Goal: Transaction & Acquisition: Purchase product/service

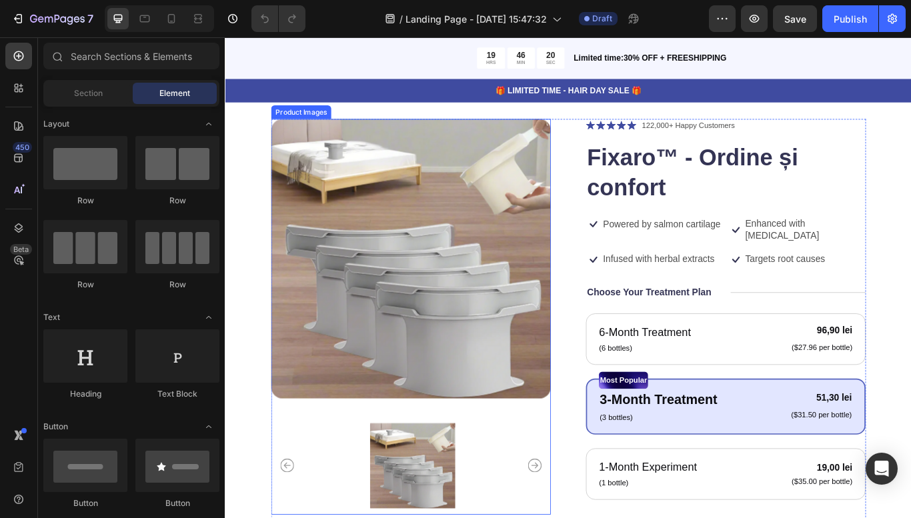
scroll to position [59, 0]
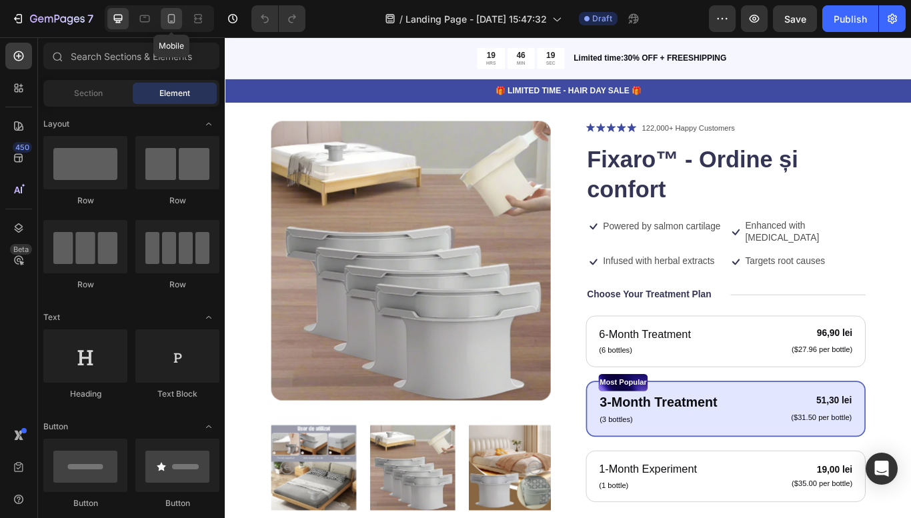
click at [177, 21] on icon at bounding box center [171, 18] width 13 height 13
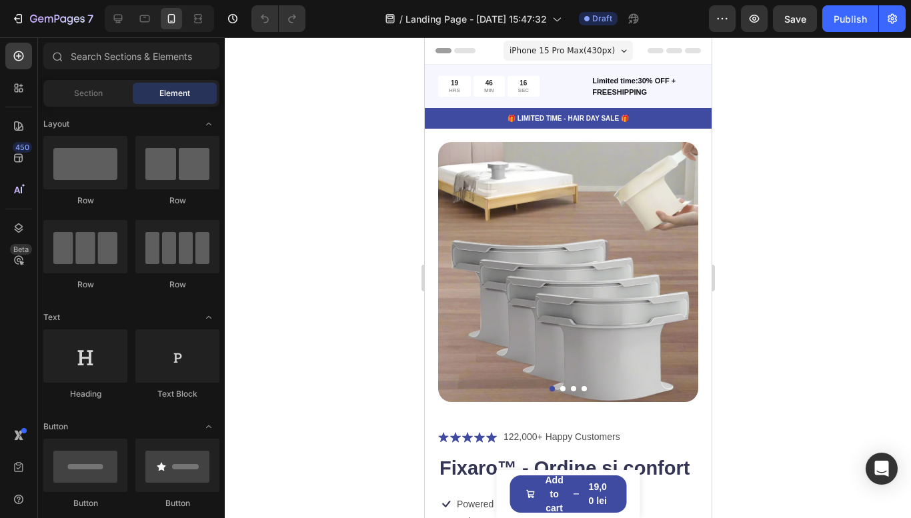
click at [444, 244] on img at bounding box center [568, 272] width 260 height 260
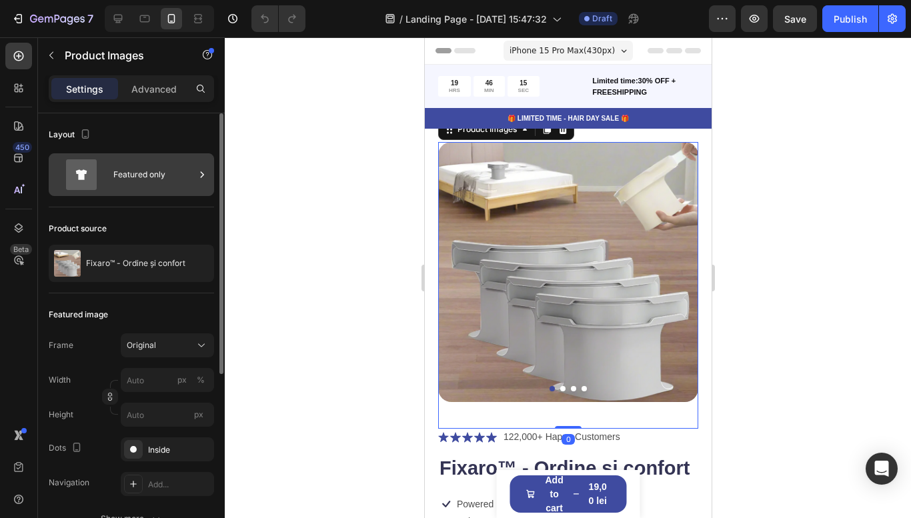
click at [95, 164] on icon at bounding box center [81, 174] width 31 height 31
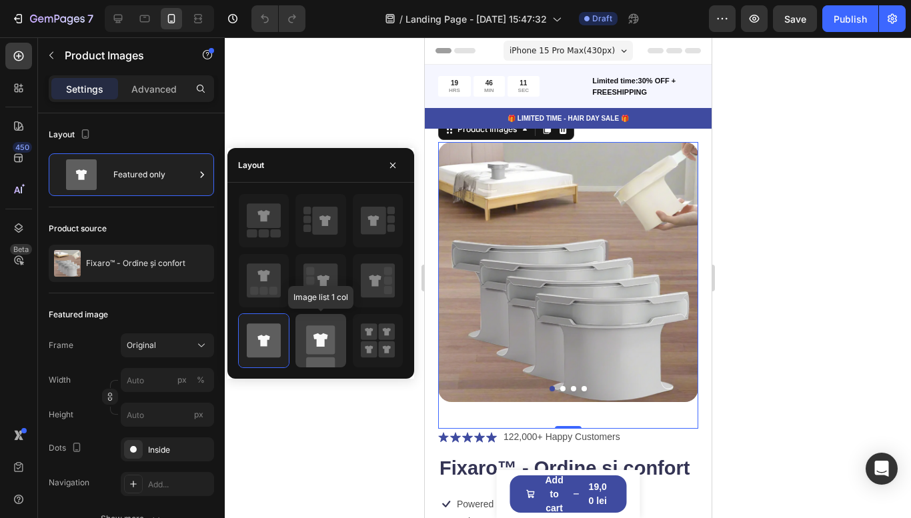
click at [319, 322] on icon at bounding box center [321, 340] width 34 height 53
type input "100"
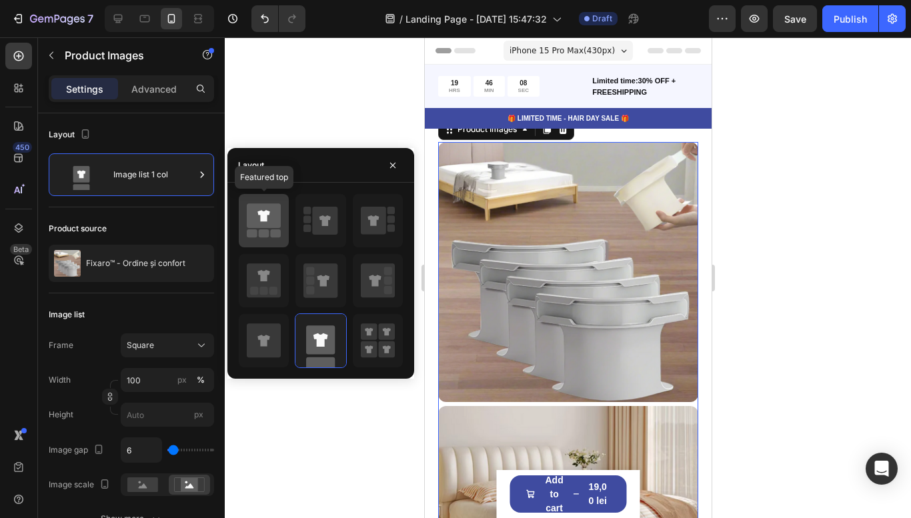
click at [270, 234] on icon at bounding box center [264, 220] width 34 height 37
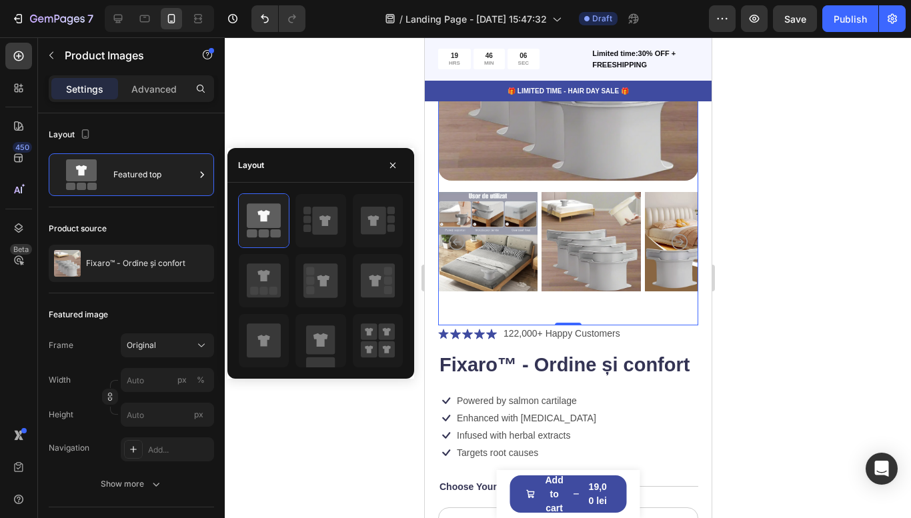
scroll to position [222, 0]
click at [329, 229] on icon at bounding box center [325, 221] width 25 height 28
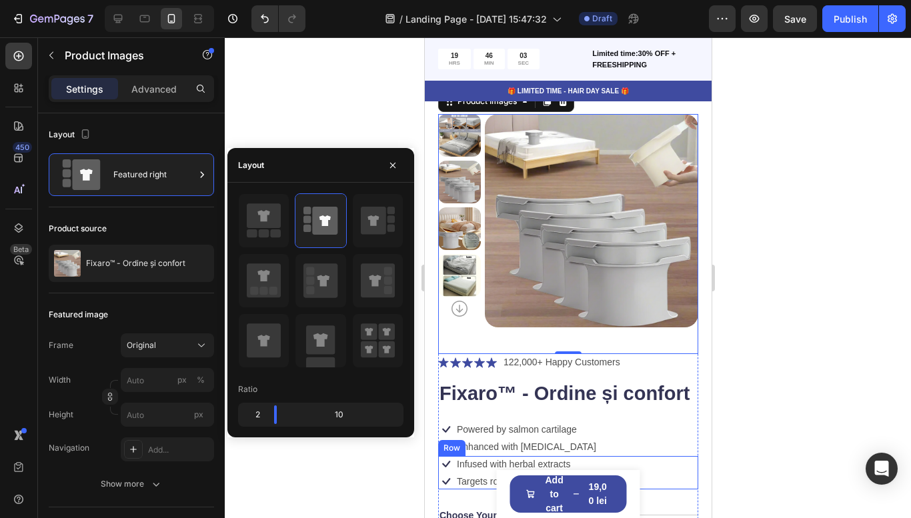
scroll to position [0, 0]
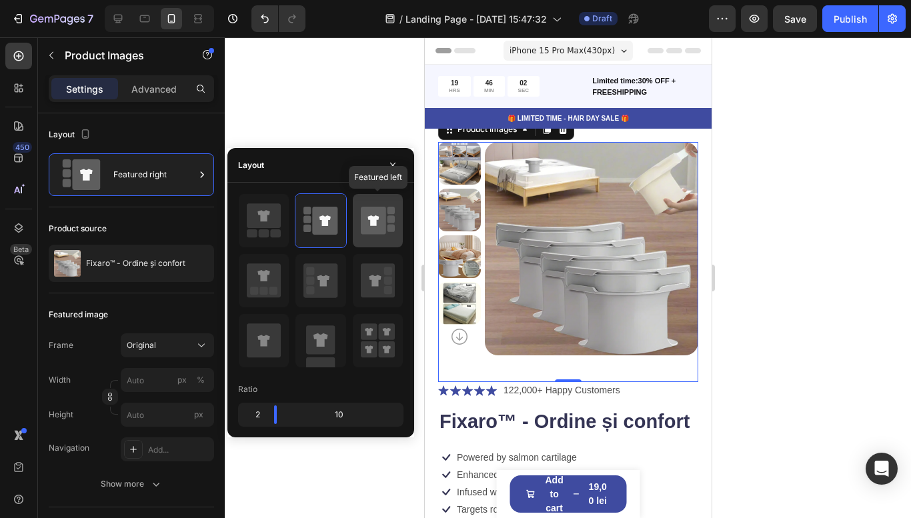
click at [378, 236] on icon at bounding box center [378, 220] width 34 height 37
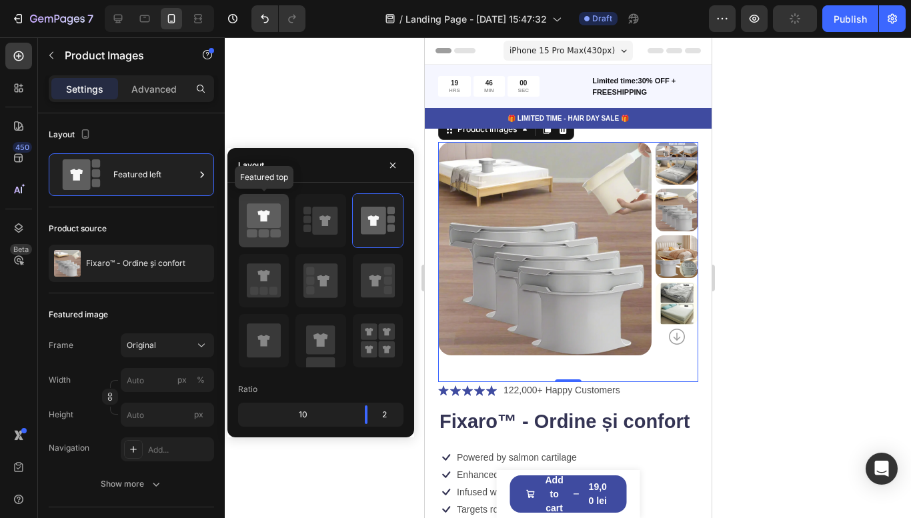
click at [273, 231] on rect at bounding box center [276, 234] width 11 height 8
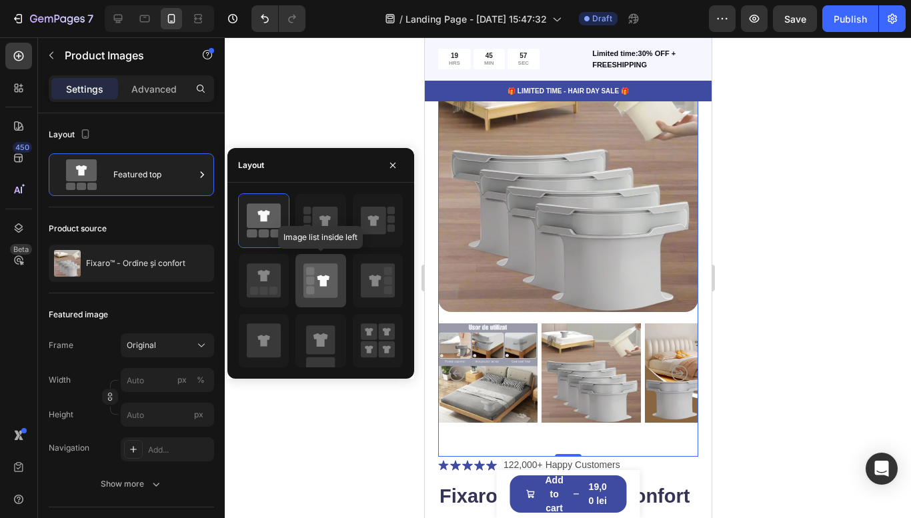
scroll to position [93, 0]
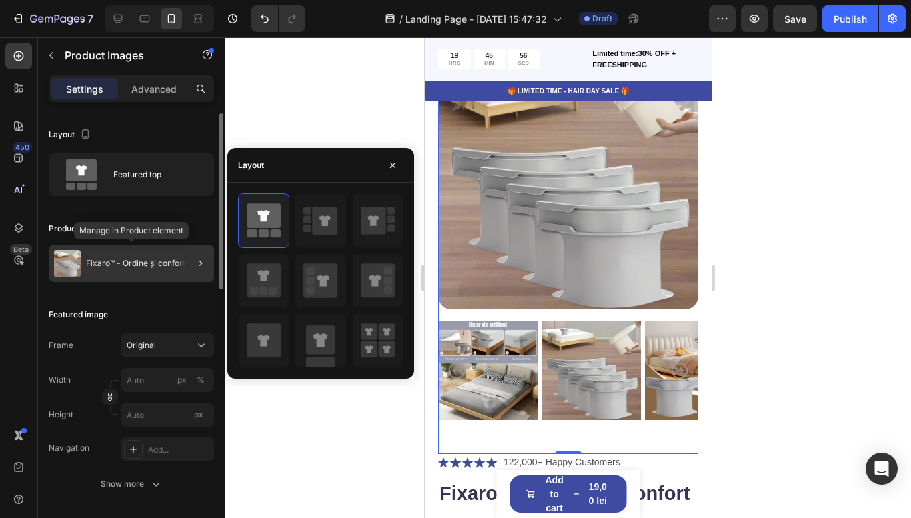
click at [103, 267] on p "Fixaro™ - Ordine și confort" at bounding box center [135, 263] width 99 height 9
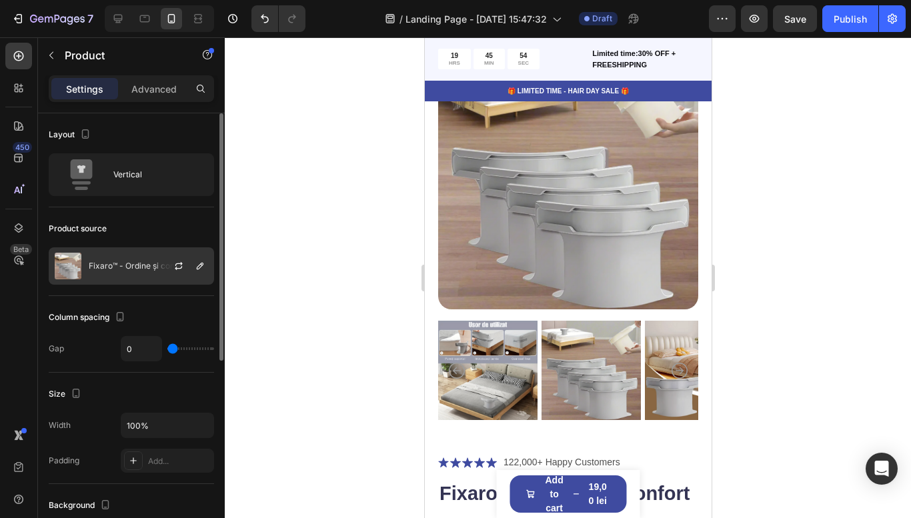
click at [140, 254] on div "Fixaro™ - Ordine și confort" at bounding box center [131, 266] width 165 height 37
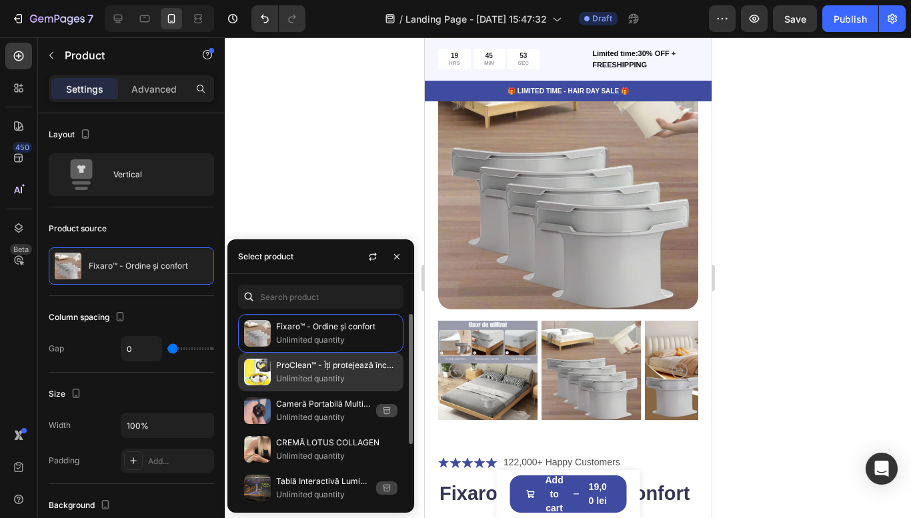
click at [280, 364] on p "ProClean™ - Îți protejează încălțămintea!" at bounding box center [336, 365] width 121 height 13
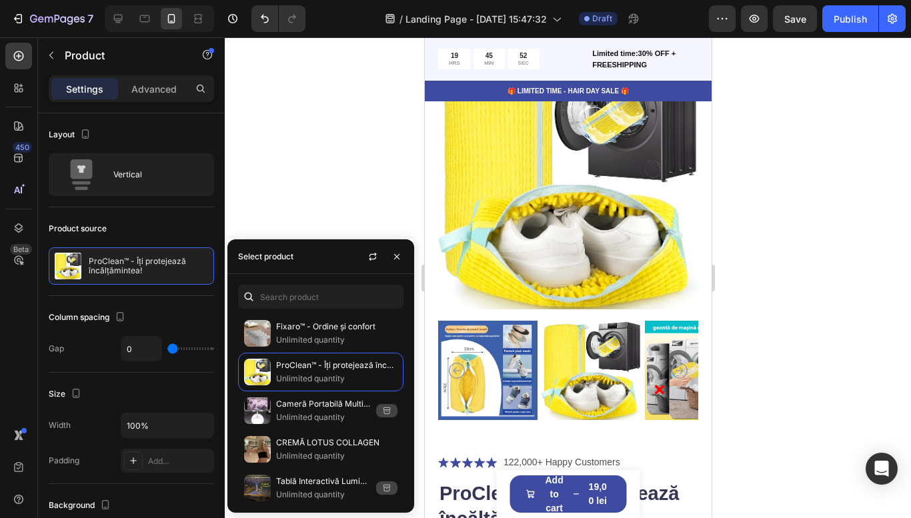
click at [805, 350] on div at bounding box center [568, 277] width 687 height 481
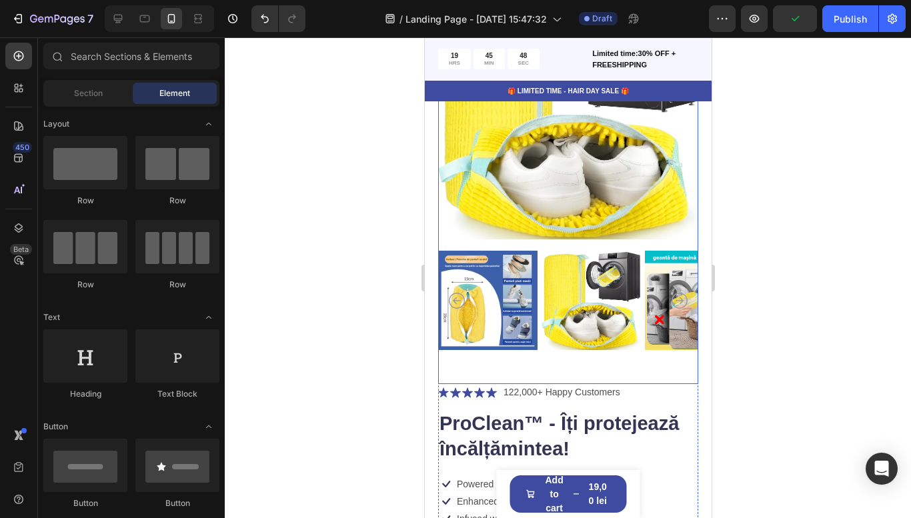
scroll to position [196, 0]
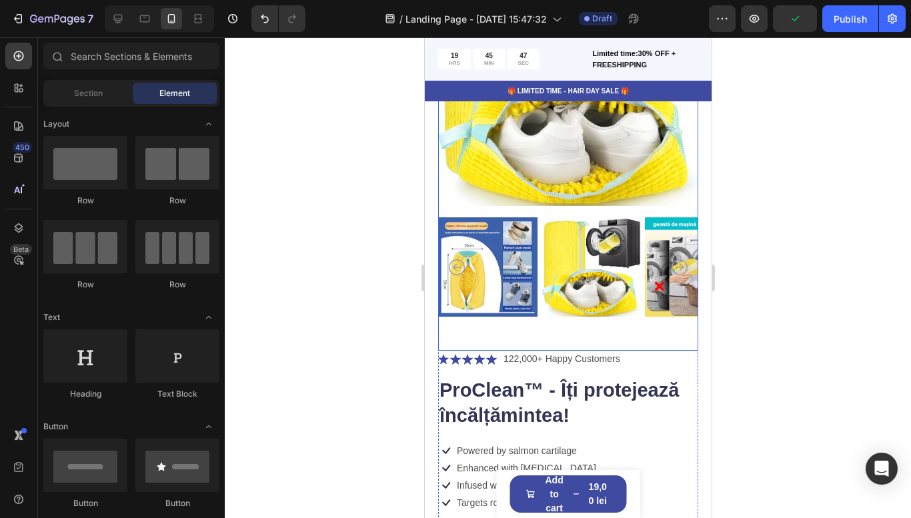
click at [600, 272] on img at bounding box center [590, 267] width 99 height 114
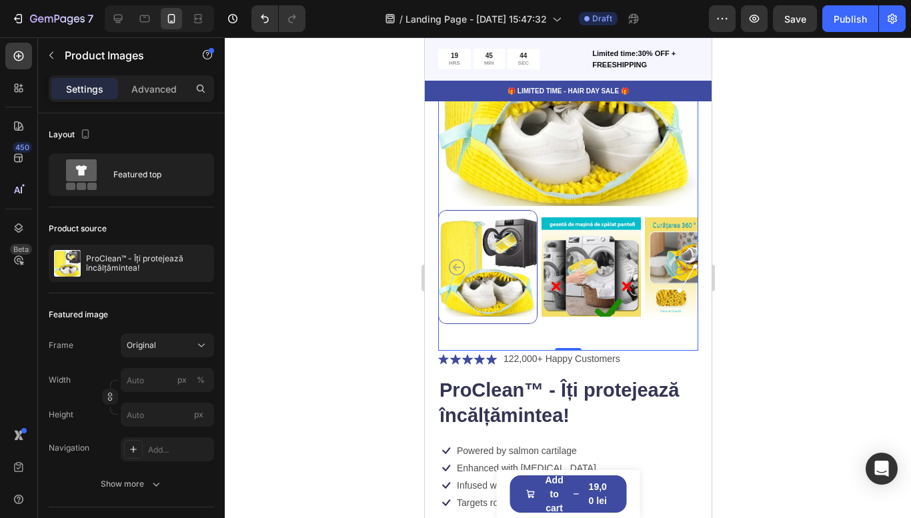
click at [687, 271] on icon "Carousel Next Arrow" at bounding box center [679, 268] width 16 height 16
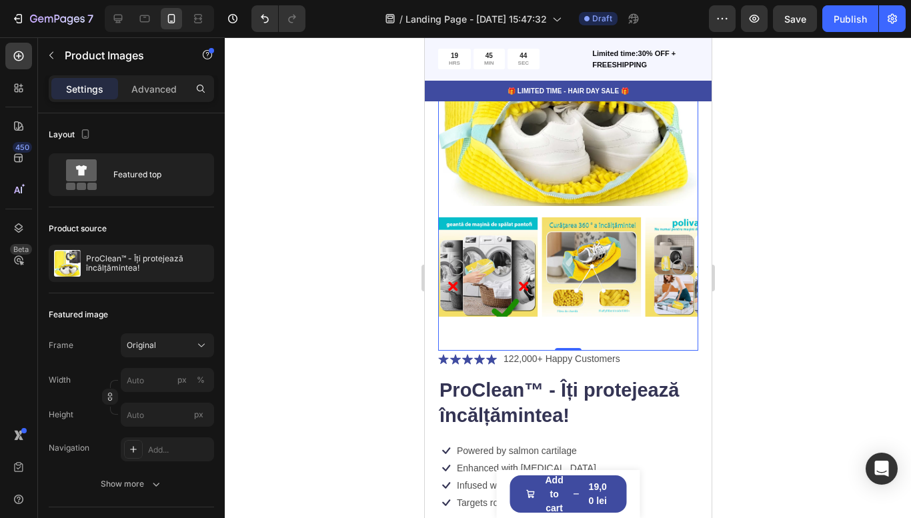
click at [687, 271] on icon "Carousel Next Arrow" at bounding box center [679, 268] width 16 height 16
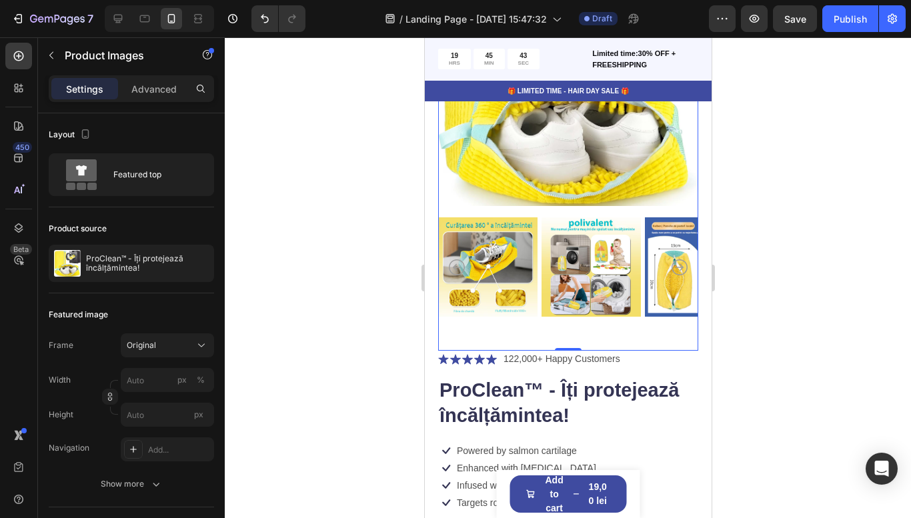
click at [687, 271] on icon "Carousel Next Arrow" at bounding box center [679, 268] width 16 height 16
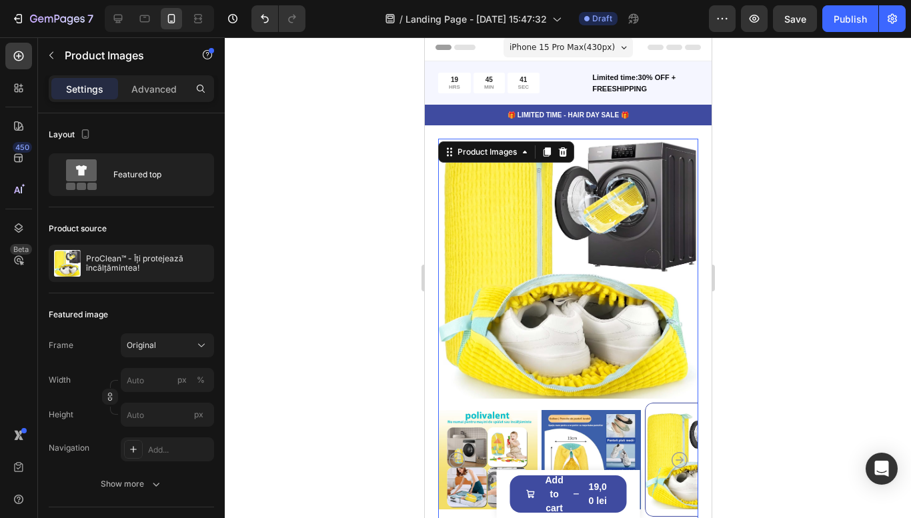
scroll to position [0, 0]
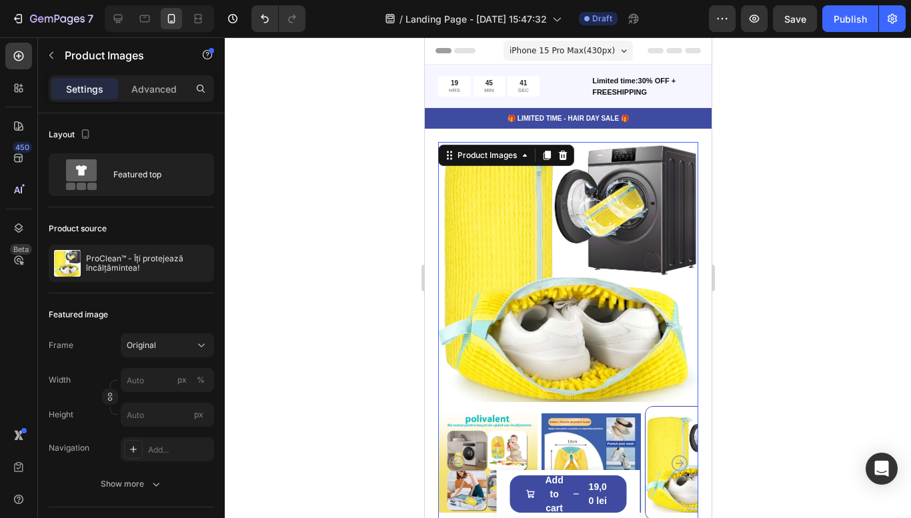
click at [819, 293] on div at bounding box center [568, 277] width 687 height 481
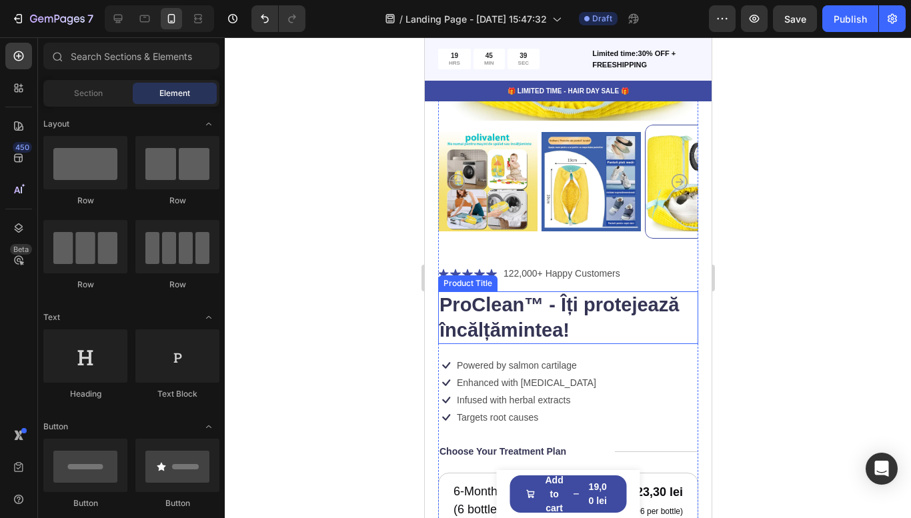
scroll to position [285, 0]
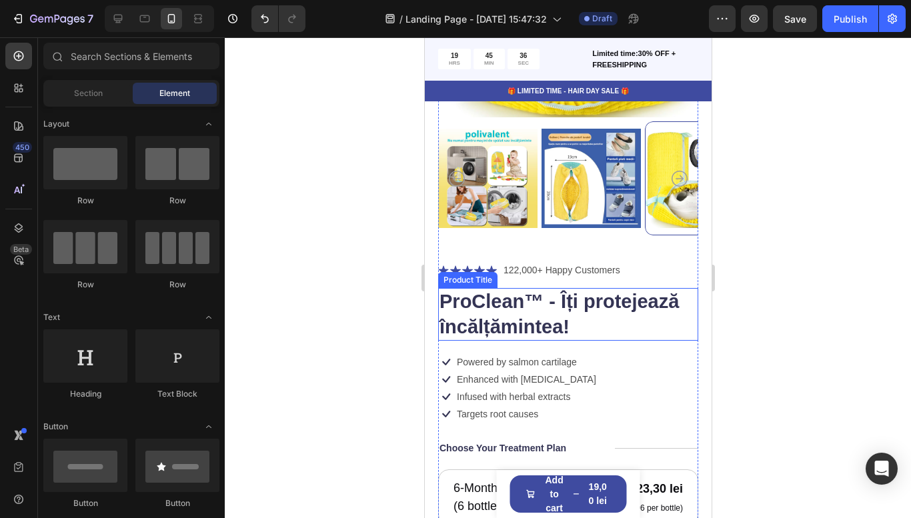
click at [558, 315] on h1 "ProClean™ - Îți protejează încălțămintea!" at bounding box center [568, 314] width 260 height 53
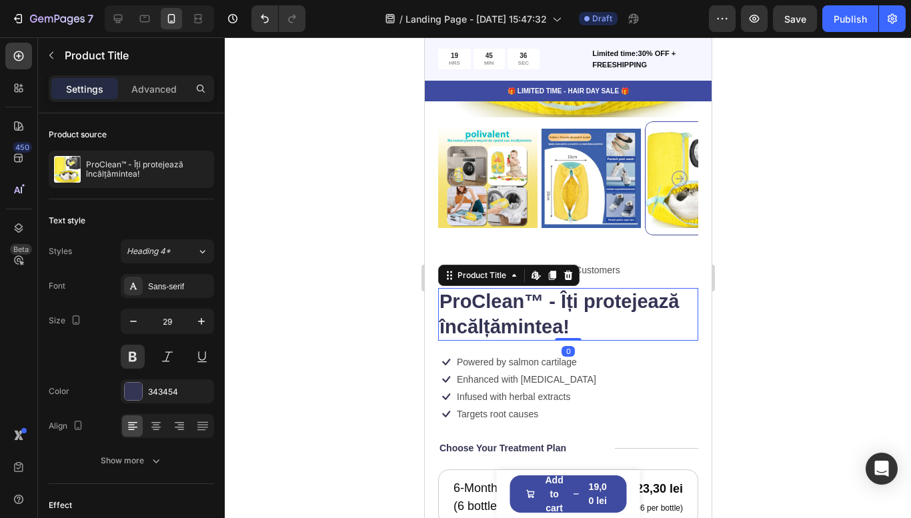
click at [558, 305] on h1 "ProClean™ - Îți protejează încălțămintea!" at bounding box center [568, 314] width 260 height 53
click at [822, 320] on div at bounding box center [568, 277] width 687 height 481
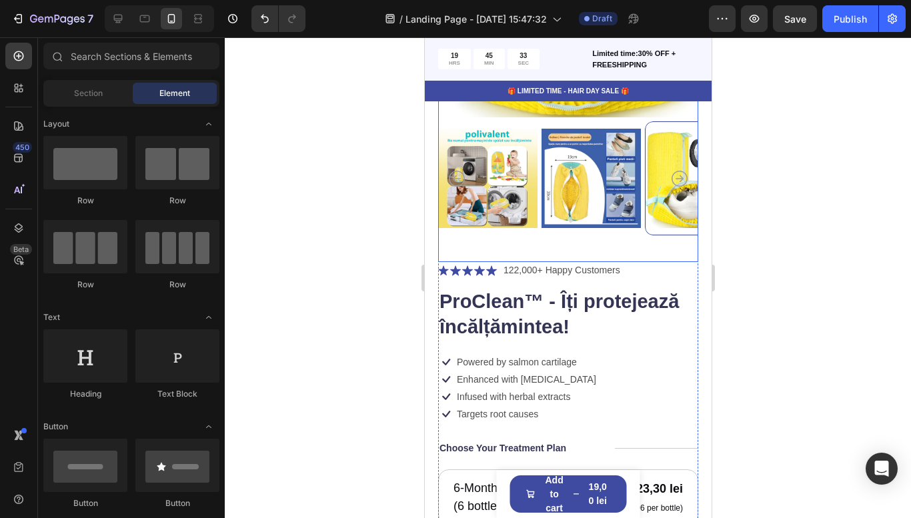
scroll to position [0, 0]
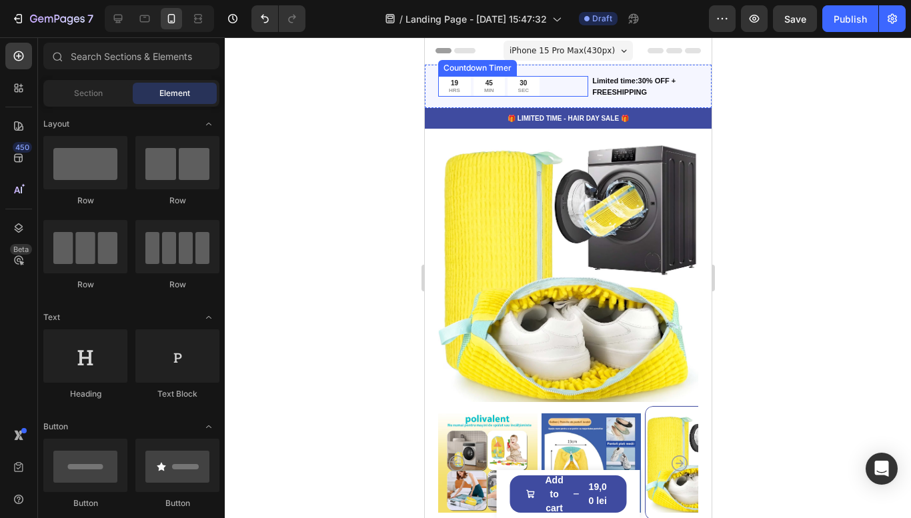
click at [455, 85] on div "19" at bounding box center [453, 83] width 11 height 9
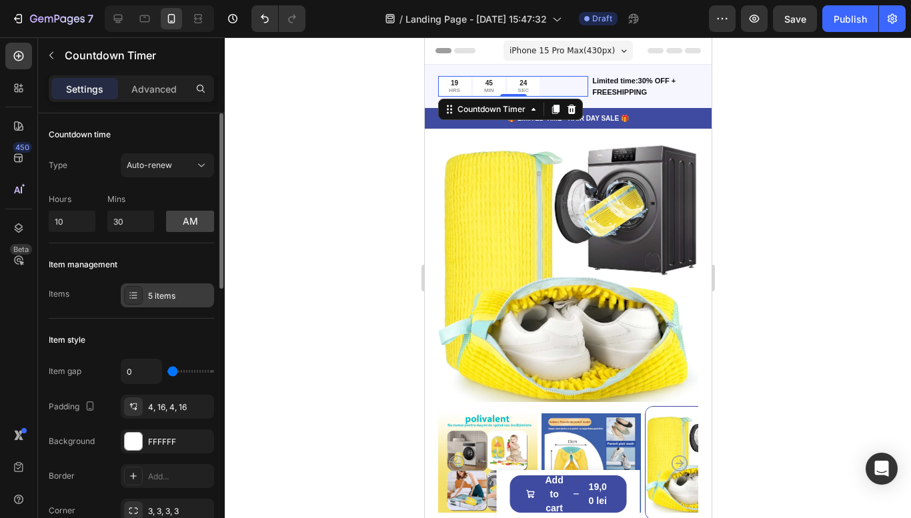
click at [177, 306] on div "5 items" at bounding box center [167, 296] width 93 height 24
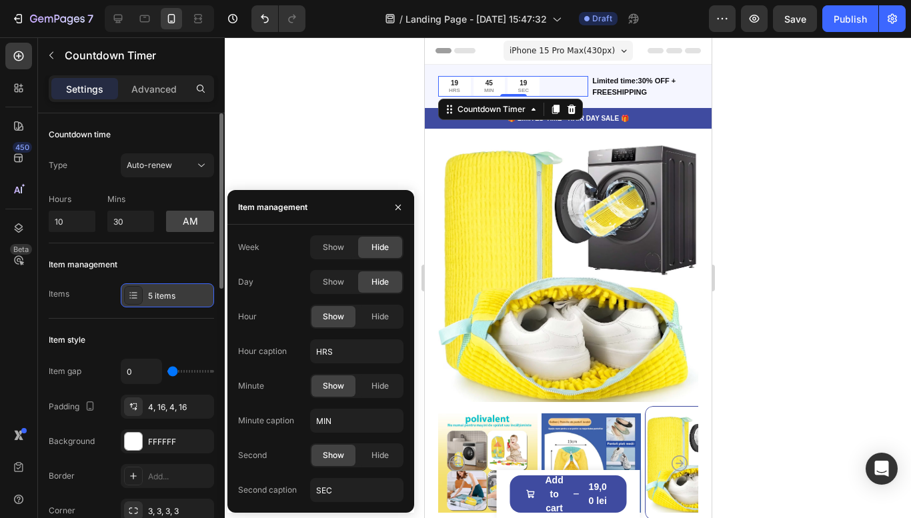
click at [178, 304] on div "5 items" at bounding box center [167, 296] width 93 height 24
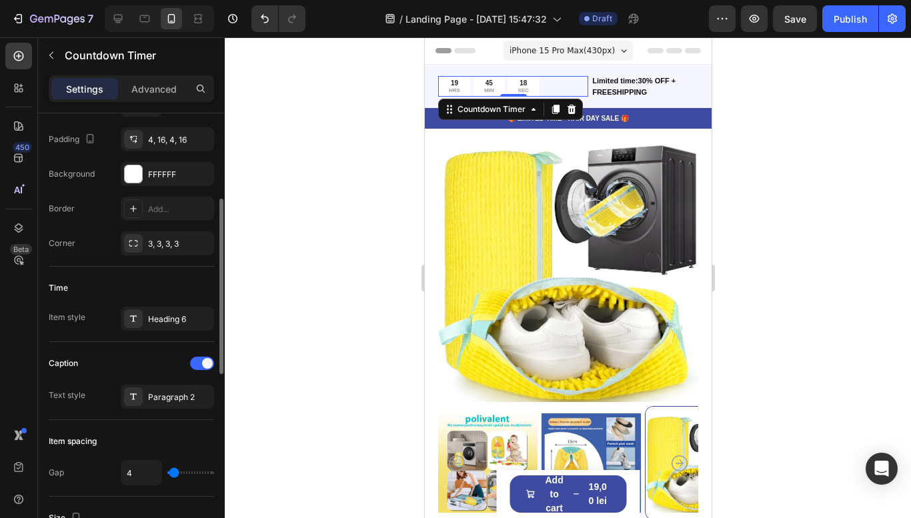
scroll to position [205, 0]
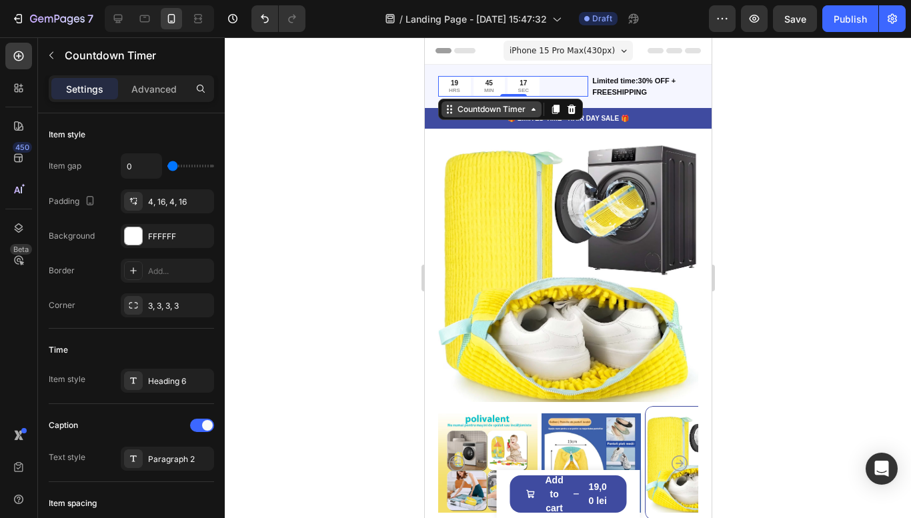
click at [502, 111] on div "Countdown Timer" at bounding box center [490, 109] width 73 height 12
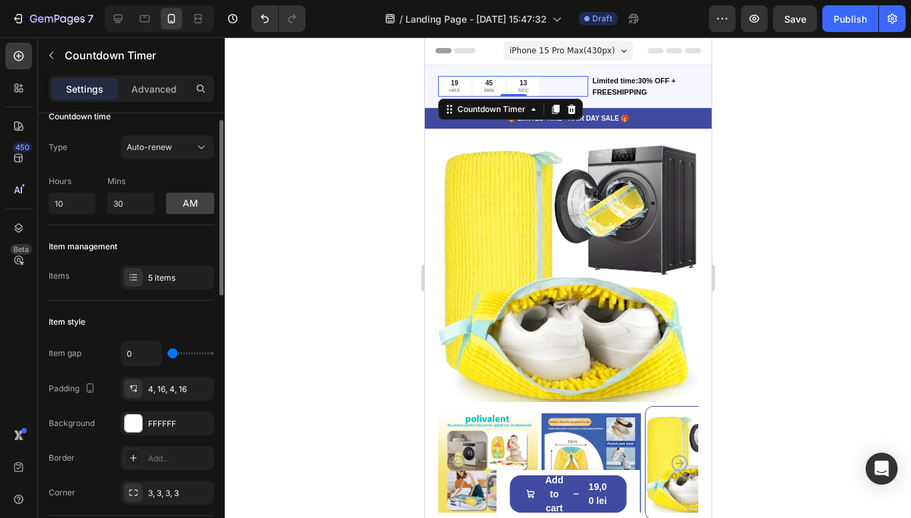
scroll to position [0, 0]
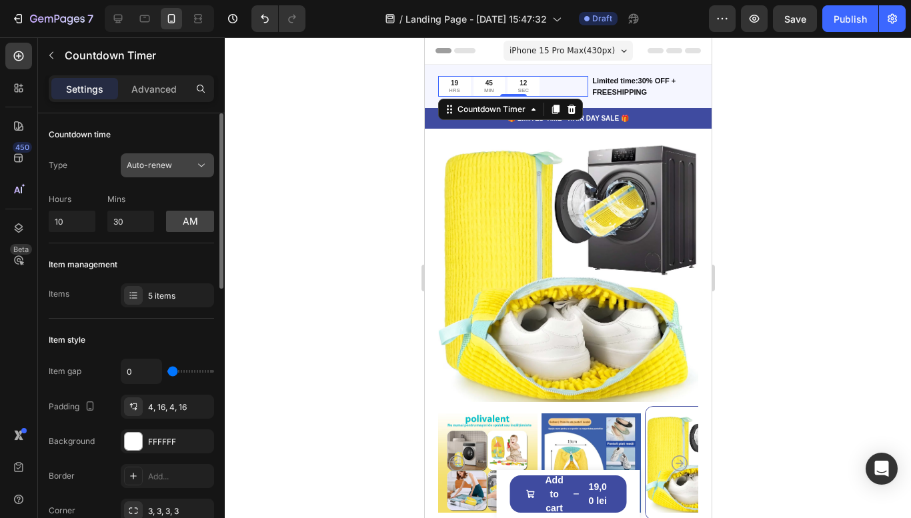
click at [171, 177] on button "Auto-renew" at bounding box center [167, 165] width 93 height 24
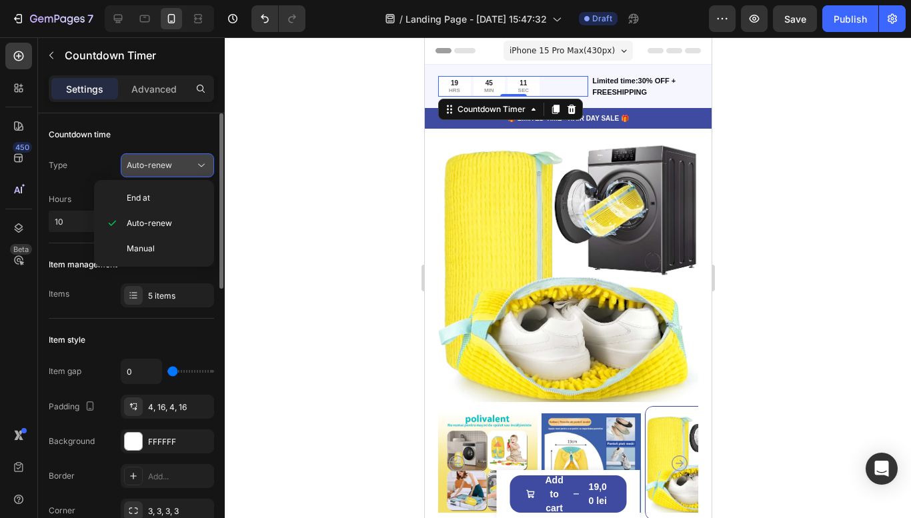
click at [174, 175] on button "Auto-renew" at bounding box center [167, 165] width 93 height 24
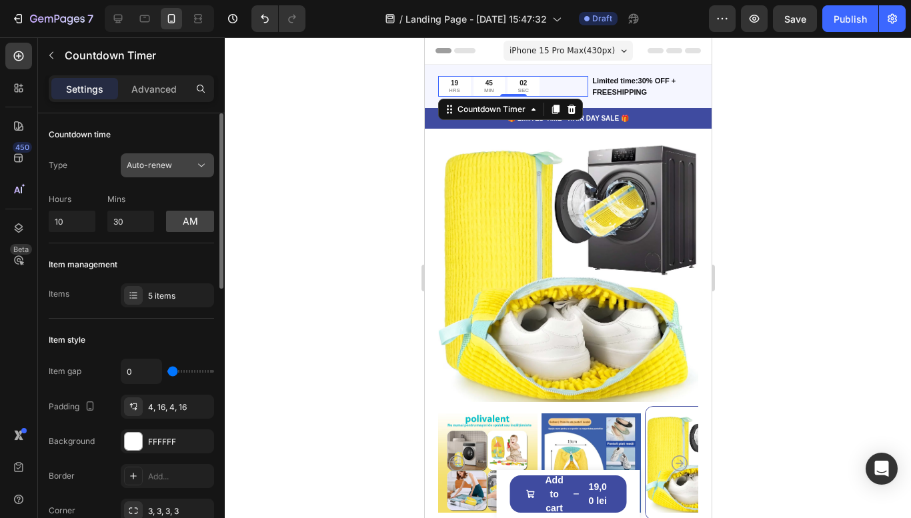
click at [162, 165] on span "Auto-renew" at bounding box center [149, 165] width 45 height 10
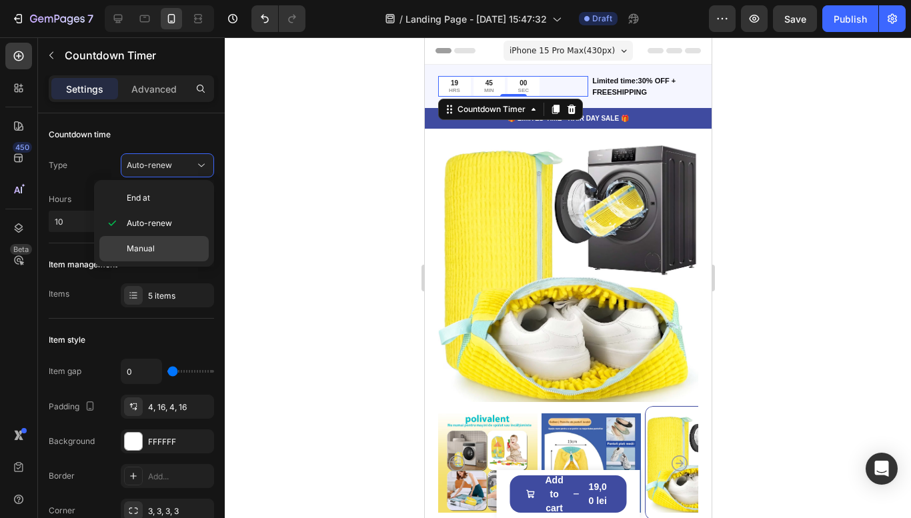
click at [154, 246] on span "Manual" at bounding box center [141, 249] width 28 height 12
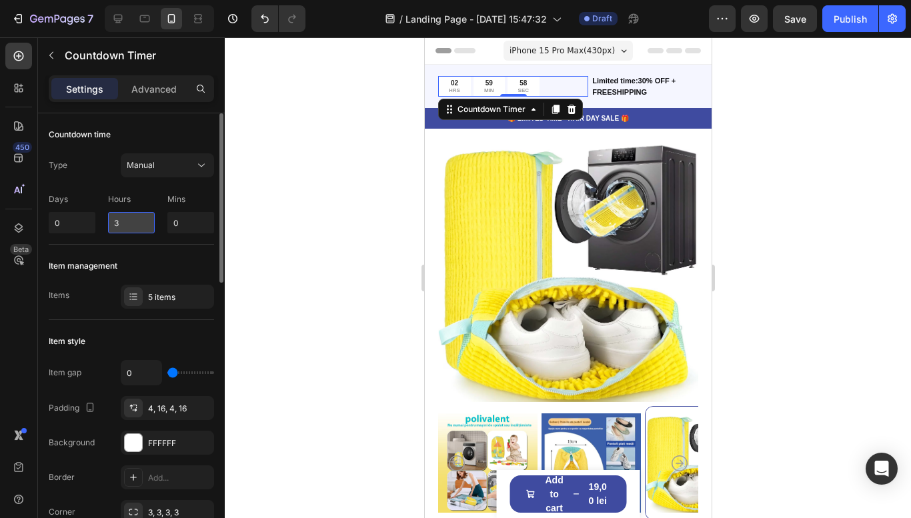
drag, startPoint x: 129, startPoint y: 226, endPoint x: 109, endPoint y: 226, distance: 20.0
click at [109, 226] on input "3" at bounding box center [131, 222] width 47 height 21
drag, startPoint x: 133, startPoint y: 221, endPoint x: 107, endPoint y: 221, distance: 25.4
click at [108, 221] on input "6" at bounding box center [131, 222] width 47 height 21
type input "3"
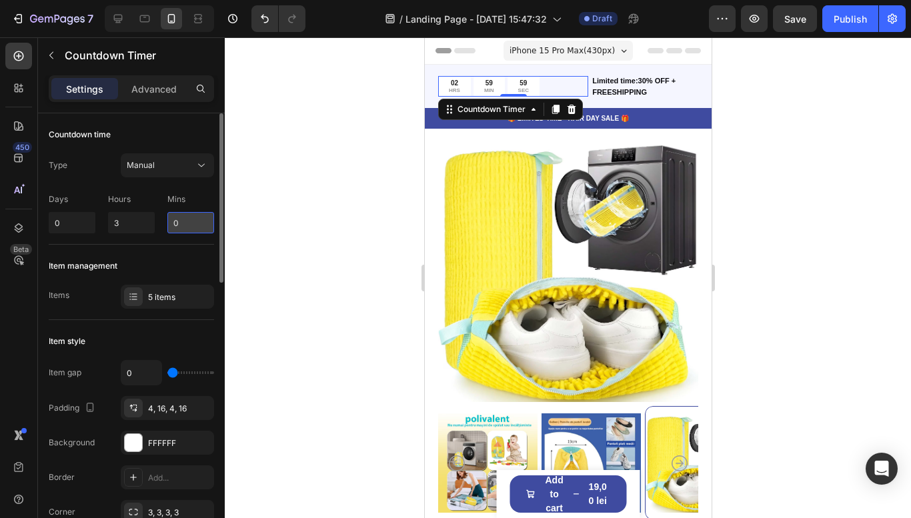
click at [169, 225] on input "0" at bounding box center [190, 222] width 47 height 21
click at [191, 250] on div "Item management Items 5 items" at bounding box center [131, 282] width 165 height 75
click at [262, 170] on div at bounding box center [568, 277] width 687 height 481
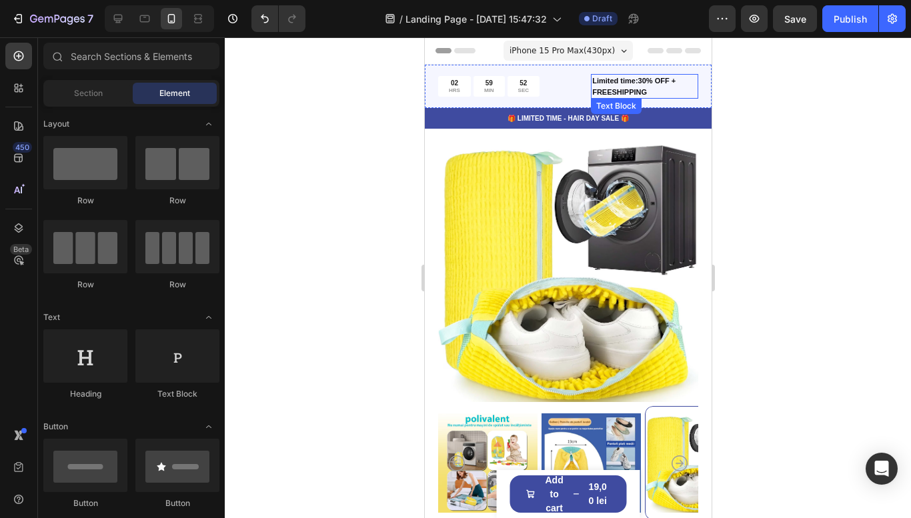
click at [632, 83] on p "Limited time:30% OFF + FREESHIPPING" at bounding box center [644, 86] width 105 height 22
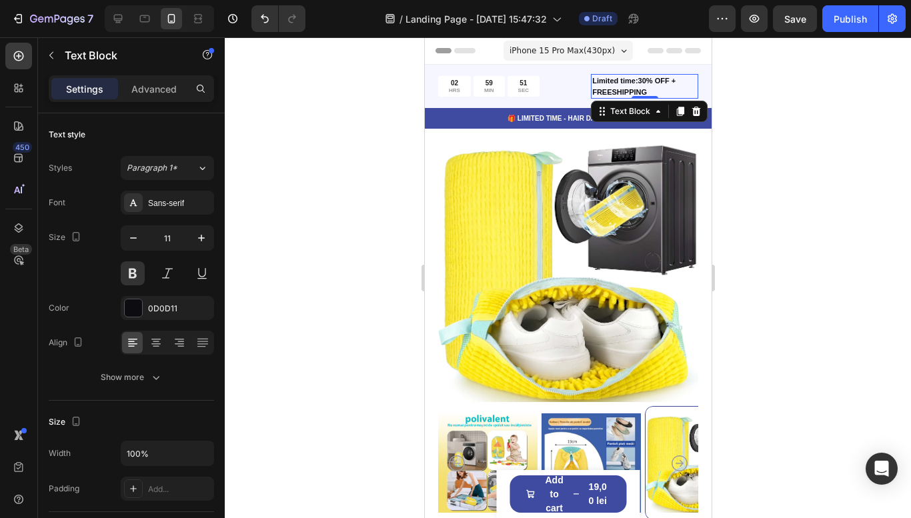
click at [627, 83] on p "Limited time:30% OFF + FREESHIPPING" at bounding box center [644, 86] width 105 height 22
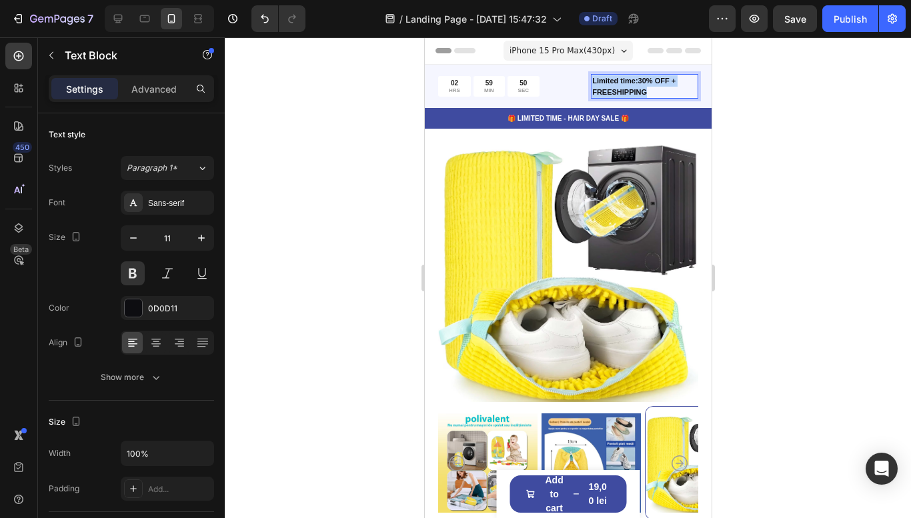
click at [627, 83] on p "Limited time:30% OFF + FREESHIPPING" at bounding box center [644, 86] width 105 height 22
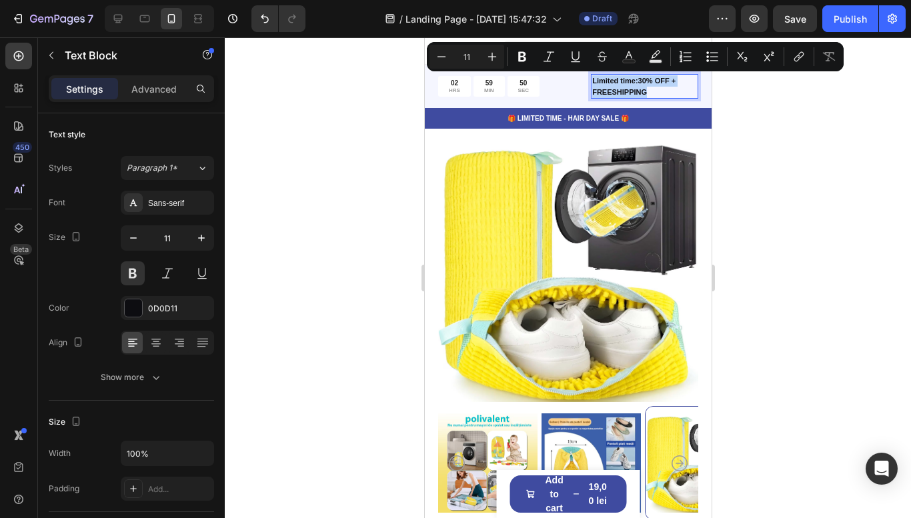
click at [639, 88] on p "Limited time:30% OFF + FREESHIPPING" at bounding box center [644, 86] width 105 height 22
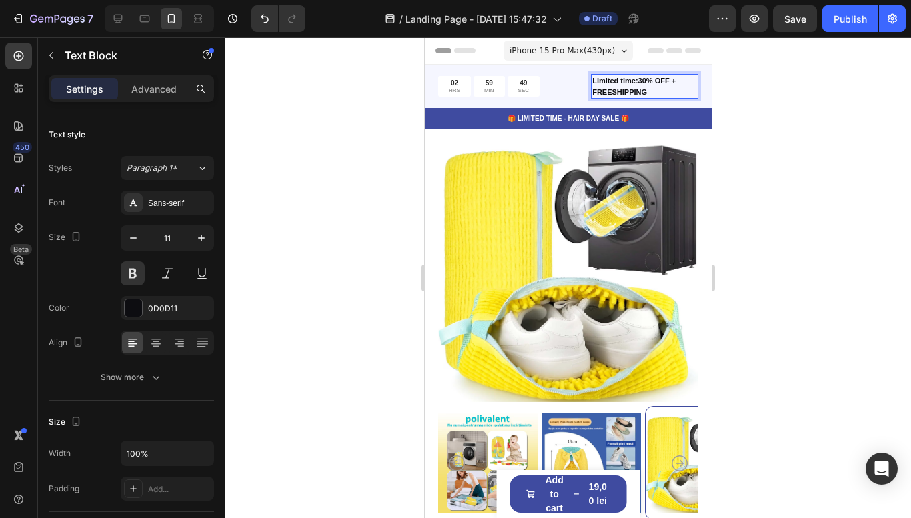
click at [635, 81] on p "Limited time:30% OFF + FREESHIPPING" at bounding box center [644, 86] width 105 height 22
click at [626, 87] on p "Limited time:30% OFF + FREESHIPPING" at bounding box center [644, 86] width 105 height 22
click at [625, 87] on p "Limited time:30% OFF + FREESHIPPING" at bounding box center [644, 86] width 105 height 22
drag, startPoint x: 665, startPoint y: 81, endPoint x: 680, endPoint y: 81, distance: 14.7
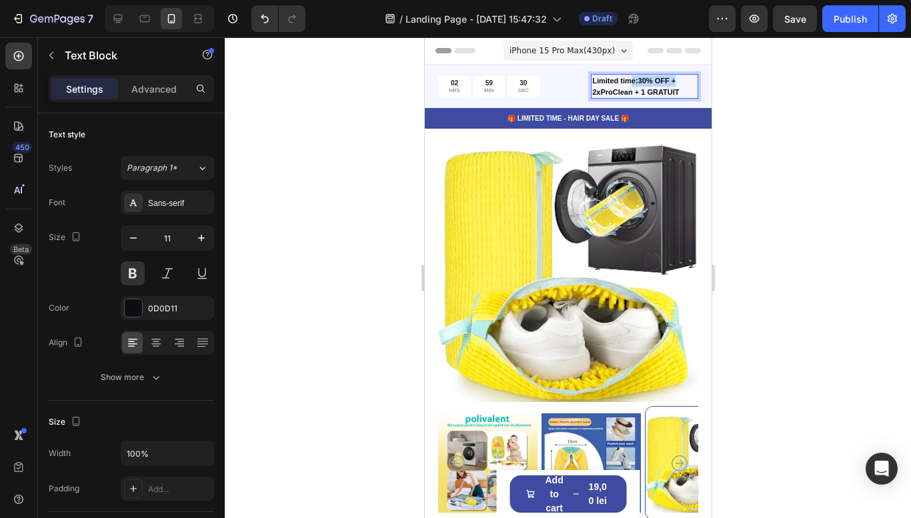
click at [628, 82] on p "Limited time:30% OFF +" at bounding box center [644, 80] width 105 height 11
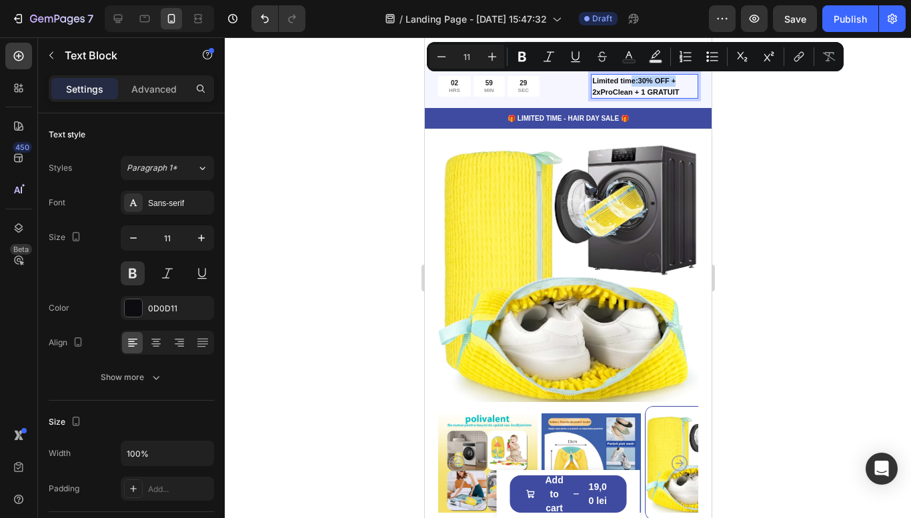
drag, startPoint x: 677, startPoint y: 80, endPoint x: 593, endPoint y: 79, distance: 84.1
click at [593, 79] on p "Limited time:30% OFF +" at bounding box center [644, 80] width 105 height 11
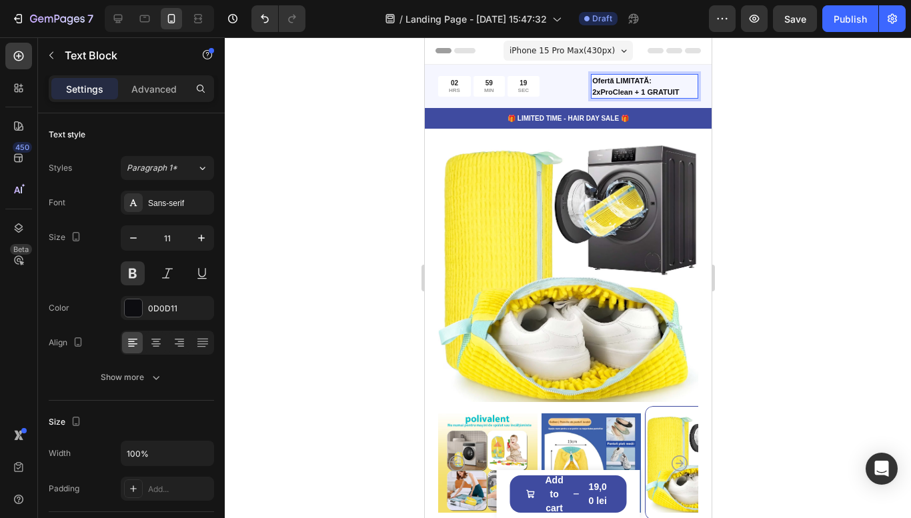
click at [743, 139] on div at bounding box center [568, 277] width 687 height 481
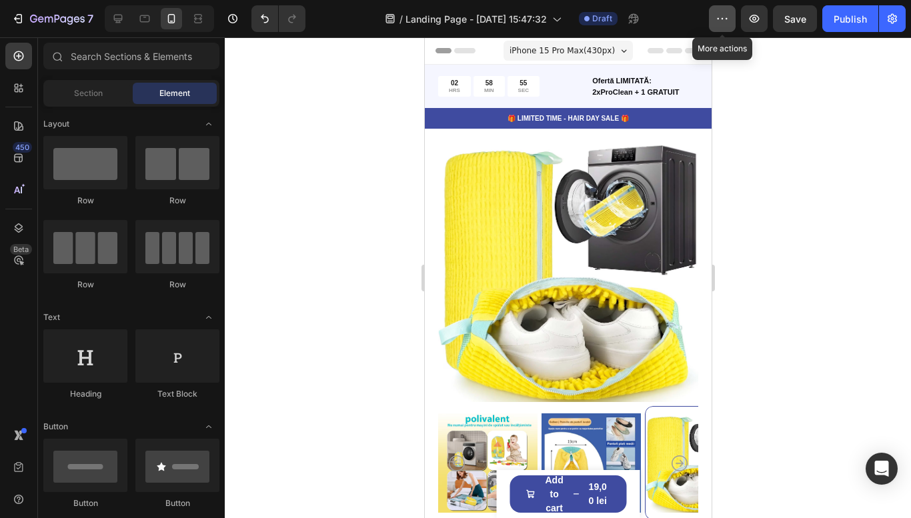
click at [721, 15] on icon "button" at bounding box center [722, 18] width 13 height 13
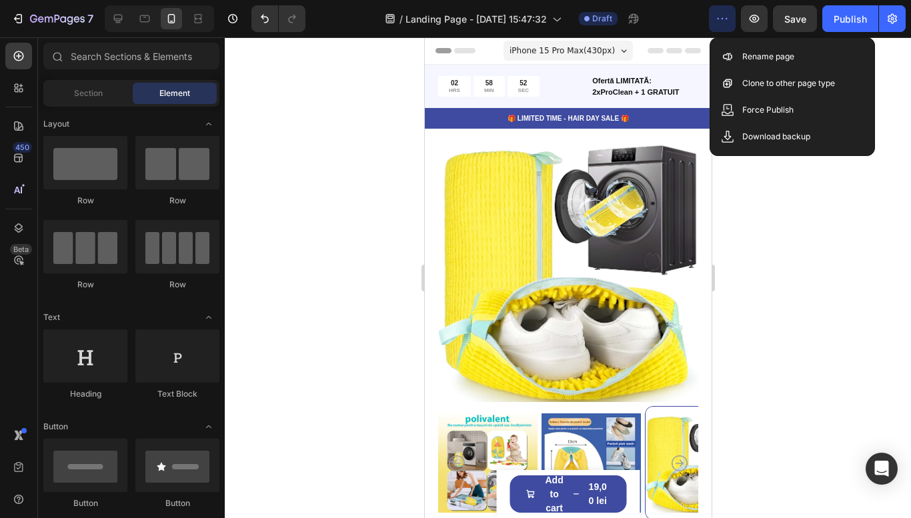
click at [721, 15] on icon "button" at bounding box center [722, 18] width 13 height 13
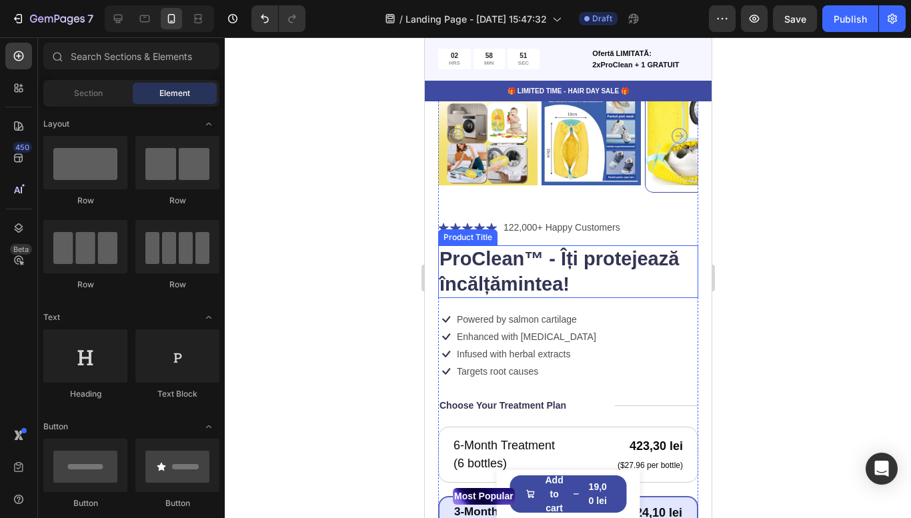
scroll to position [333, 0]
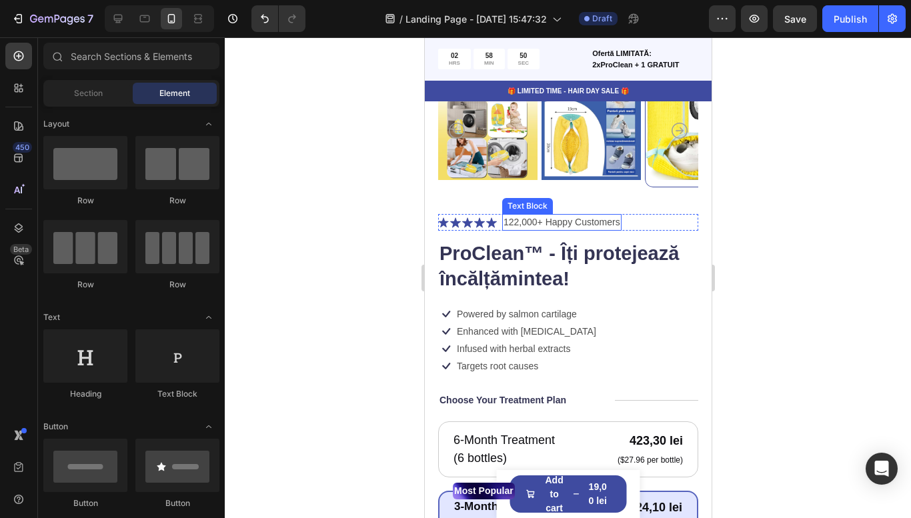
click at [530, 223] on p "122,000+ Happy Customers" at bounding box center [561, 222] width 117 height 14
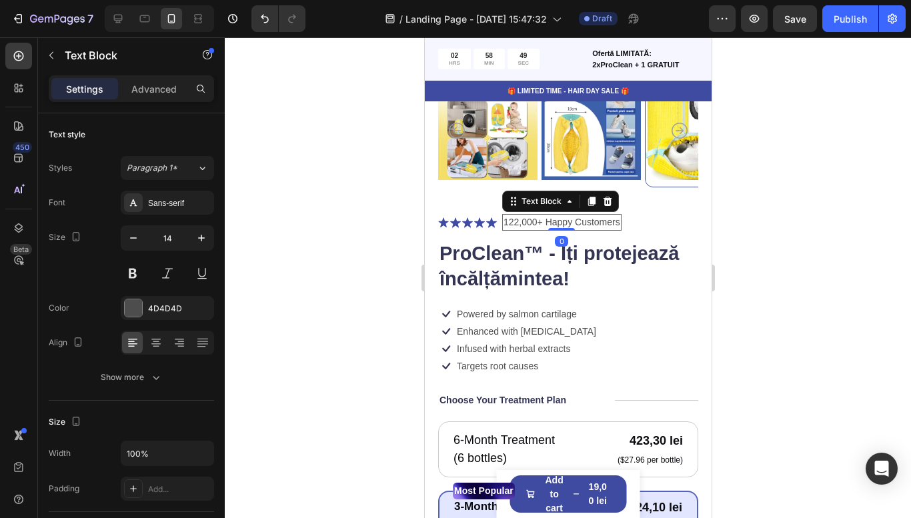
click at [524, 225] on p "122,000+ Happy Customers" at bounding box center [561, 222] width 117 height 14
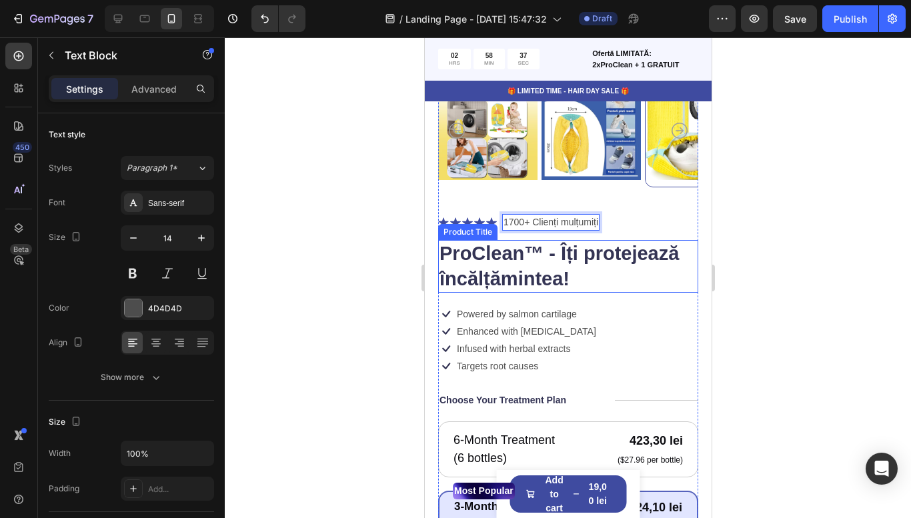
click at [753, 254] on div at bounding box center [568, 277] width 687 height 481
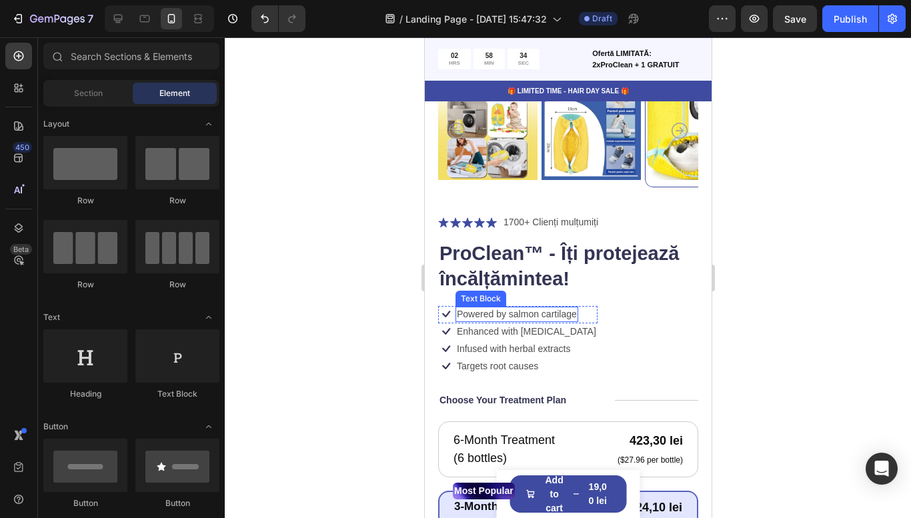
click at [554, 308] on p "Powered by salmon cartilage" at bounding box center [516, 314] width 120 height 12
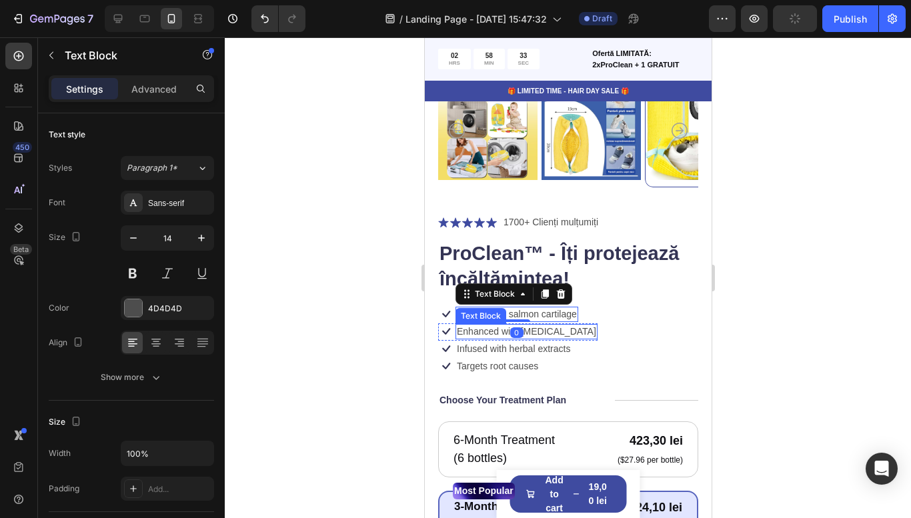
click at [543, 335] on div "Enhanced with [MEDICAL_DATA]" at bounding box center [526, 331] width 142 height 15
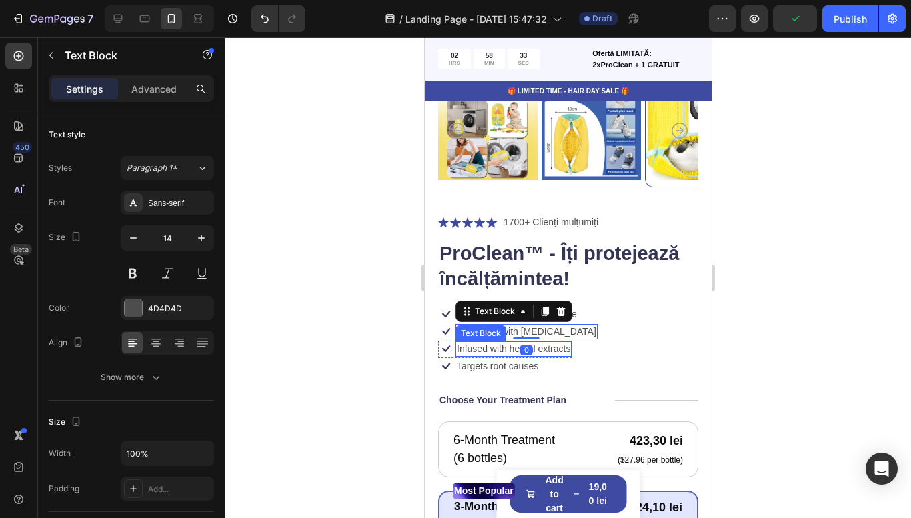
click at [545, 356] on div "Infused with herbal extracts" at bounding box center [513, 349] width 116 height 15
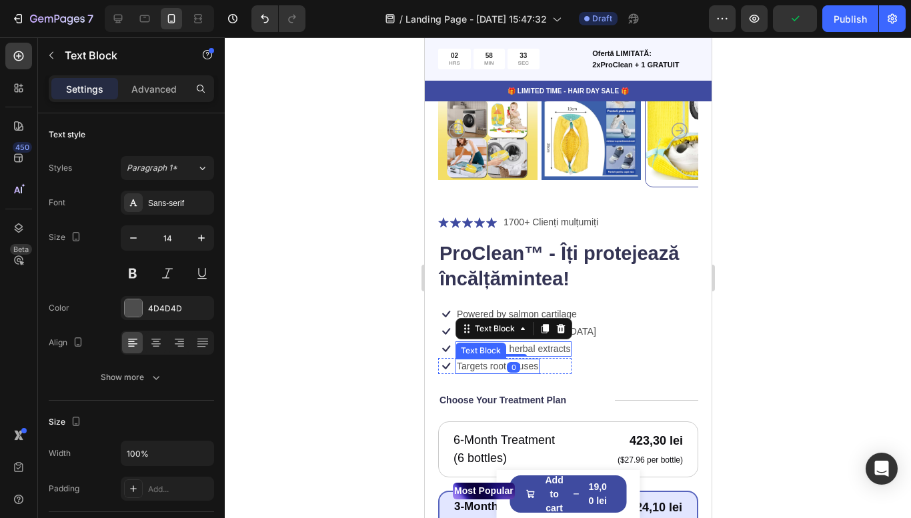
click at [536, 369] on p "Targets root causes" at bounding box center [496, 366] width 81 height 12
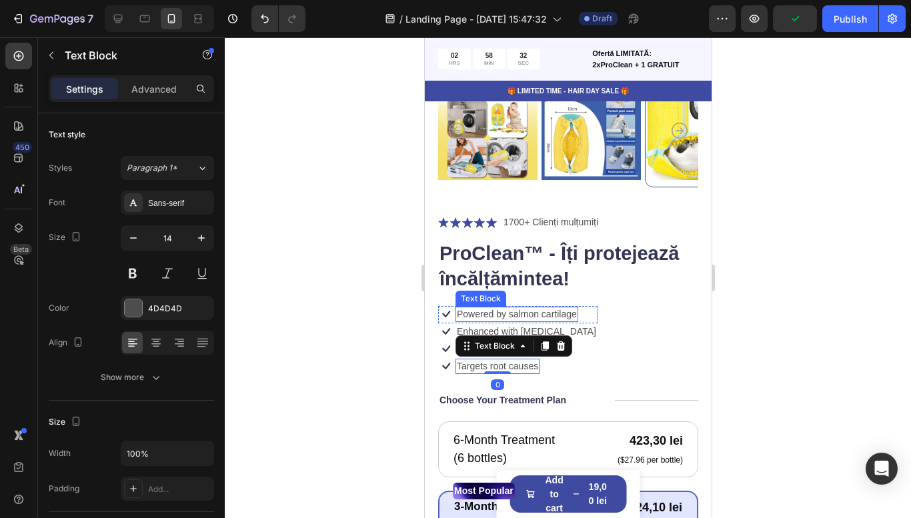
drag, startPoint x: 559, startPoint y: 316, endPoint x: 574, endPoint y: 317, distance: 14.7
click at [559, 316] on p "Powered by salmon cartilage" at bounding box center [516, 314] width 120 height 12
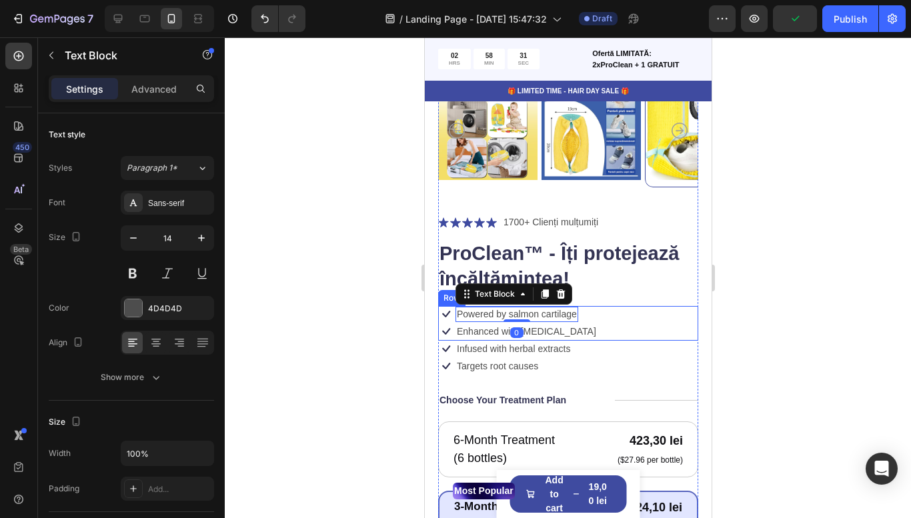
click at [836, 318] on div at bounding box center [568, 277] width 687 height 481
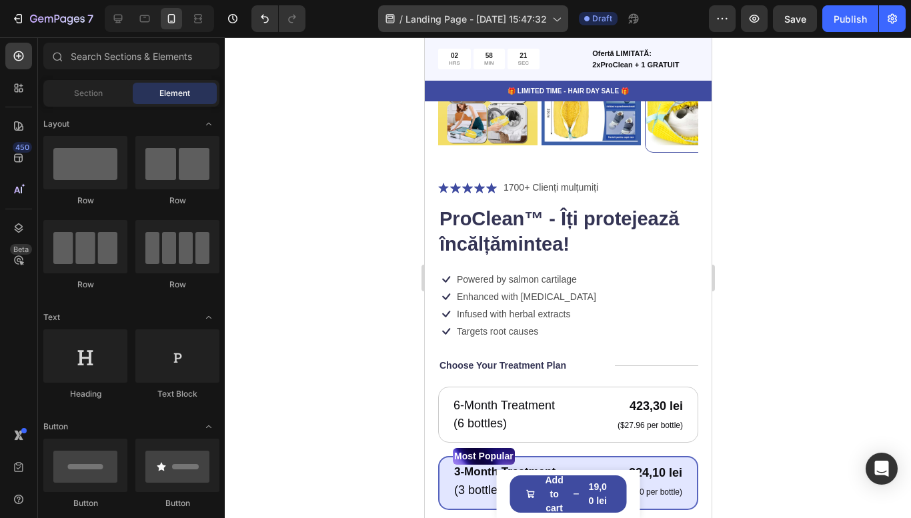
scroll to position [360, 0]
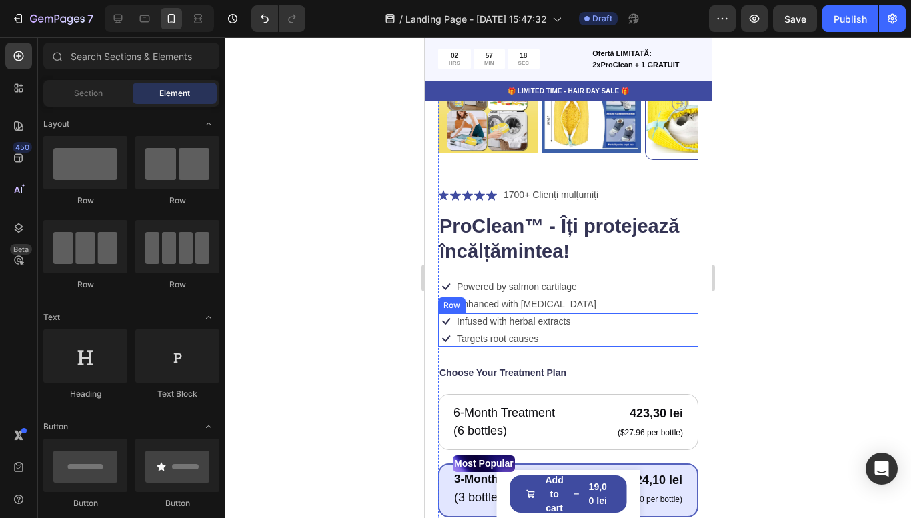
click at [524, 307] on p "Enhanced with [MEDICAL_DATA]" at bounding box center [525, 304] width 139 height 12
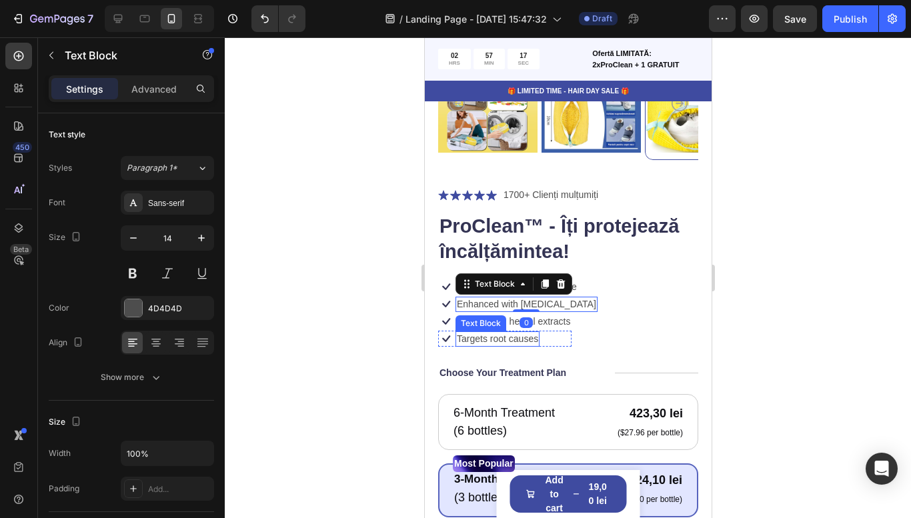
click at [530, 339] on p "Targets root causes" at bounding box center [496, 339] width 81 height 12
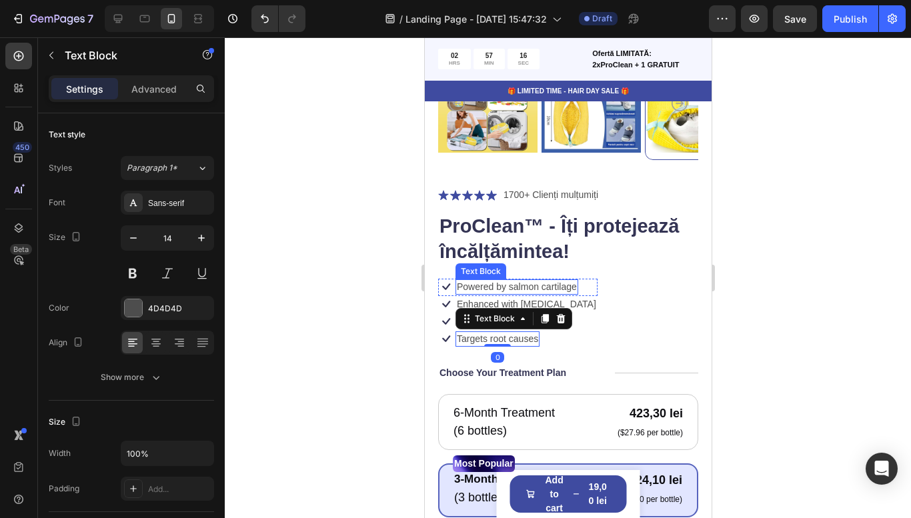
click at [516, 287] on p "Powered by salmon cartilage" at bounding box center [516, 287] width 120 height 12
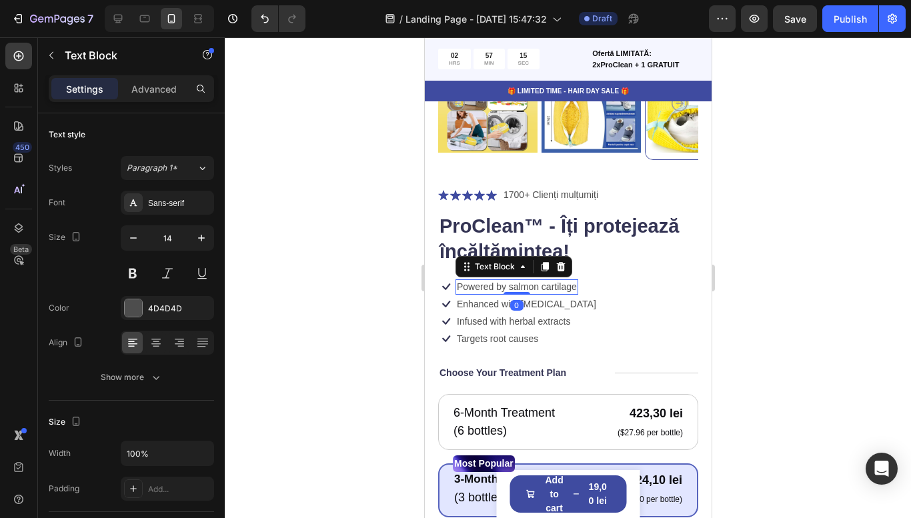
scroll to position [363, 0]
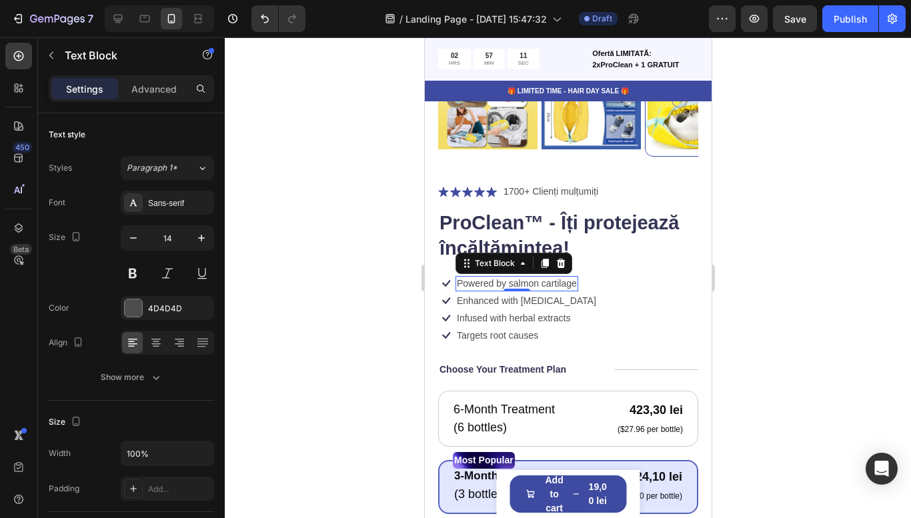
click at [472, 281] on p "Powered by salmon cartilage" at bounding box center [516, 284] width 120 height 12
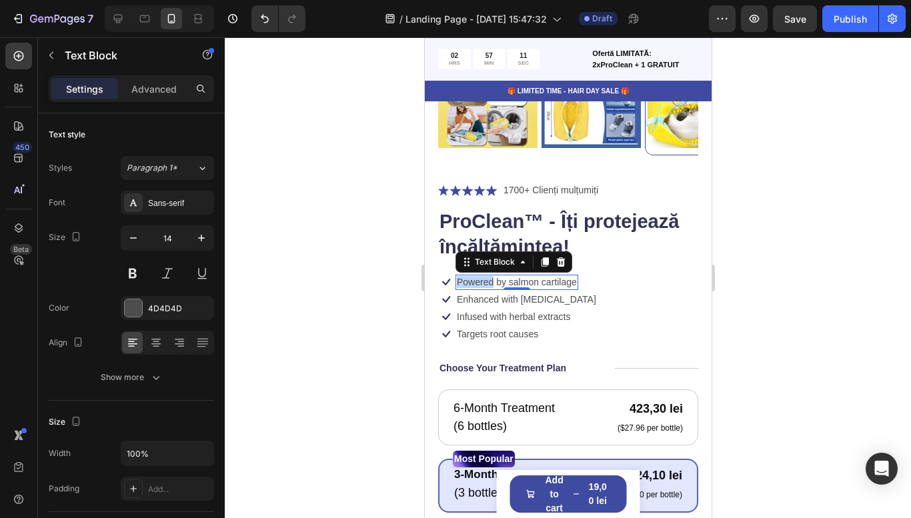
click at [472, 281] on p "Powered by salmon cartilage" at bounding box center [516, 282] width 120 height 12
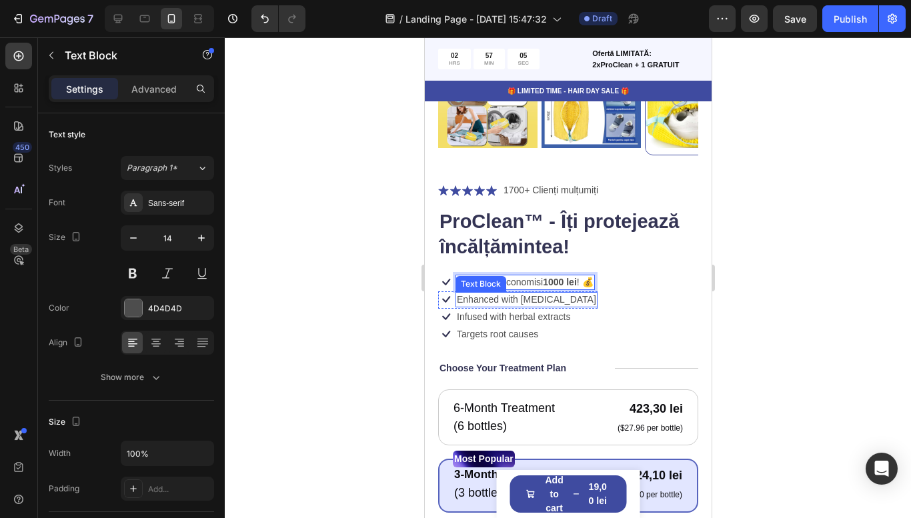
click at [473, 298] on p "Enhanced with [MEDICAL_DATA]" at bounding box center [525, 300] width 139 height 12
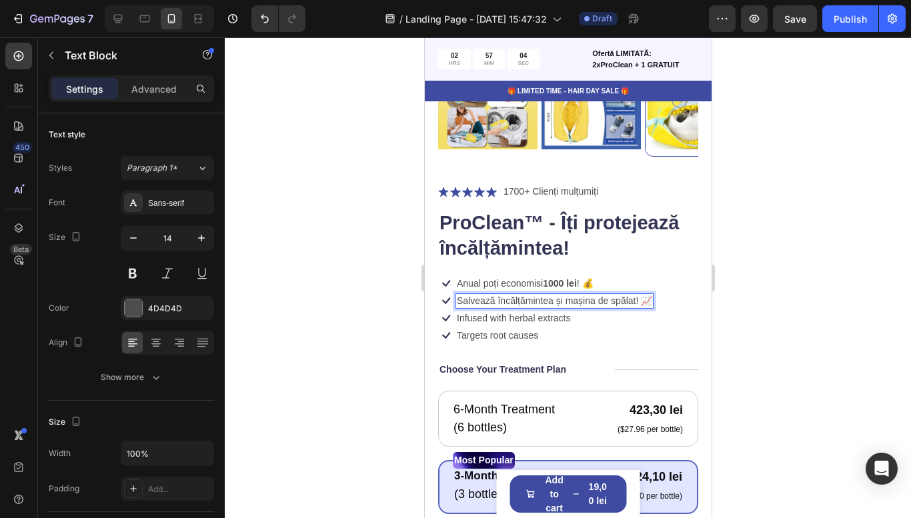
scroll to position [367, 0]
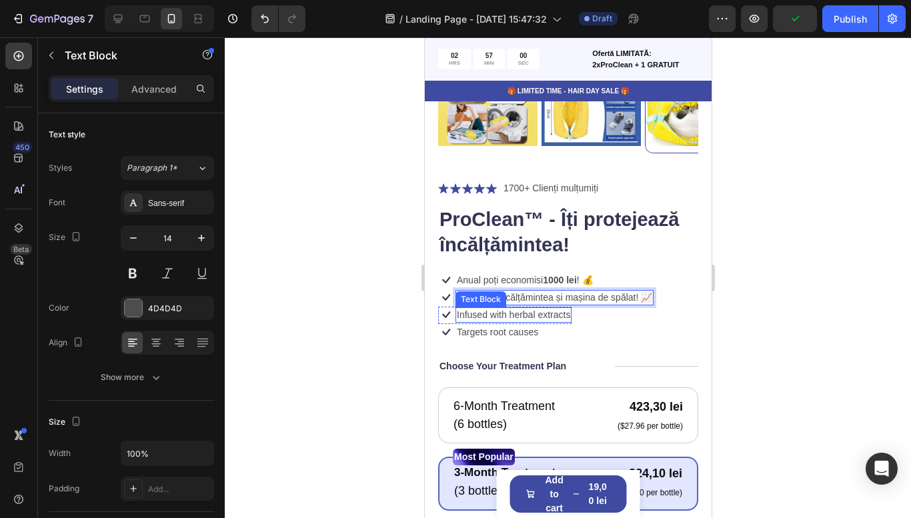
click at [480, 315] on p "Infused with herbal extracts" at bounding box center [512, 315] width 113 height 12
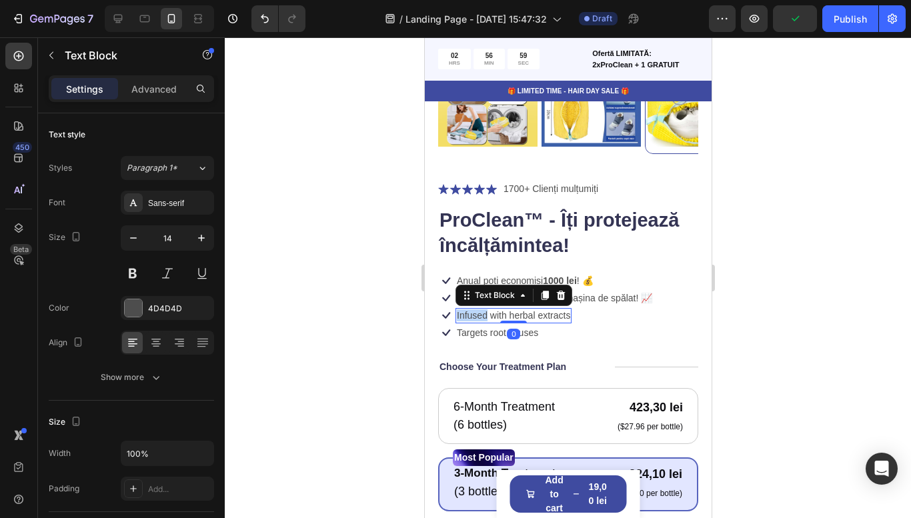
click at [479, 315] on p "Infused with herbal extracts" at bounding box center [512, 316] width 113 height 12
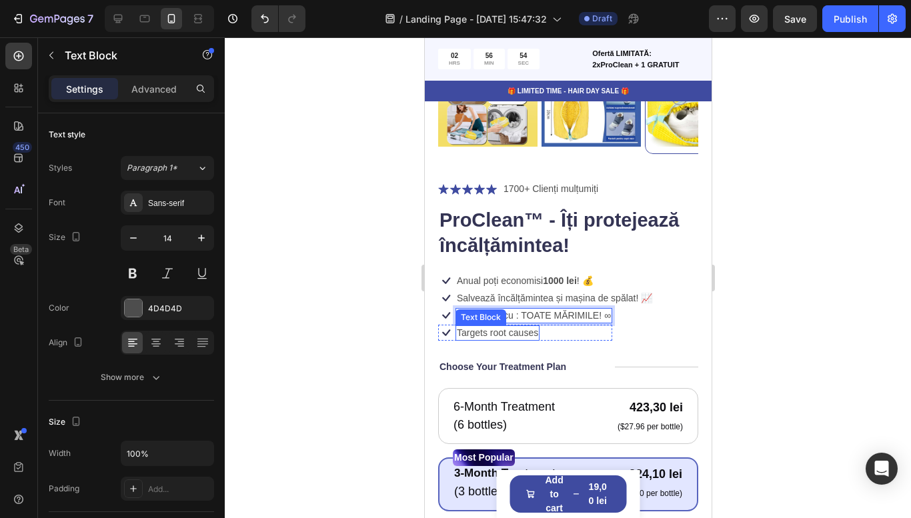
click at [492, 330] on p "Targets root causes" at bounding box center [496, 333] width 81 height 12
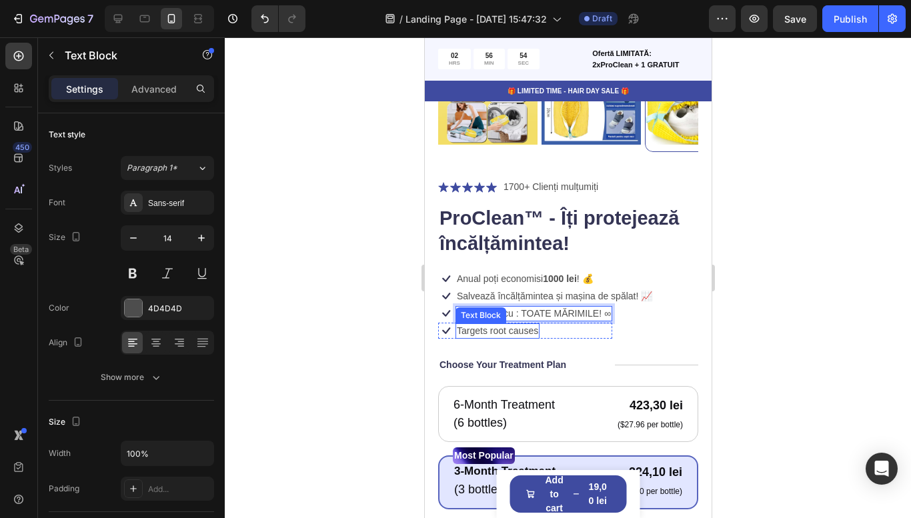
click at [492, 330] on p "Targets root causes" at bounding box center [496, 331] width 81 height 12
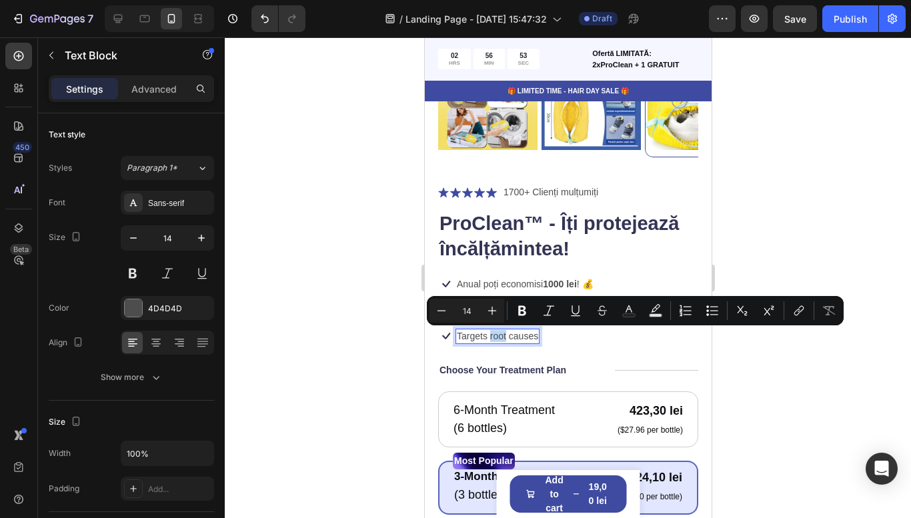
click at [501, 335] on p "Targets root causes" at bounding box center [496, 336] width 81 height 12
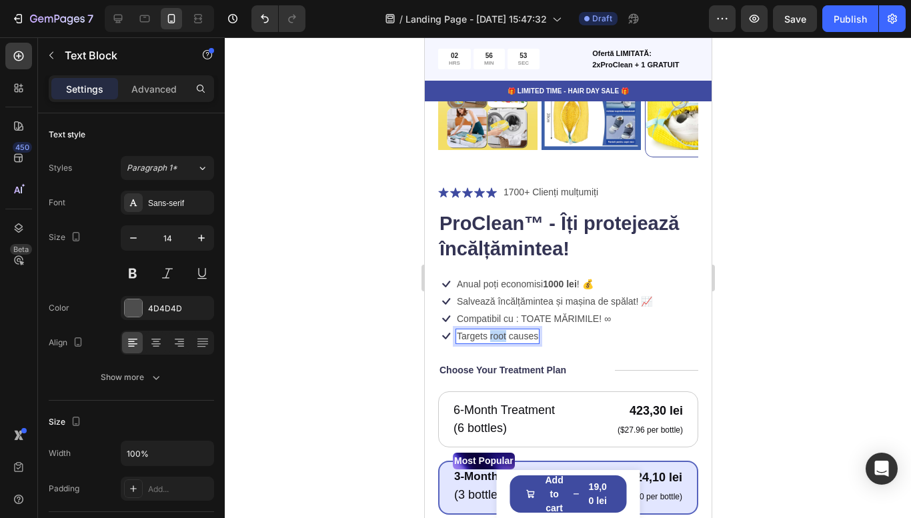
click at [501, 335] on p "Targets root causes" at bounding box center [496, 336] width 81 height 12
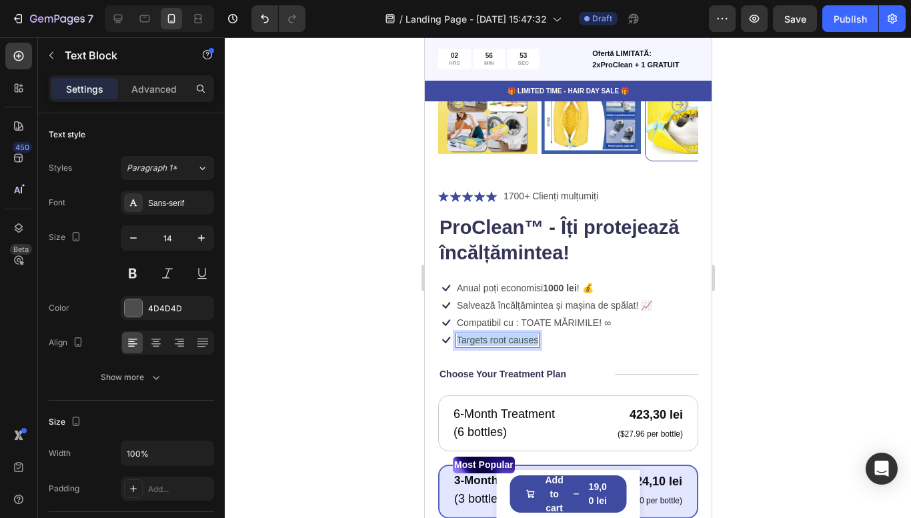
scroll to position [357, 0]
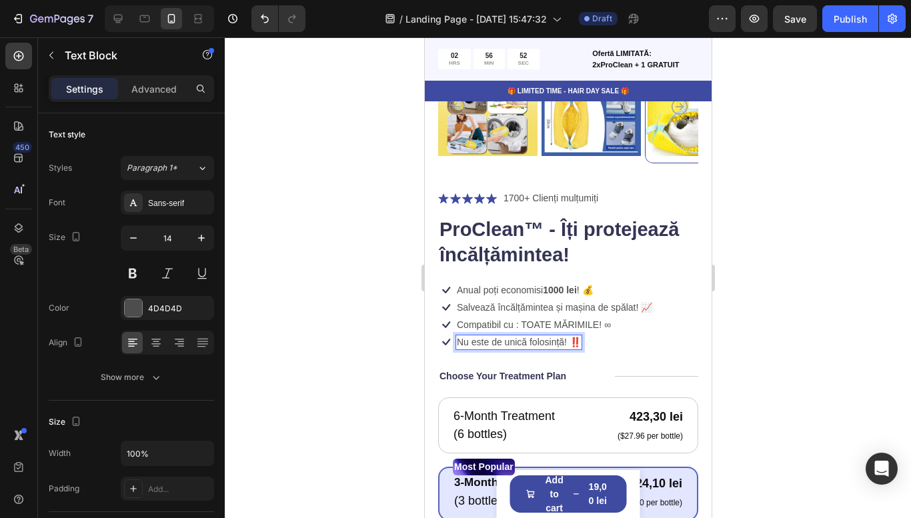
click at [823, 287] on div at bounding box center [568, 277] width 687 height 481
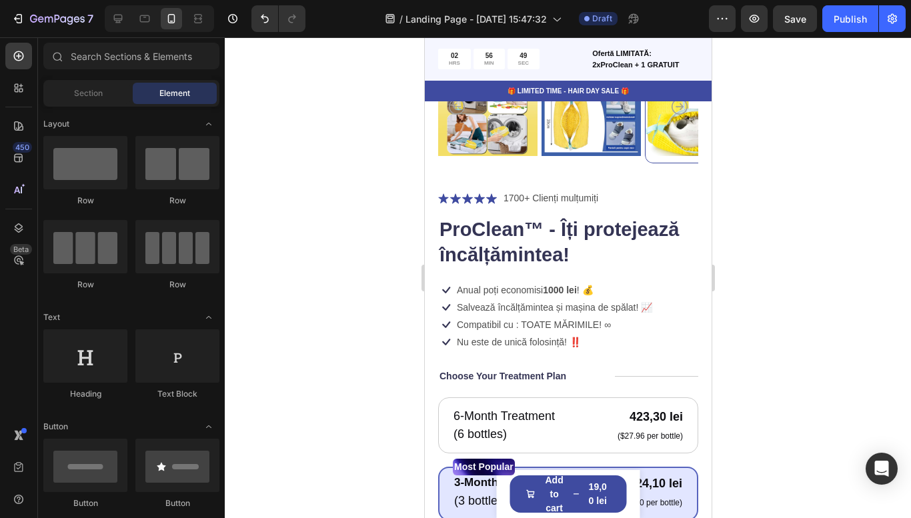
click at [795, 290] on div at bounding box center [568, 277] width 687 height 481
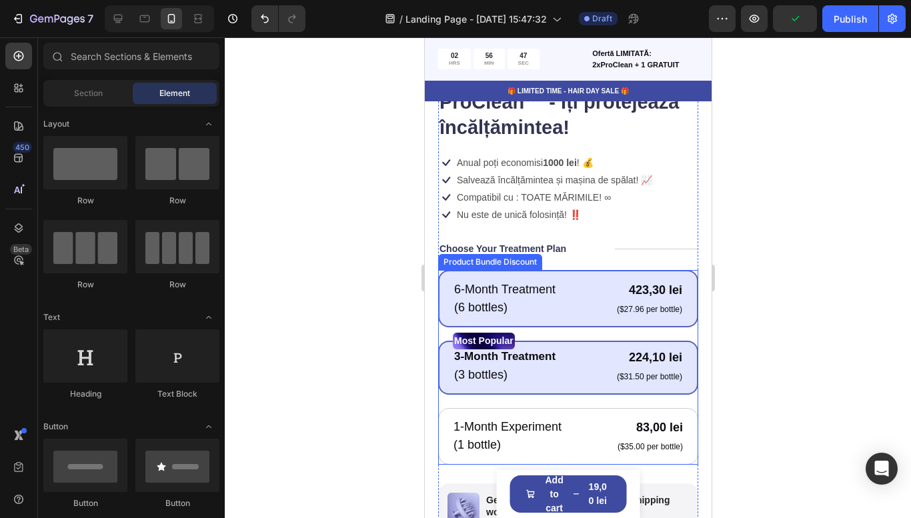
scroll to position [494, 0]
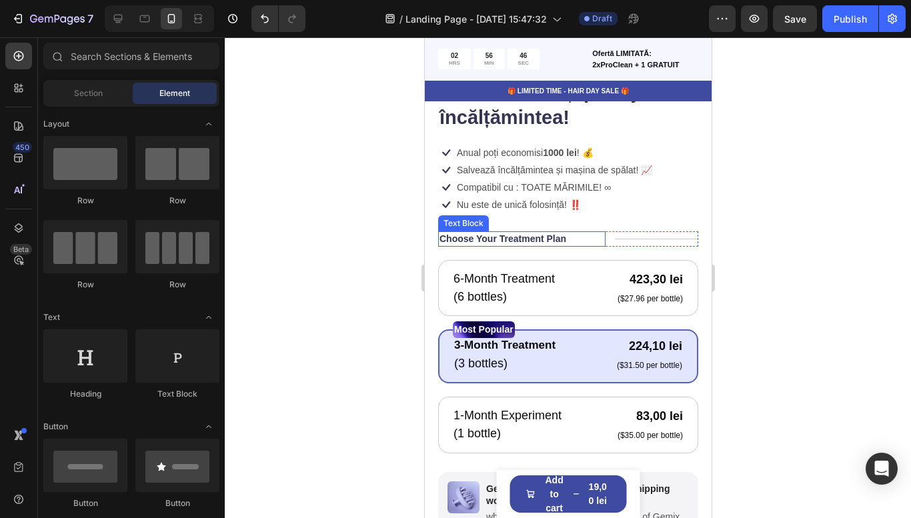
click at [522, 244] on p "Choose Your Treatment Plan" at bounding box center [502, 239] width 127 height 12
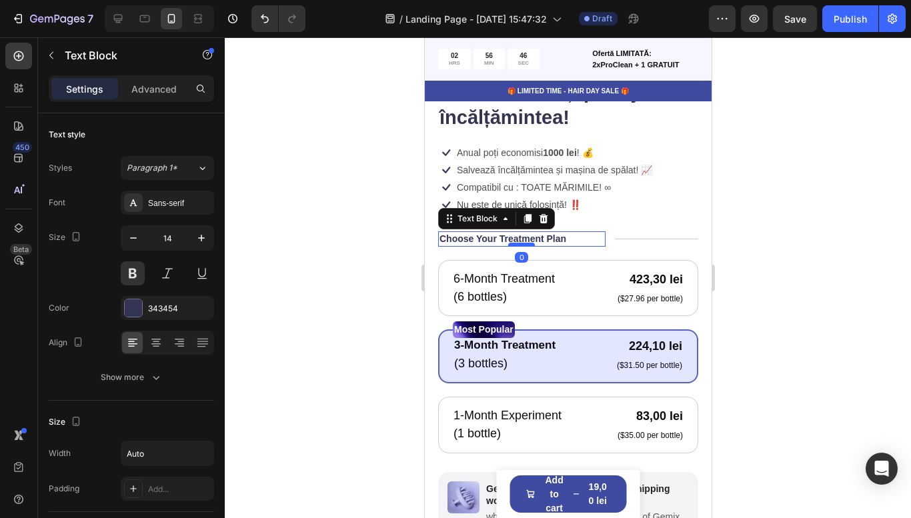
click at [522, 244] on div at bounding box center [521, 245] width 27 height 4
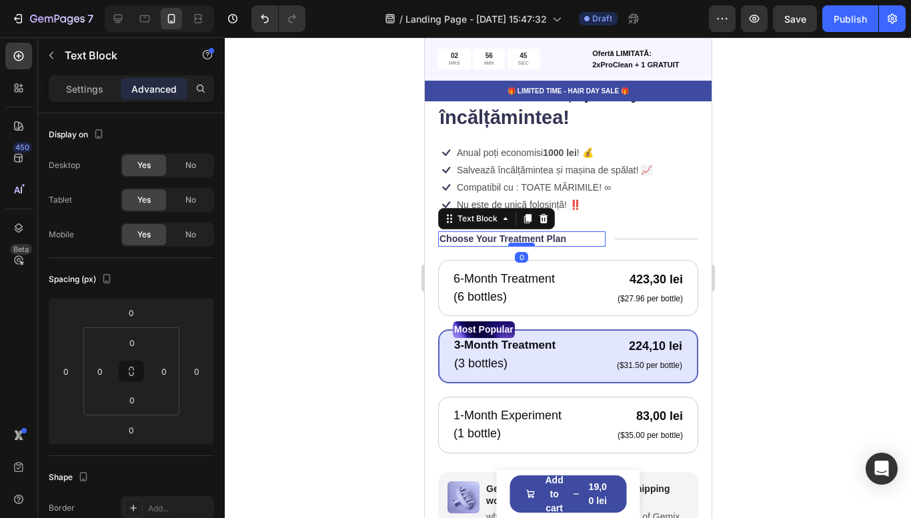
click at [522, 244] on div at bounding box center [521, 245] width 27 height 4
click at [507, 240] on p "Choose Your Treatment Plan" at bounding box center [502, 239] width 127 height 12
drag, startPoint x: 576, startPoint y: 239, endPoint x: 476, endPoint y: 238, distance: 100.1
click at [476, 238] on div "Choose Your Treatment Plan" at bounding box center [521, 239] width 167 height 15
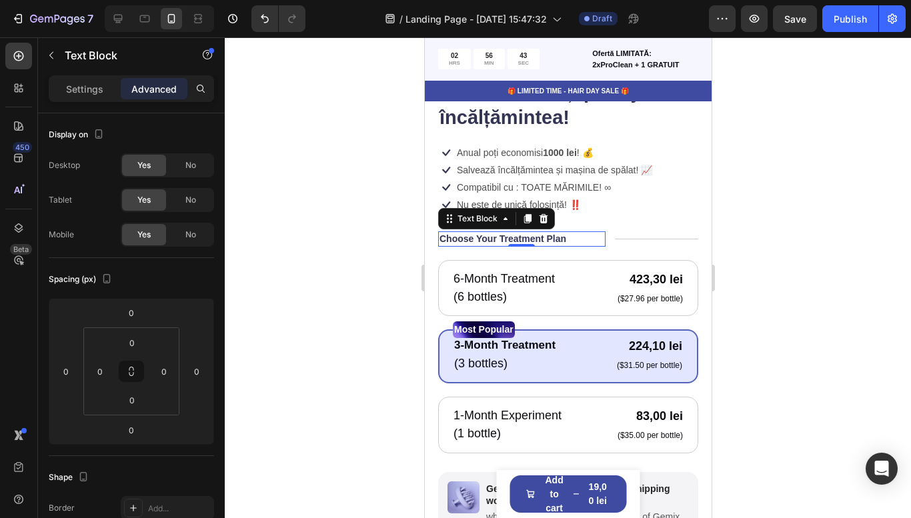
click at [476, 238] on p "Choose Your Treatment Plan" at bounding box center [502, 239] width 127 height 12
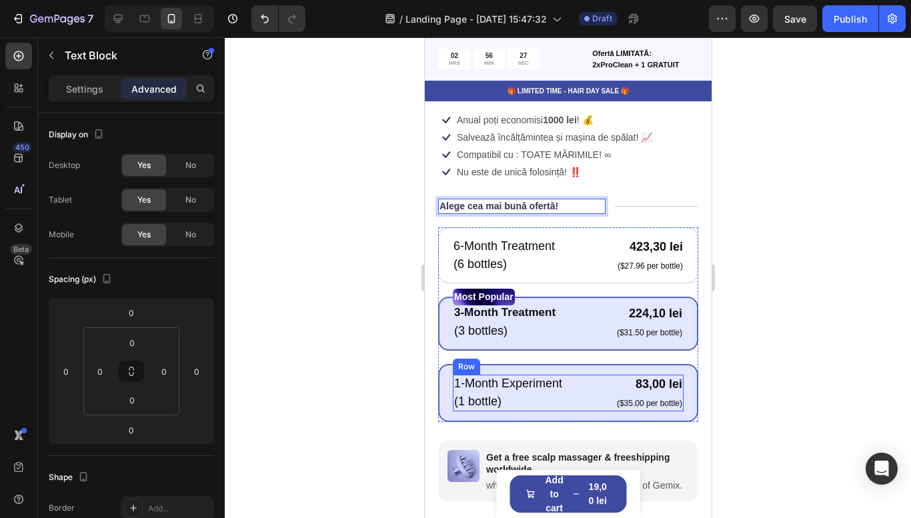
scroll to position [538, 0]
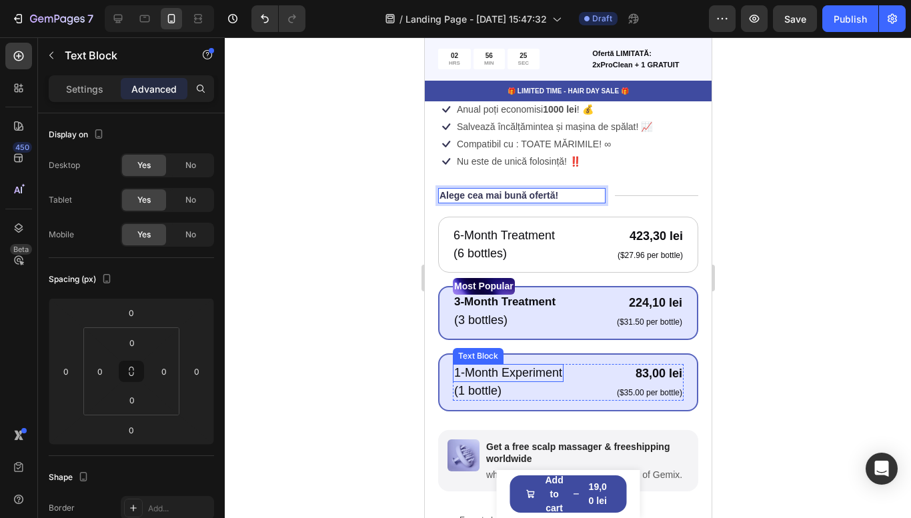
click at [484, 373] on p "1-Month Experiment" at bounding box center [508, 373] width 108 height 15
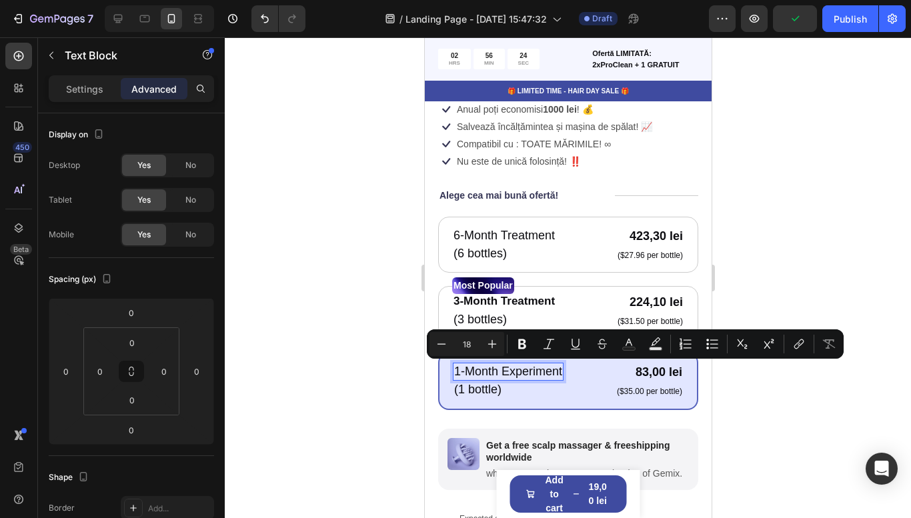
click at [502, 373] on p "1-Month Experiment" at bounding box center [508, 371] width 108 height 15
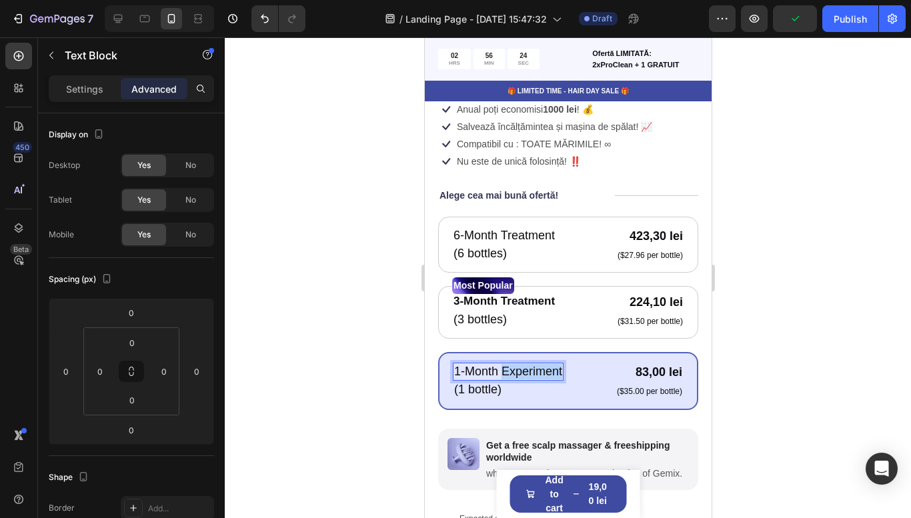
click at [502, 373] on p "1-Month Experiment" at bounding box center [508, 371] width 108 height 15
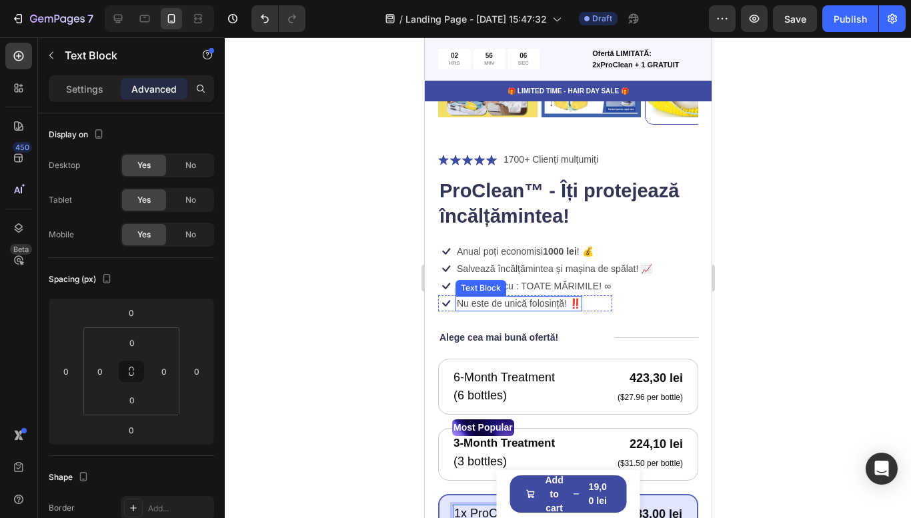
scroll to position [447, 0]
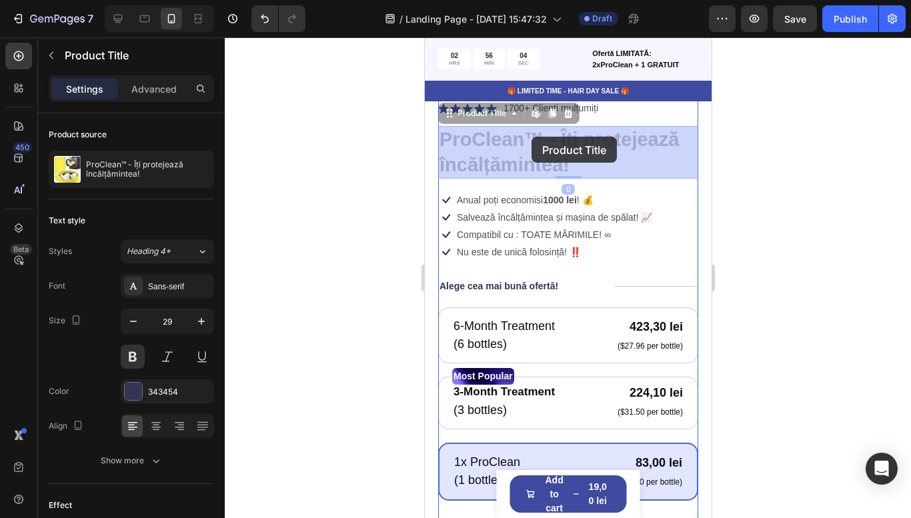
drag, startPoint x: 540, startPoint y: 137, endPoint x: 529, endPoint y: 137, distance: 10.7
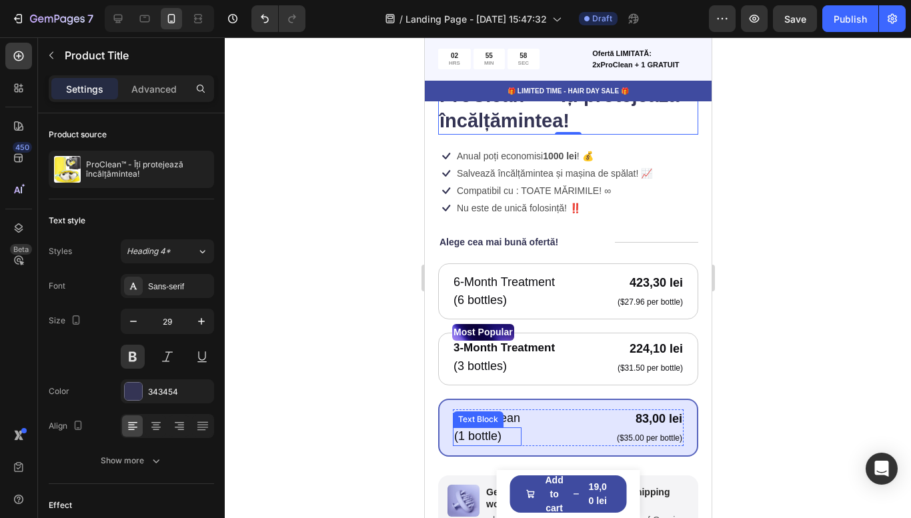
scroll to position [532, 0]
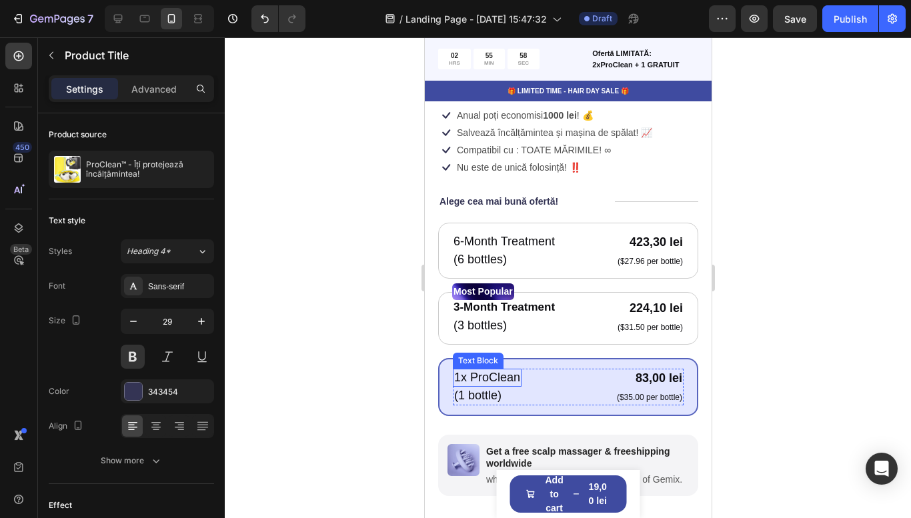
click at [518, 376] on p "1x ProClean" at bounding box center [487, 377] width 66 height 15
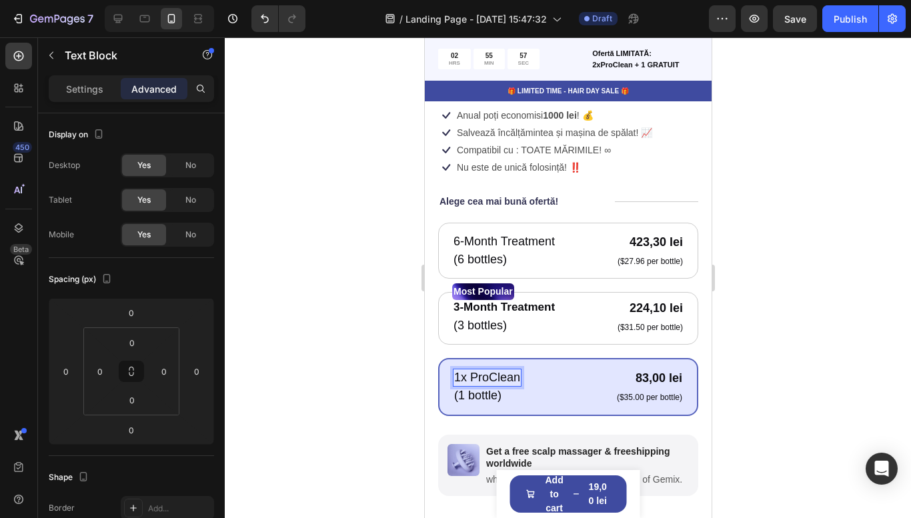
click at [516, 378] on p "1x ProClean" at bounding box center [487, 377] width 66 height 15
click at [514, 378] on p "1x ProClean™" at bounding box center [493, 377] width 78 height 15
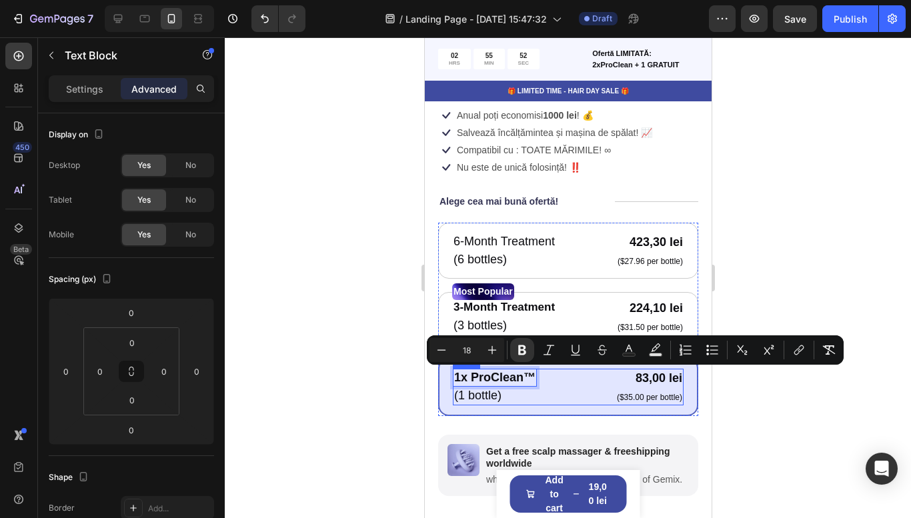
click at [583, 392] on div "1x ProClean™ Text Block 0 (1 bottle) Text Block 83,00 lei Product Price Product…" at bounding box center [567, 387] width 231 height 37
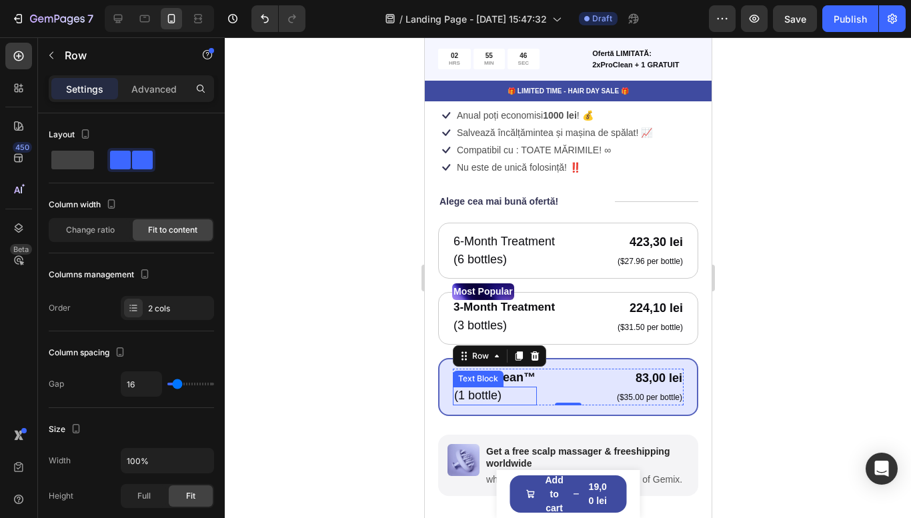
click at [482, 397] on p "(1 bottle)" at bounding box center [494, 395] width 81 height 15
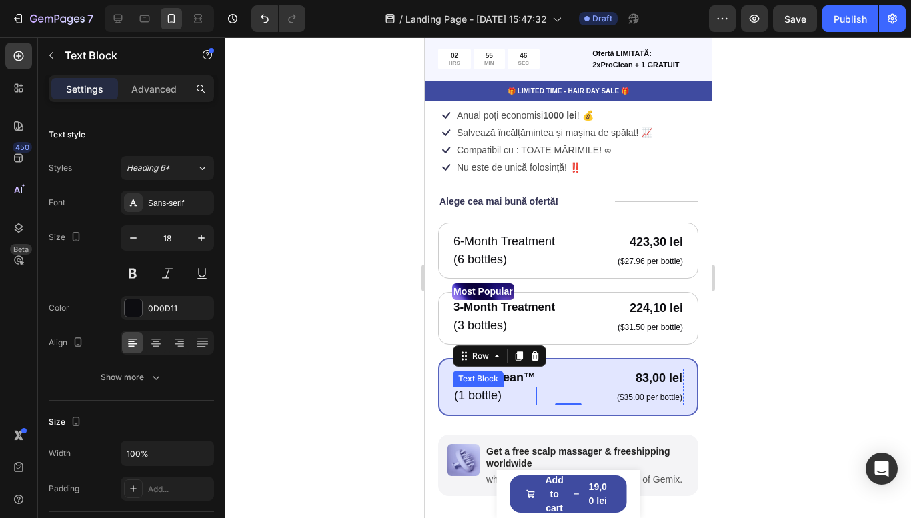
click at [482, 397] on p "(1 bottle)" at bounding box center [494, 395] width 81 height 15
click at [859, 377] on div at bounding box center [568, 277] width 687 height 481
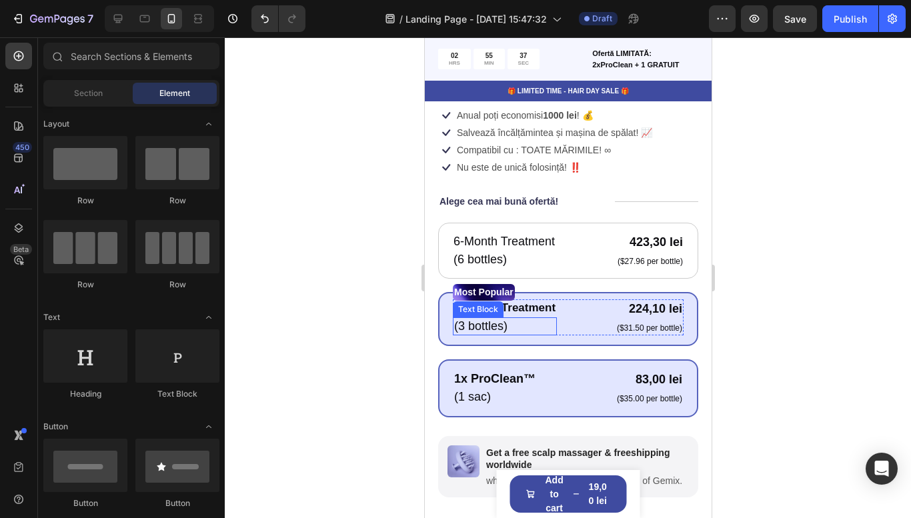
click at [478, 324] on p "(3 bottles)" at bounding box center [504, 326] width 101 height 15
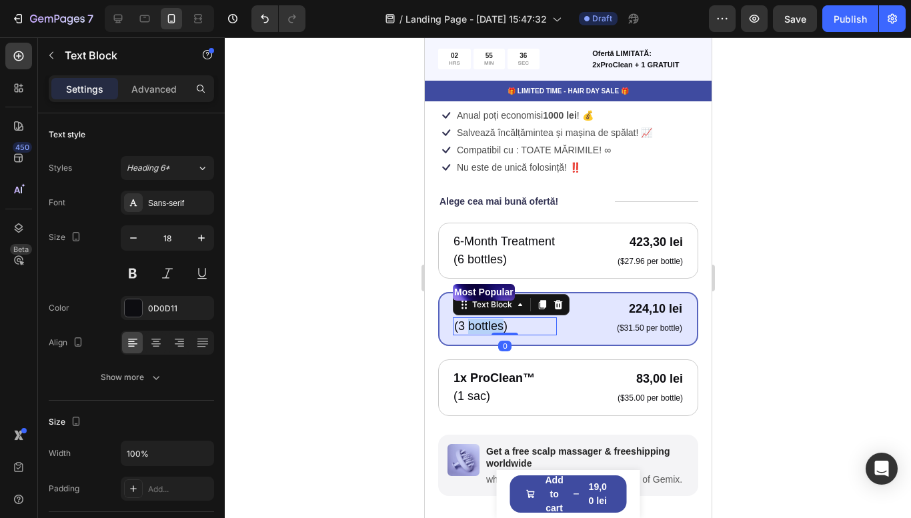
click at [478, 324] on p "(3 bottles)" at bounding box center [504, 326] width 101 height 15
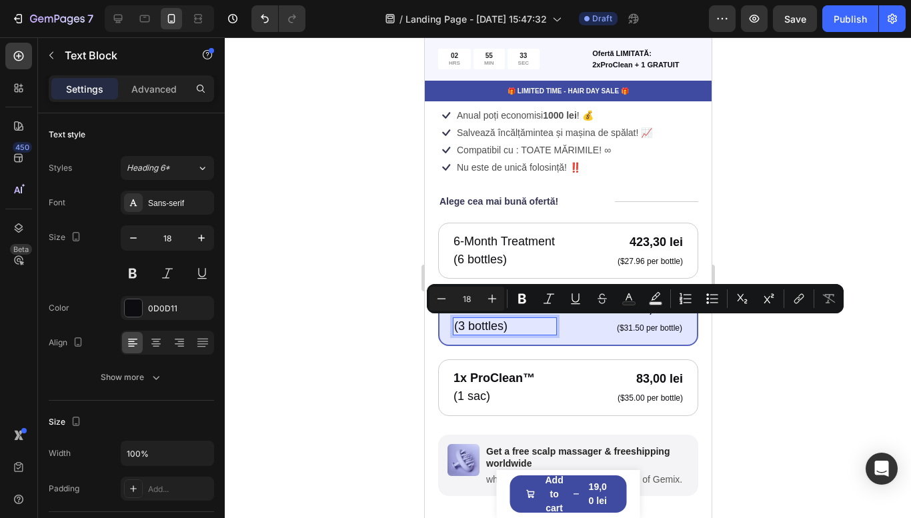
click at [497, 329] on p "(3 bottles)" at bounding box center [504, 326] width 101 height 15
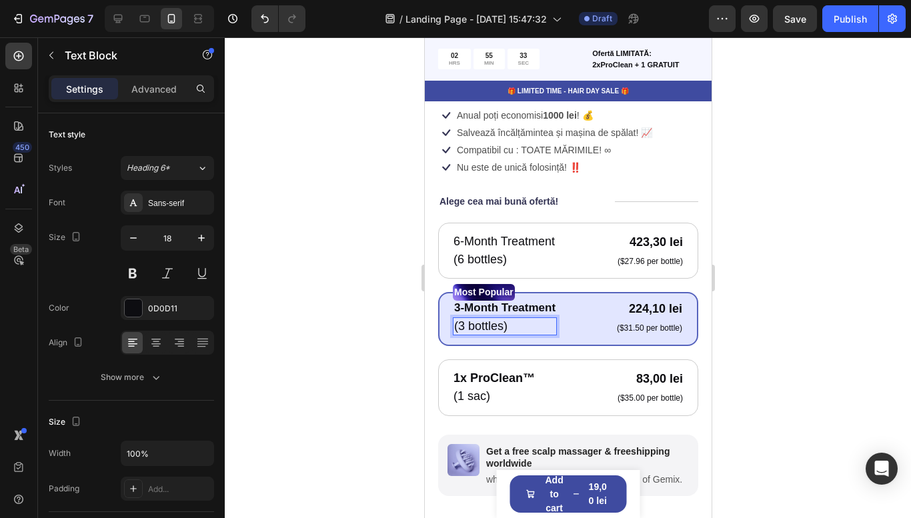
click at [501, 328] on p "(3 bottles)" at bounding box center [504, 326] width 101 height 15
drag, startPoint x: 501, startPoint y: 328, endPoint x: 464, endPoint y: 327, distance: 36.7
click at [464, 327] on p "(3 bottles)" at bounding box center [504, 326] width 101 height 15
click at [789, 319] on div at bounding box center [568, 277] width 687 height 481
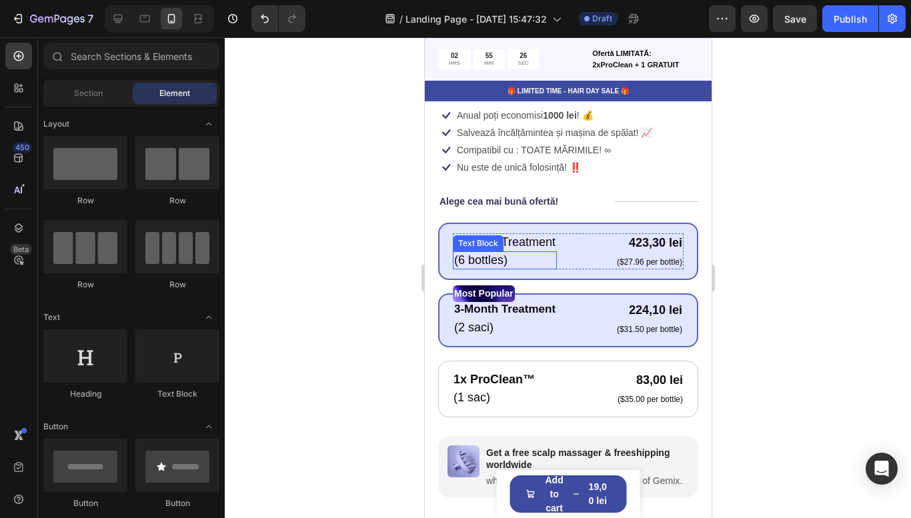
click at [478, 256] on p "(6 bottles)" at bounding box center [504, 260] width 101 height 15
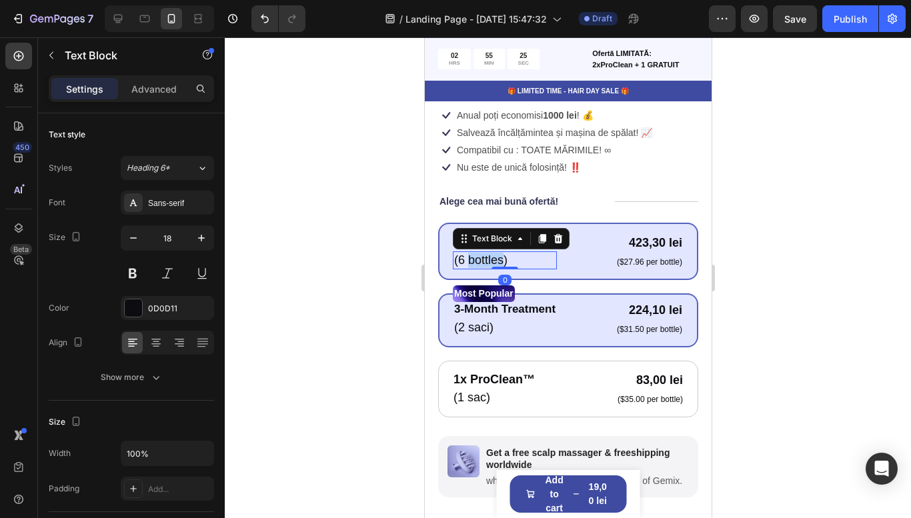
click at [478, 256] on p "(6 bottles)" at bounding box center [504, 260] width 101 height 15
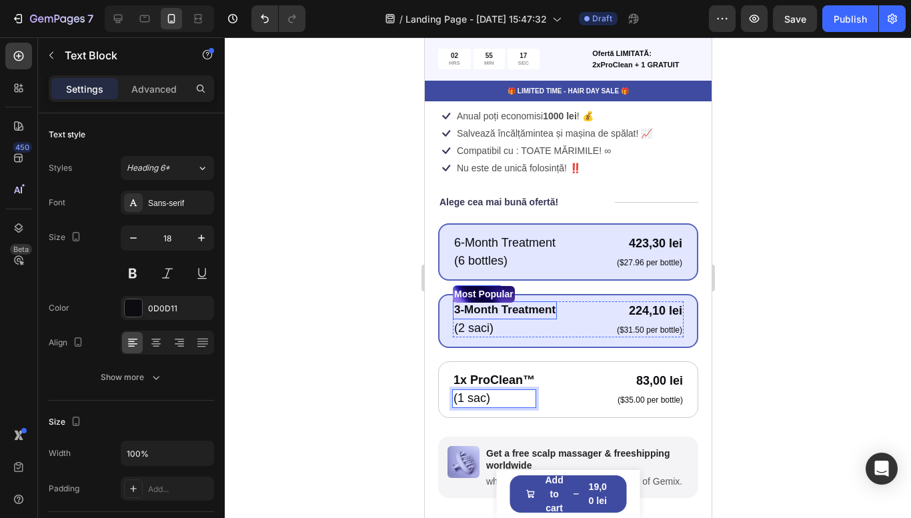
scroll to position [532, 0]
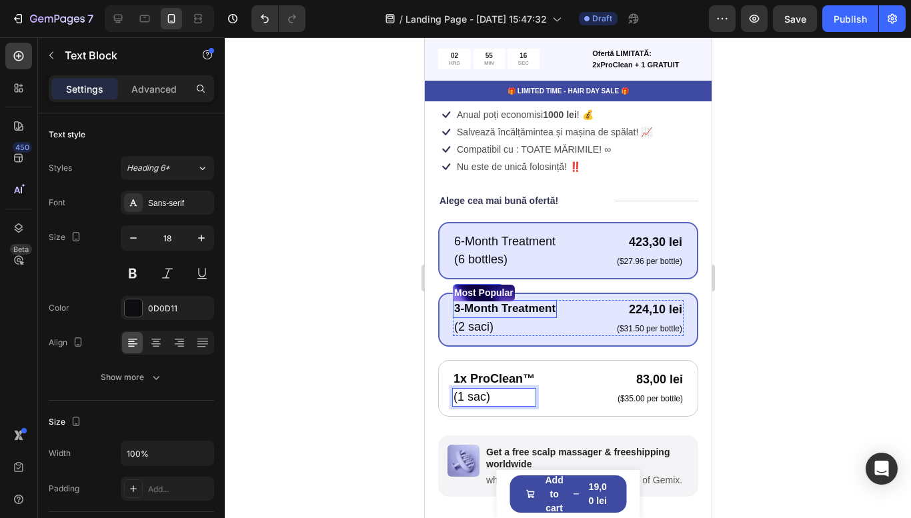
click at [496, 312] on p "3-Month Treatment" at bounding box center [504, 309] width 101 height 15
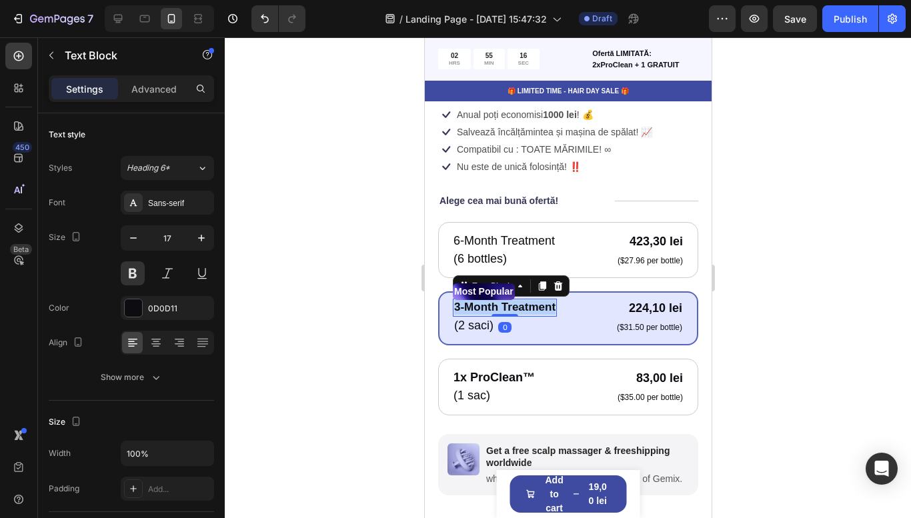
click at [496, 312] on p "3-Month Treatment" at bounding box center [504, 307] width 101 height 15
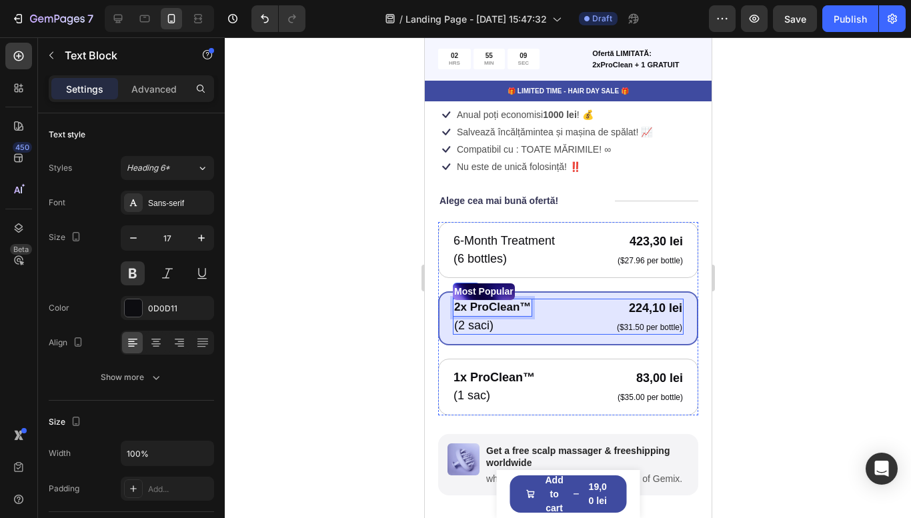
click at [584, 314] on div "2x ProClean™ Text Block 0 (2 saci) Text Block 224,10 lei Product Price Product …" at bounding box center [567, 317] width 231 height 36
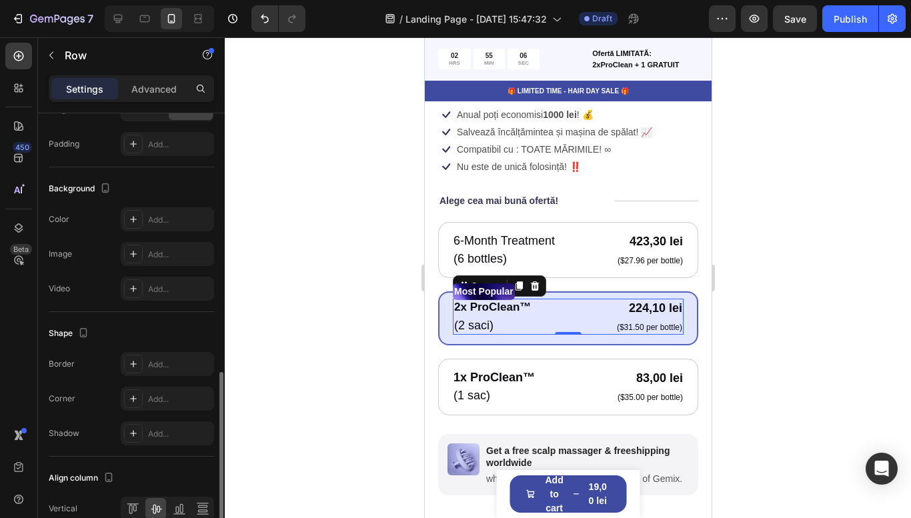
scroll to position [488, 0]
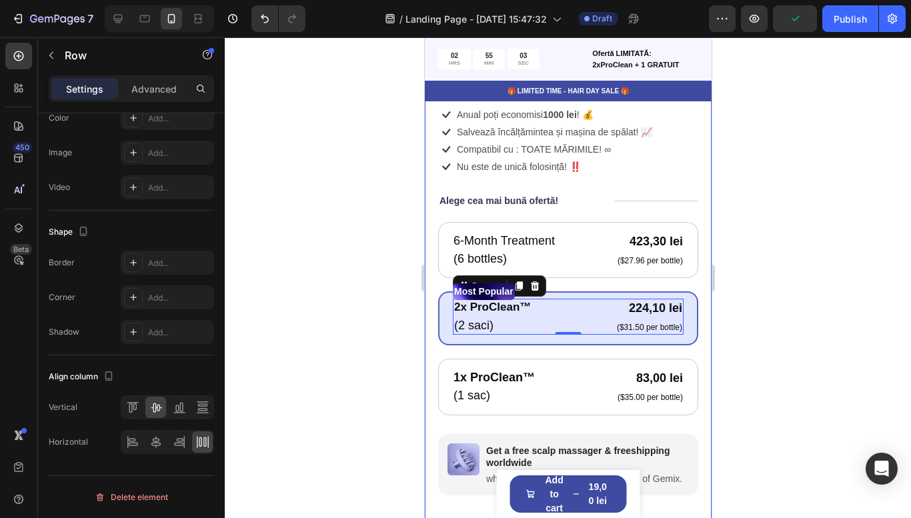
click at [795, 344] on div at bounding box center [568, 277] width 687 height 481
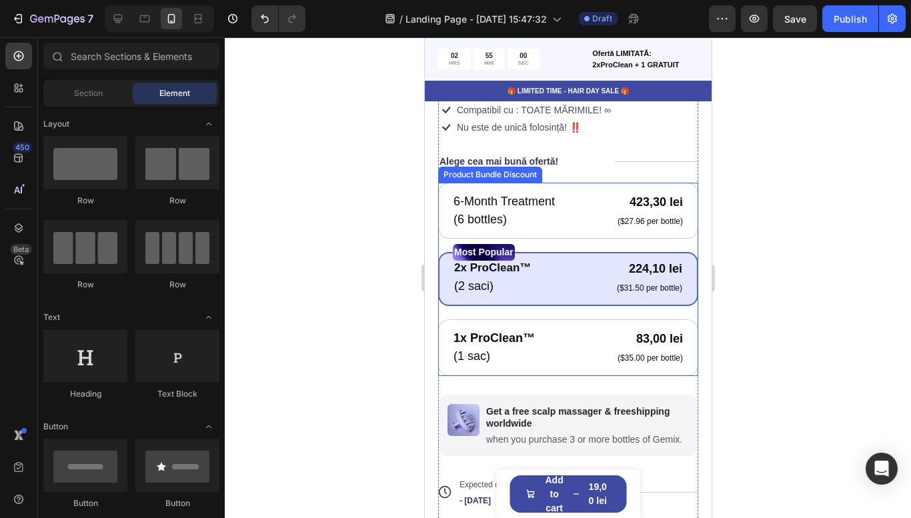
scroll to position [566, 0]
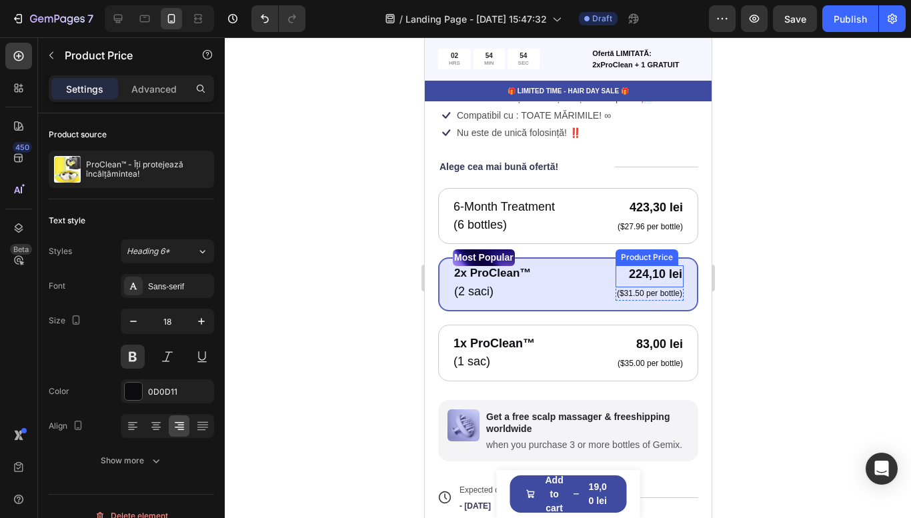
click at [660, 273] on div "224,10 lei" at bounding box center [649, 275] width 68 height 18
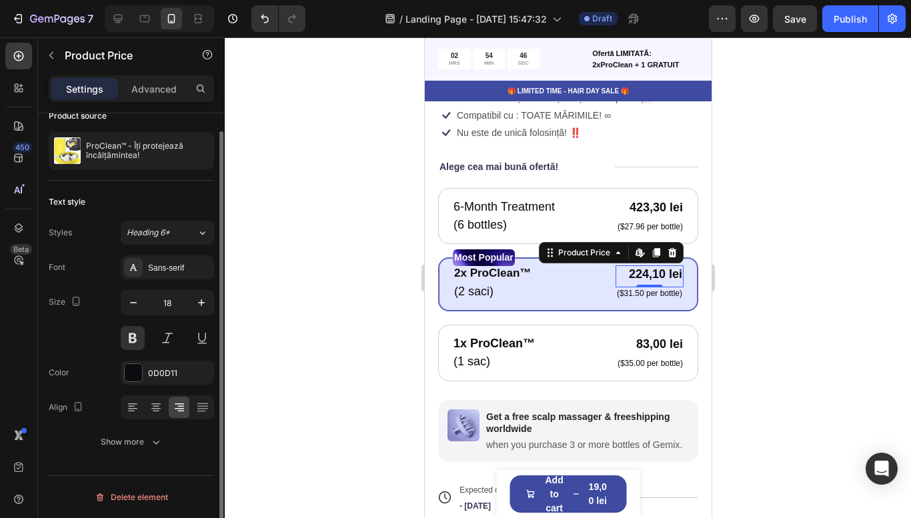
scroll to position [0, 0]
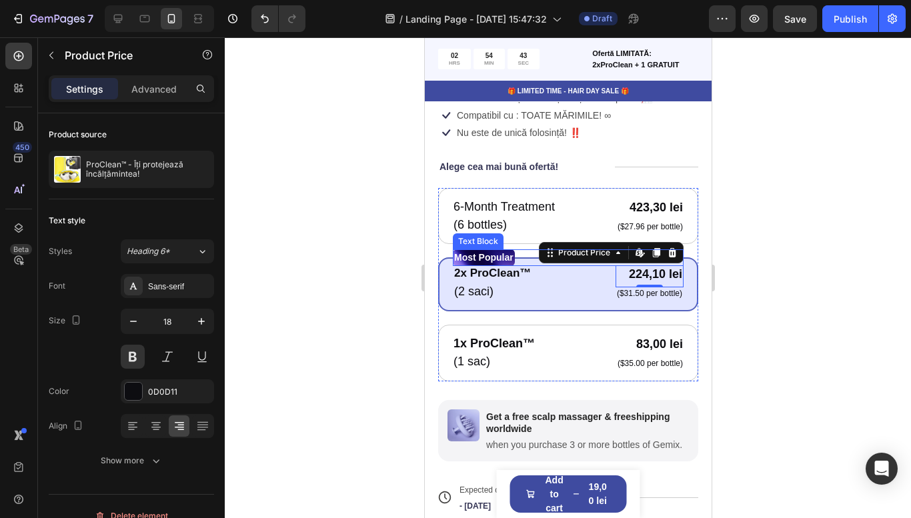
click at [615, 251] on div "Most Popular" at bounding box center [567, 258] width 231 height 17
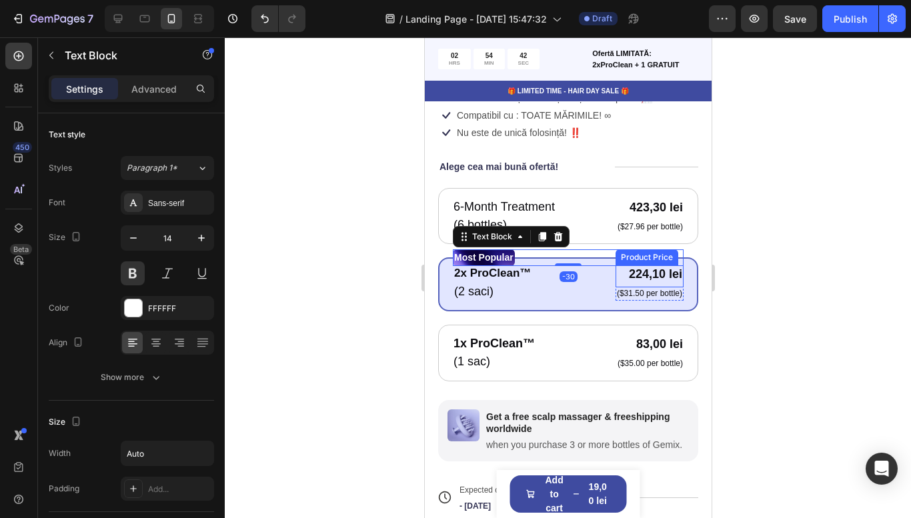
click at [639, 277] on div "224,10 lei" at bounding box center [649, 275] width 68 height 18
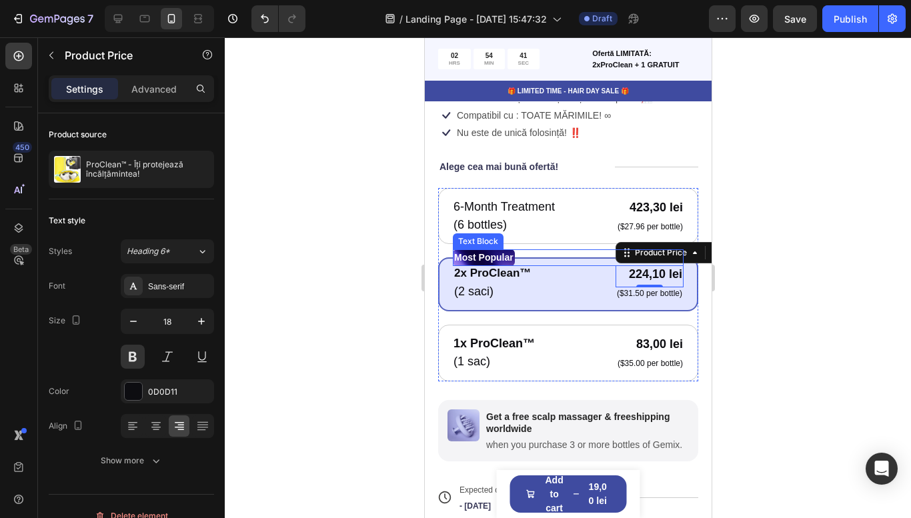
click at [648, 252] on div "Most Popular" at bounding box center [567, 258] width 231 height 17
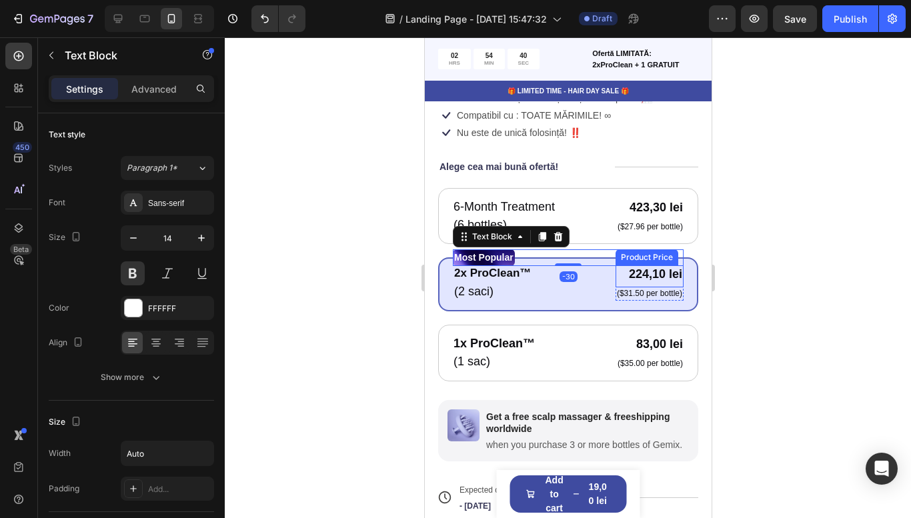
click at [635, 279] on div "224,10 lei" at bounding box center [649, 275] width 68 height 18
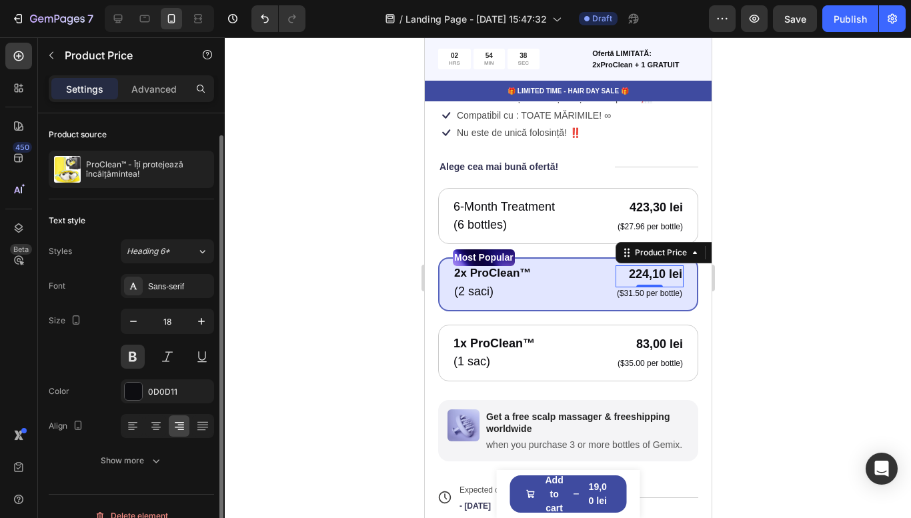
scroll to position [19, 0]
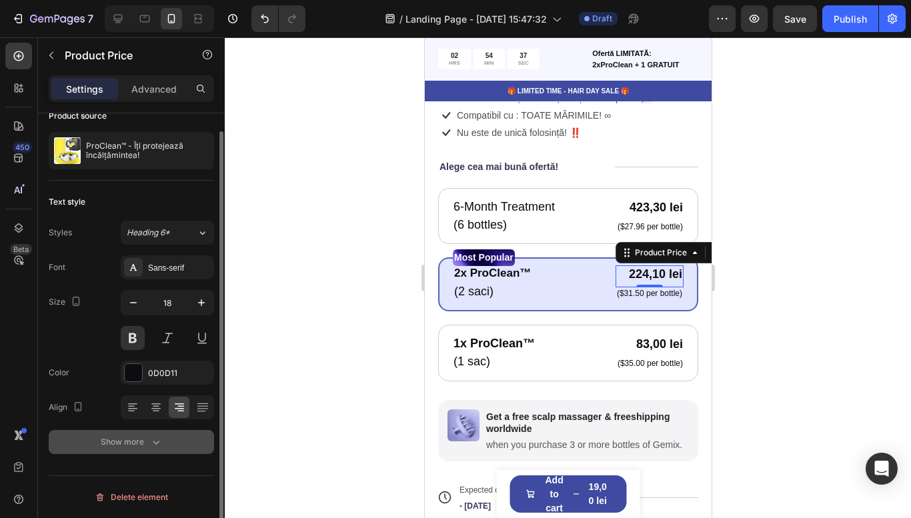
click at [101, 443] on div "Show more" at bounding box center [132, 442] width 62 height 13
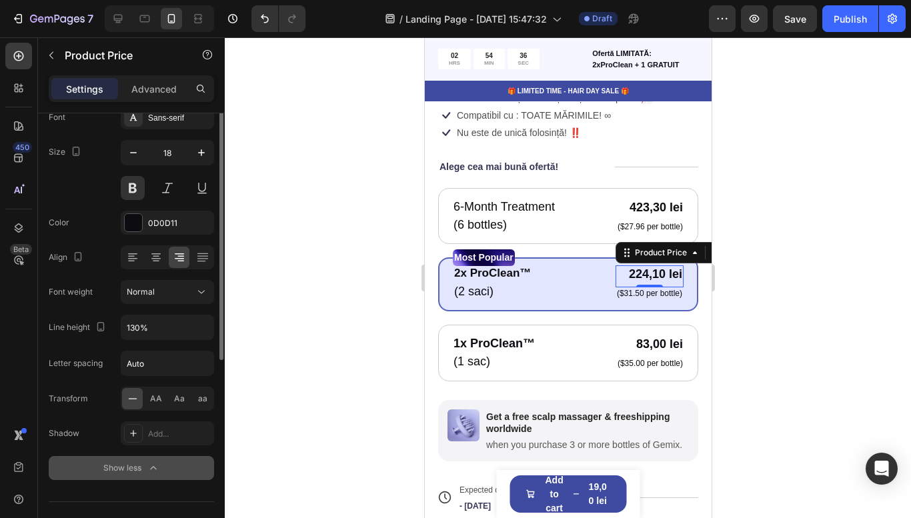
scroll to position [195, 0]
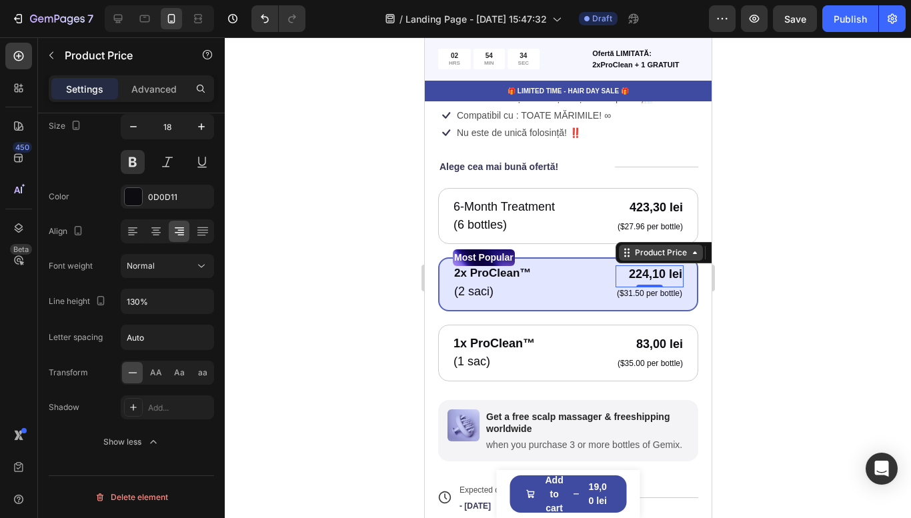
click at [688, 252] on div "Product Price" at bounding box center [660, 253] width 57 height 12
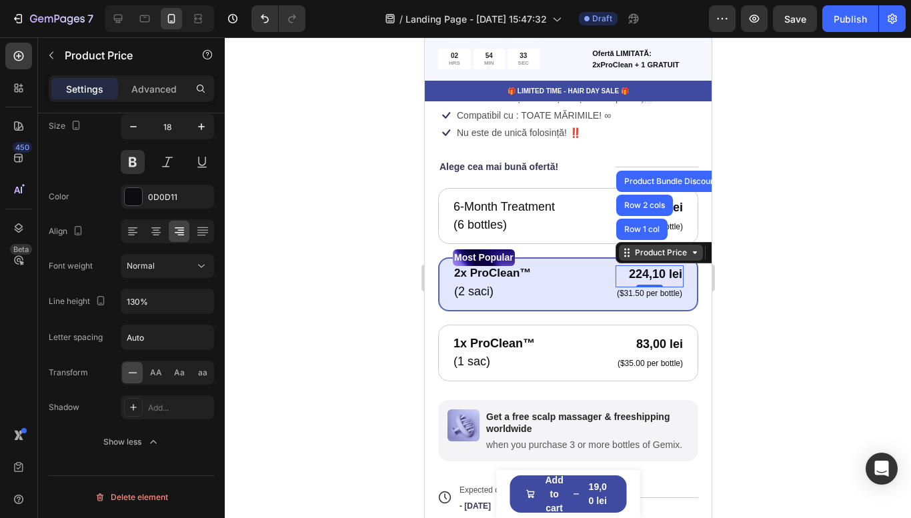
click at [688, 252] on div "Product Price" at bounding box center [660, 253] width 57 height 12
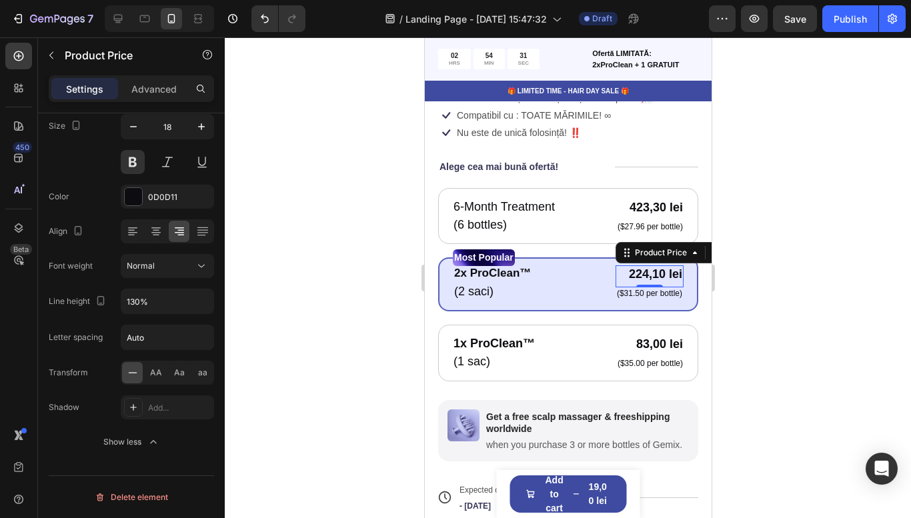
click at [727, 288] on div at bounding box center [568, 277] width 687 height 481
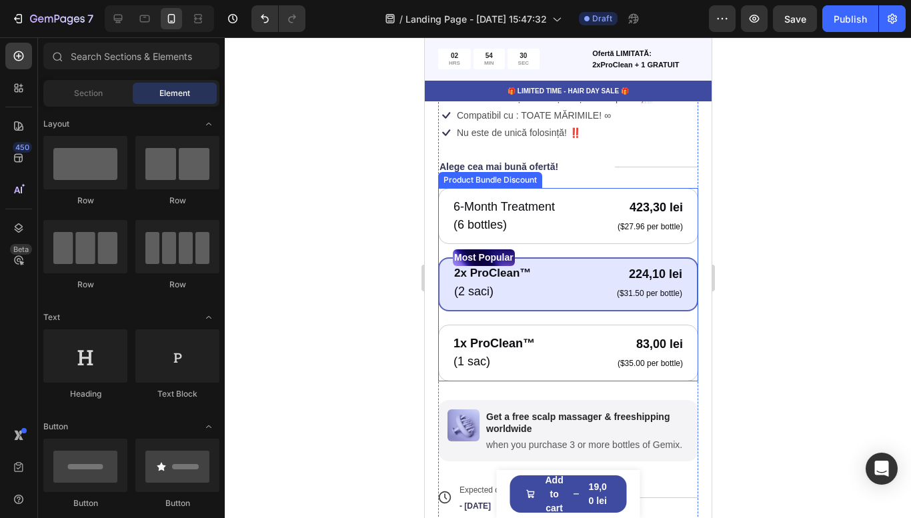
click at [569, 306] on div "Most Popular Text Block 2x ProClean™ Text Block (2 saci) Text Block 224,10 lei …" at bounding box center [568, 285] width 260 height 54
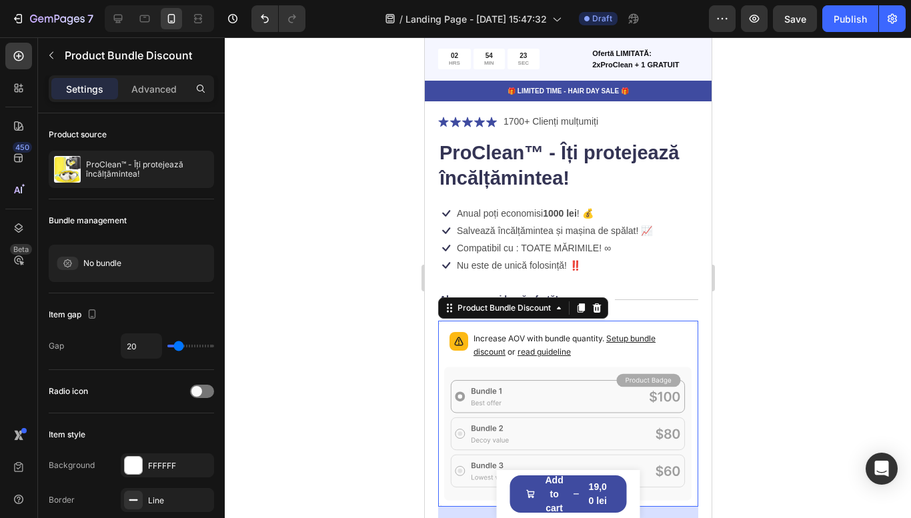
scroll to position [431, 0]
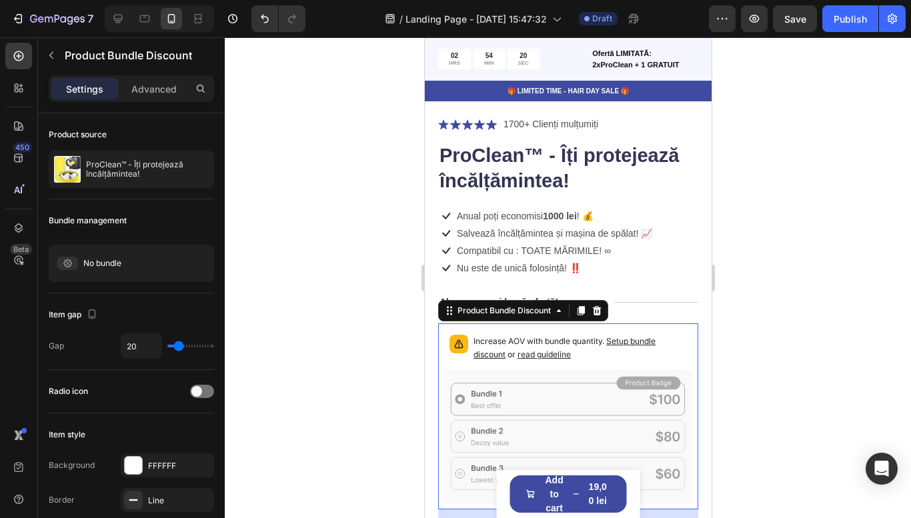
click at [622, 339] on span "Setup bundle discount" at bounding box center [564, 347] width 182 height 23
click at [552, 309] on div "Product Bundle Discount" at bounding box center [503, 311] width 99 height 12
click at [502, 319] on div "Product Bundle Discount Product Section" at bounding box center [523, 310] width 170 height 21
click at [526, 382] on icon at bounding box center [568, 437] width 248 height 134
click at [627, 364] on div "Increase AOV with bundle quantity. Setup bundle discount or read guideline" at bounding box center [568, 350] width 248 height 40
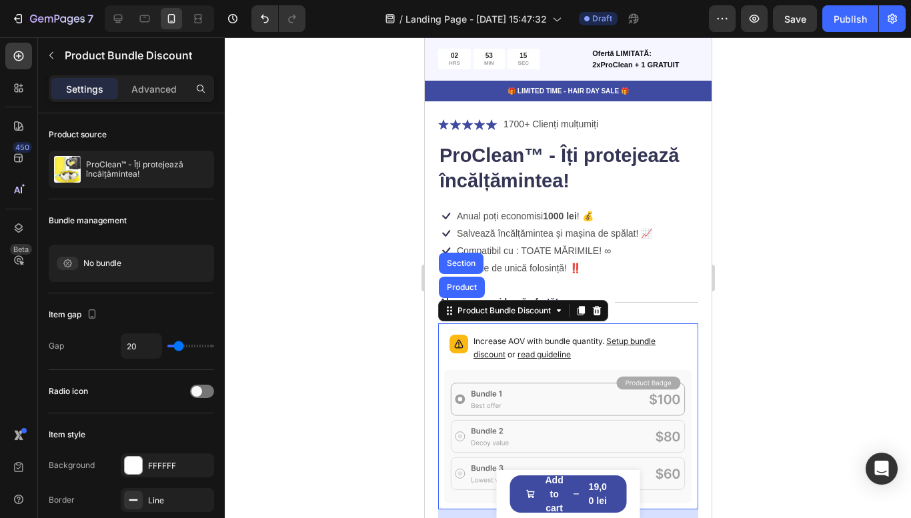
click at [630, 384] on icon at bounding box center [648, 383] width 45 height 6
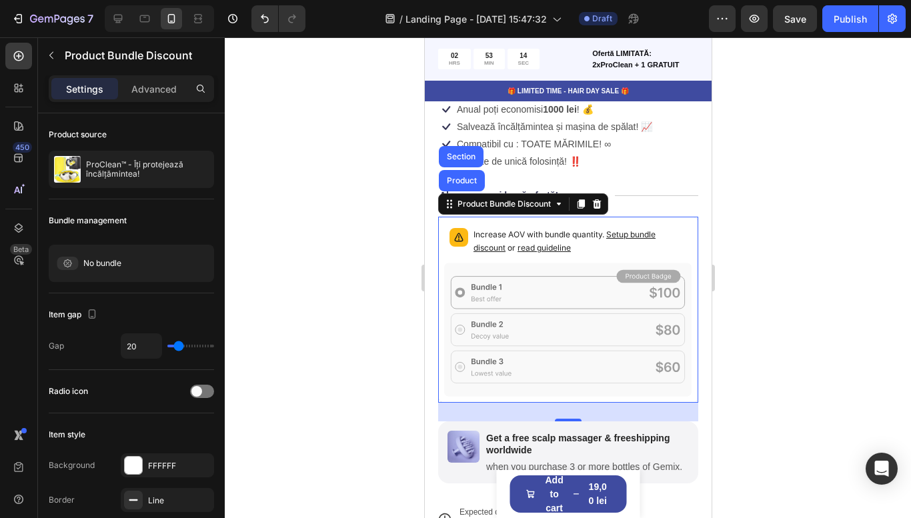
scroll to position [538, 0]
click at [823, 340] on div at bounding box center [568, 277] width 687 height 481
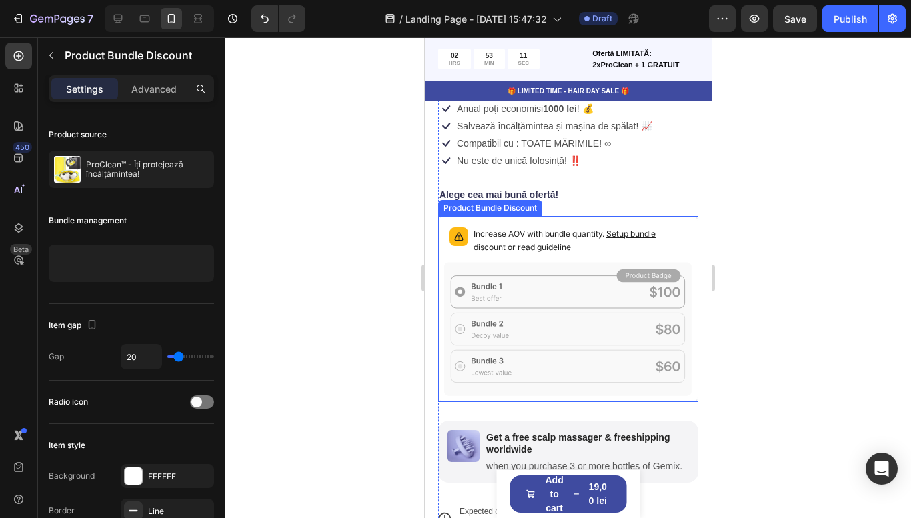
click at [627, 382] on icon at bounding box center [568, 329] width 248 height 134
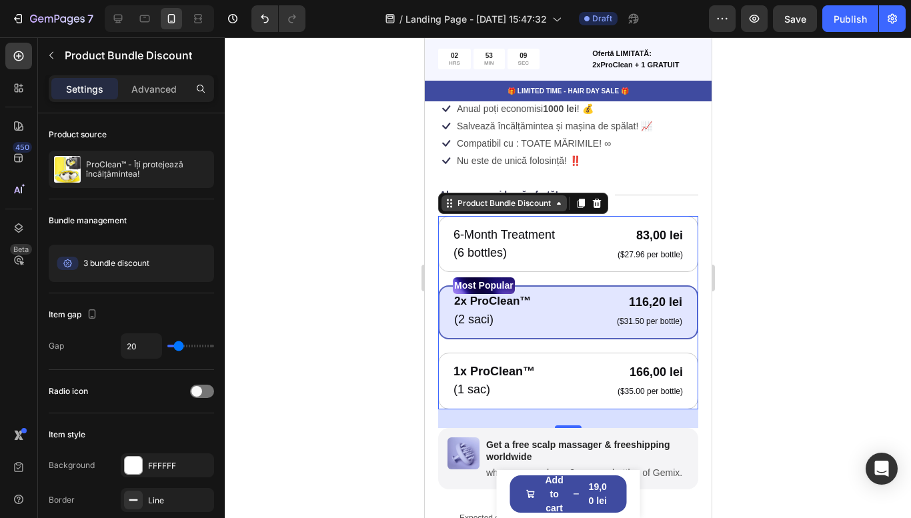
click at [482, 203] on div "Product Bundle Discount" at bounding box center [503, 203] width 99 height 12
click at [800, 359] on div at bounding box center [568, 277] width 687 height 481
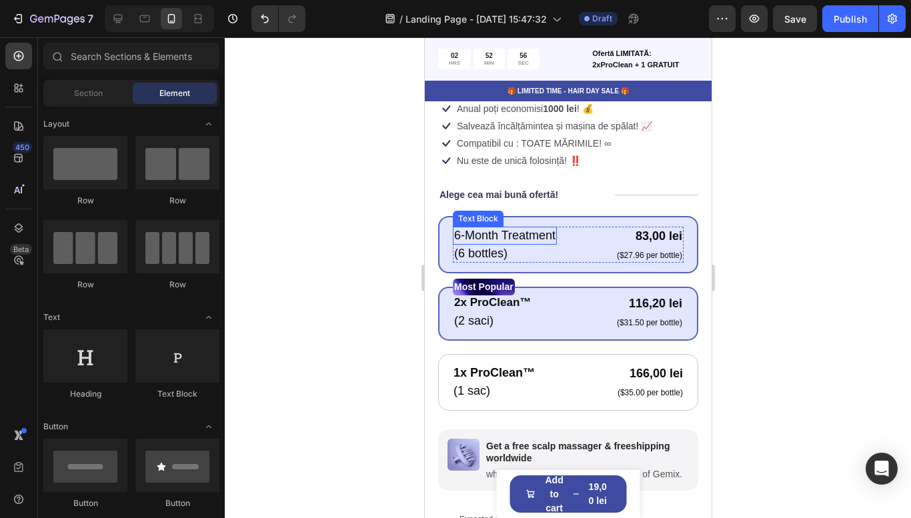
click at [517, 238] on p "6-Month Treatment" at bounding box center [504, 235] width 101 height 15
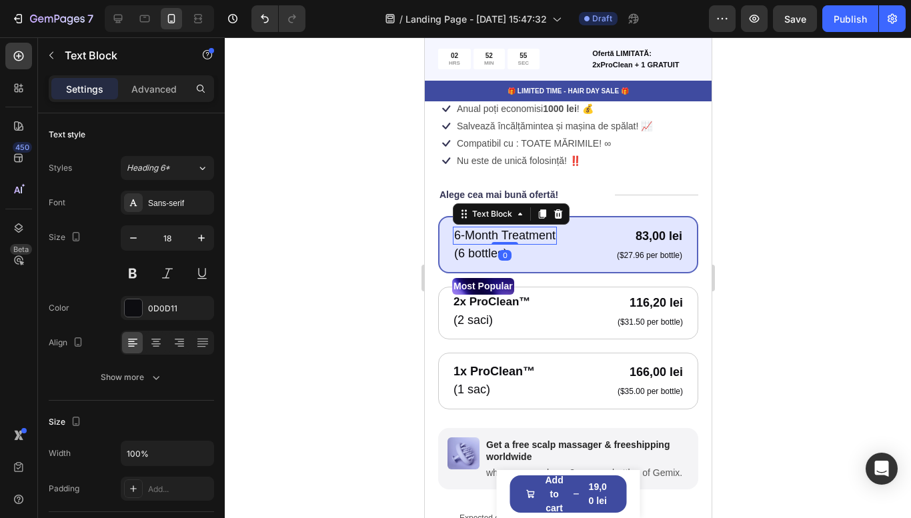
click at [517, 238] on p "6-Month Treatment" at bounding box center [504, 235] width 101 height 15
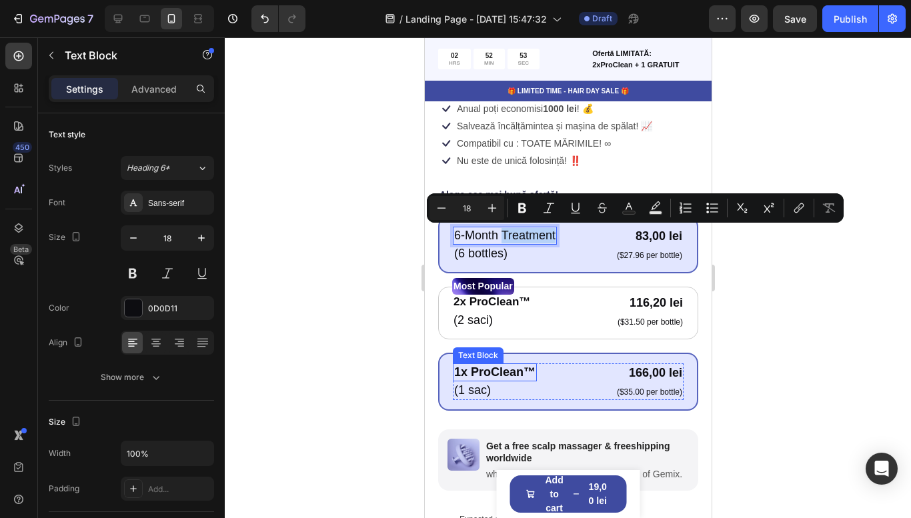
click at [513, 366] on strong "1x ProClean™" at bounding box center [494, 372] width 81 height 13
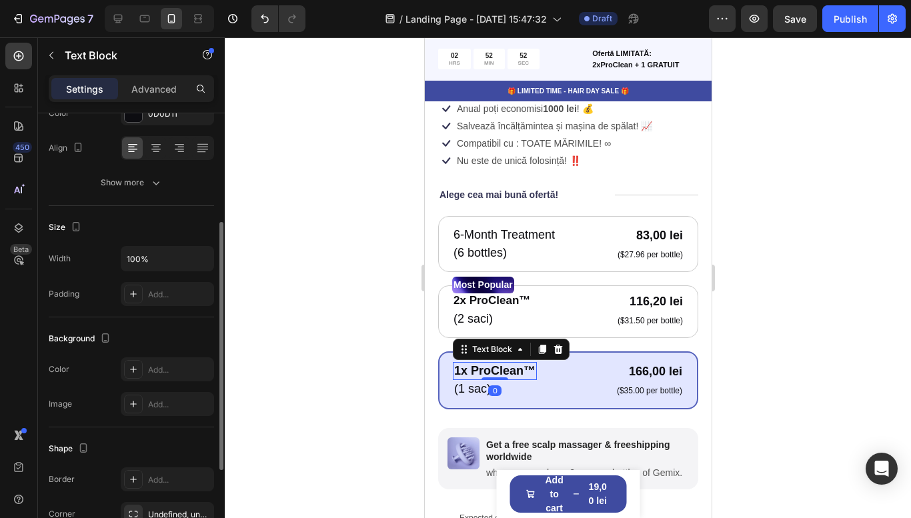
scroll to position [539, 0]
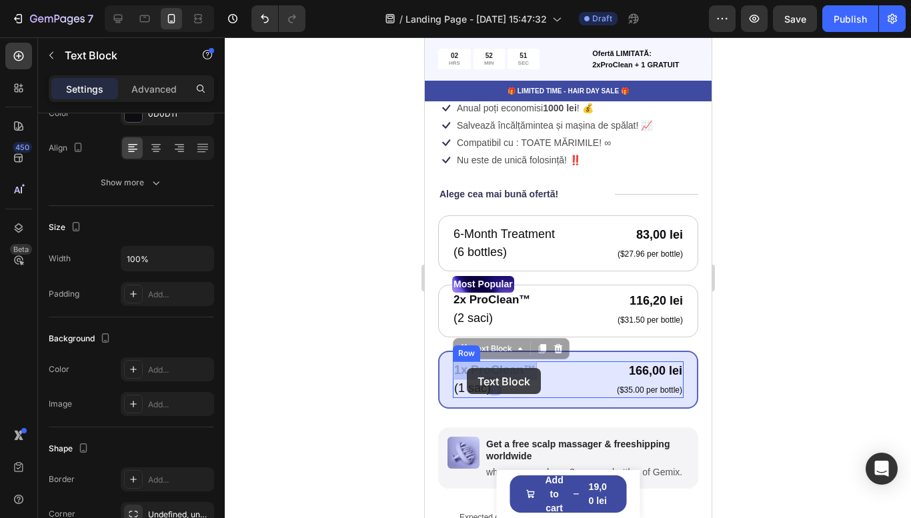
drag, startPoint x: 532, startPoint y: 372, endPoint x: 491, endPoint y: 372, distance: 40.7
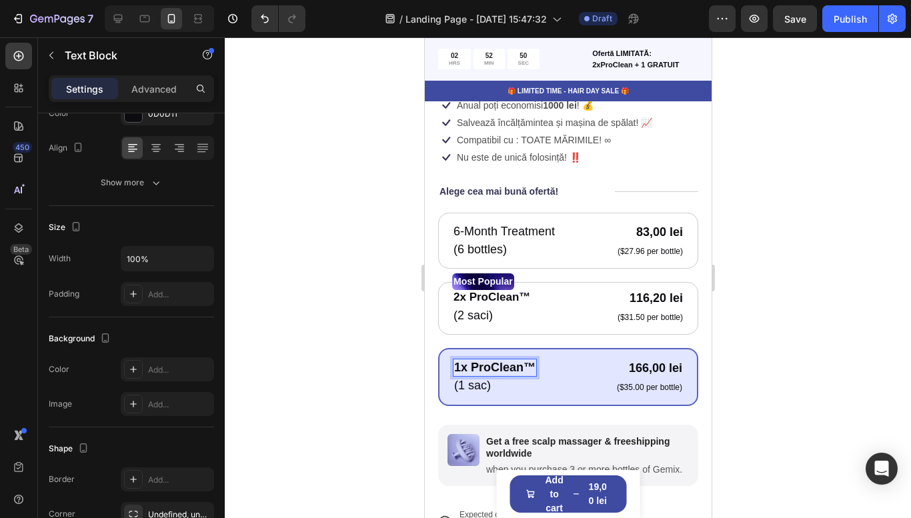
scroll to position [544, 0]
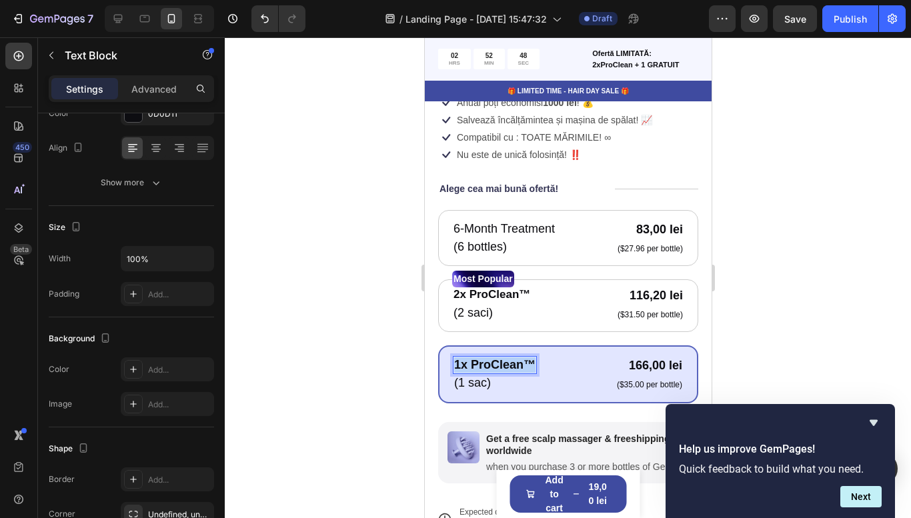
drag, startPoint x: 533, startPoint y: 374, endPoint x: 452, endPoint y: 362, distance: 81.5
click at [452, 362] on div "1x ProClean™" at bounding box center [494, 365] width 84 height 18
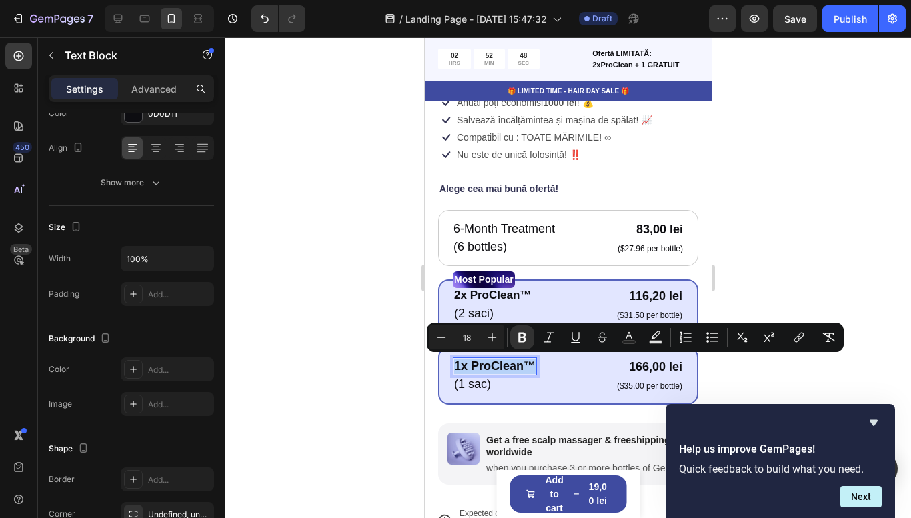
copy strong "1x ProClean™"
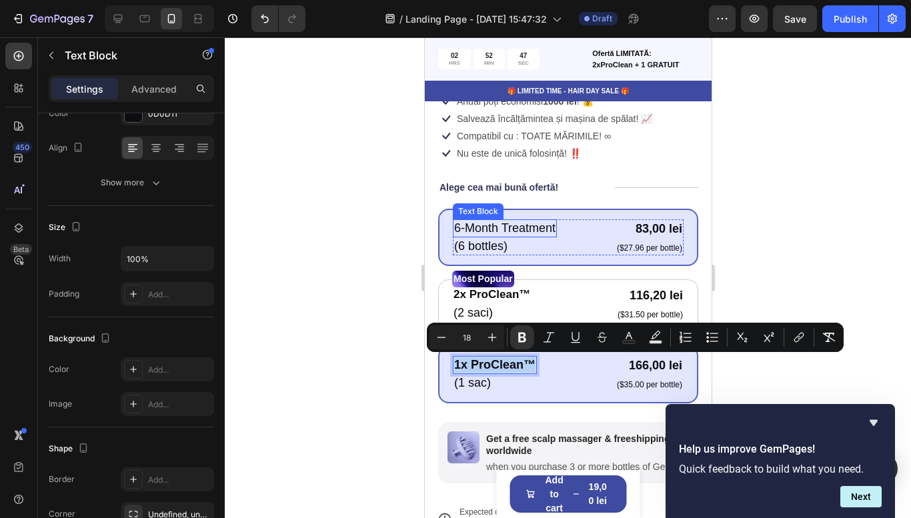
click at [520, 228] on p "6-Month Treatment" at bounding box center [504, 228] width 101 height 15
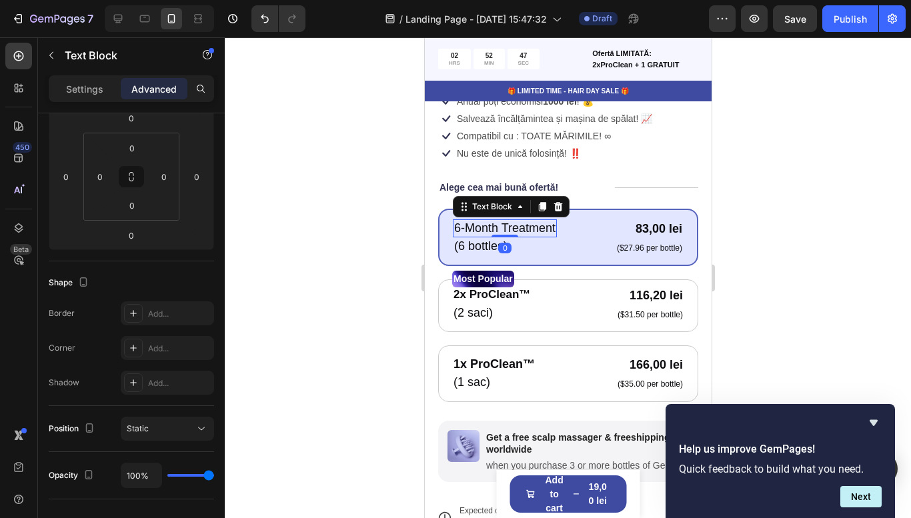
click at [520, 228] on p "6-Month Treatment" at bounding box center [504, 228] width 101 height 15
click at [496, 246] on p "(6 bottles)" at bounding box center [494, 246] width 81 height 15
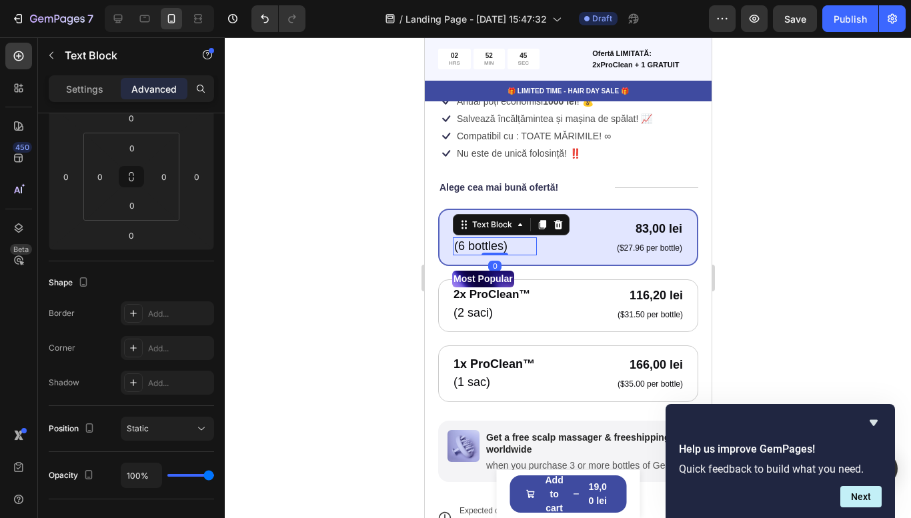
click at [496, 246] on p "(6 bottles)" at bounding box center [494, 246] width 81 height 15
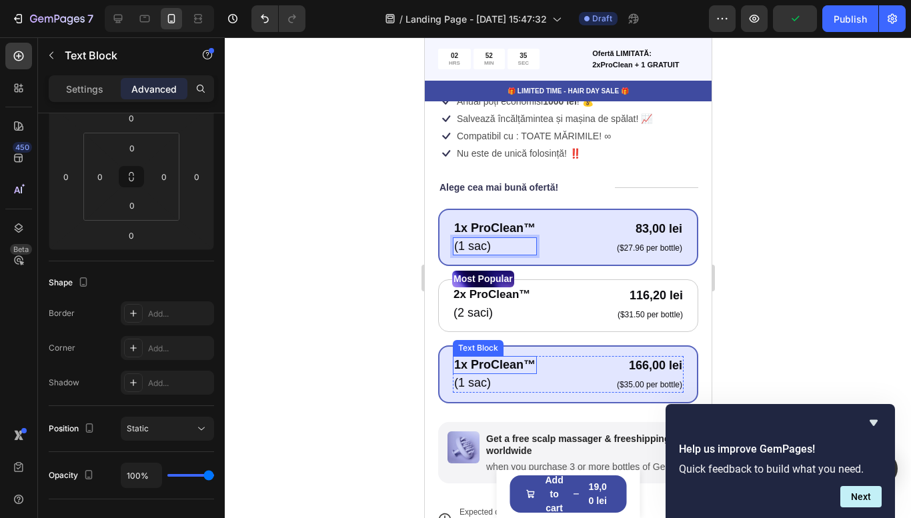
click at [458, 364] on strong "1x ProClean™" at bounding box center [494, 364] width 81 height 13
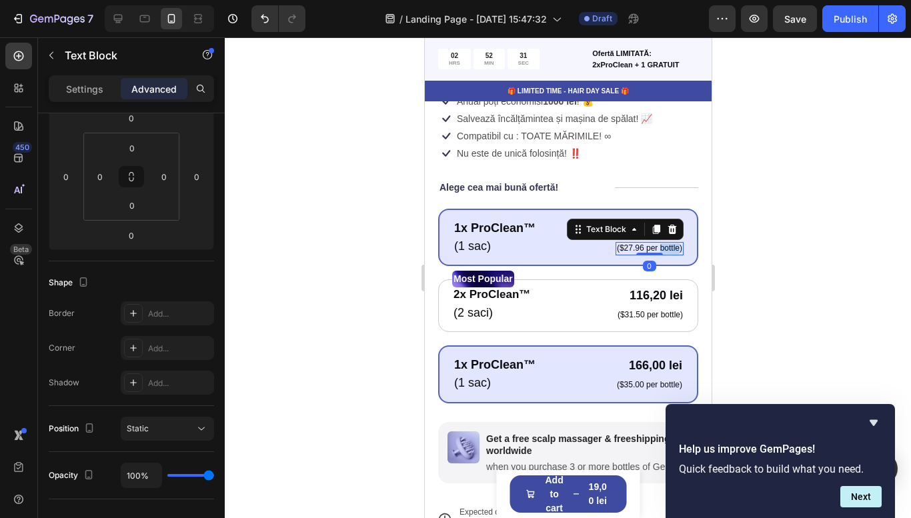
click at [662, 250] on p "($27.96 per bottle)" at bounding box center [648, 249] width 65 height 11
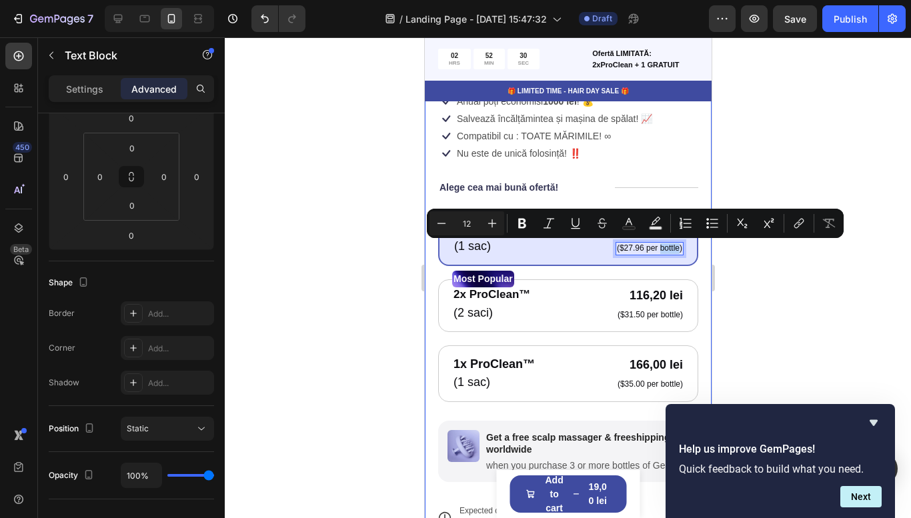
click at [763, 277] on div at bounding box center [568, 277] width 687 height 481
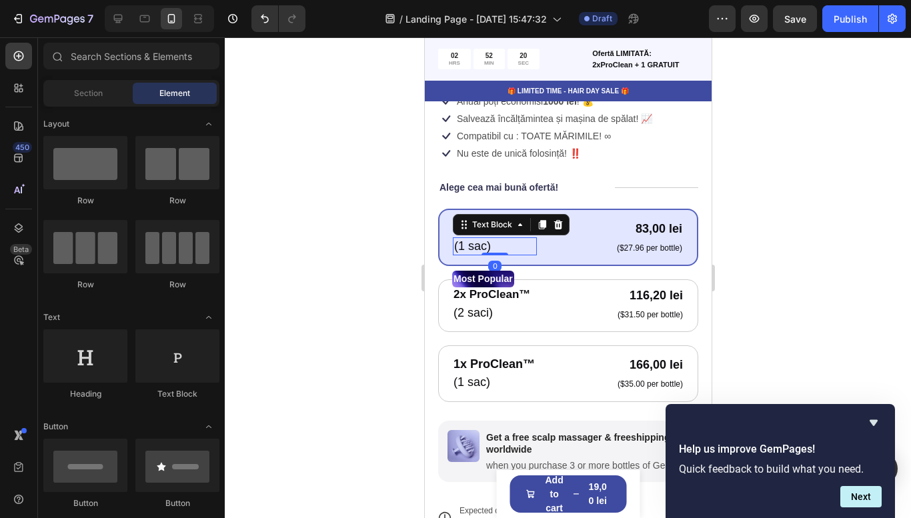
click at [486, 250] on p "(1 sac)" at bounding box center [494, 246] width 81 height 15
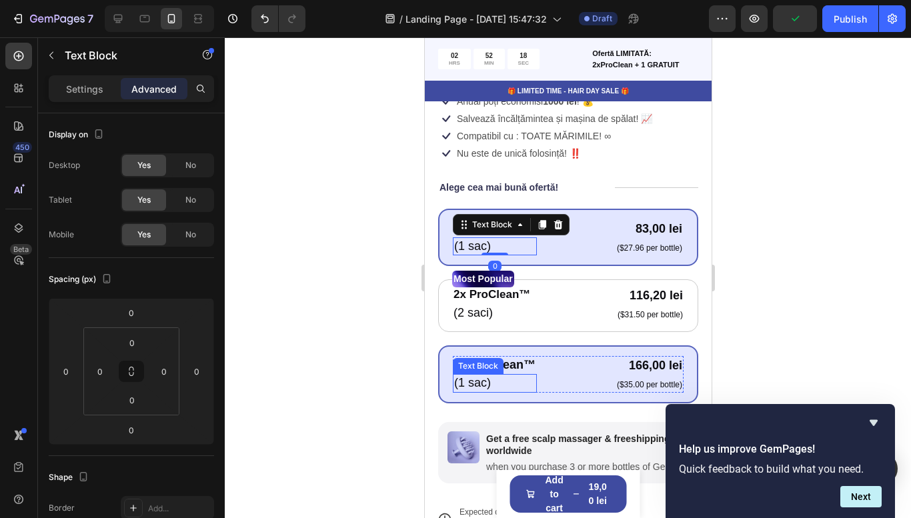
click at [476, 386] on p "(1 sac)" at bounding box center [494, 383] width 81 height 15
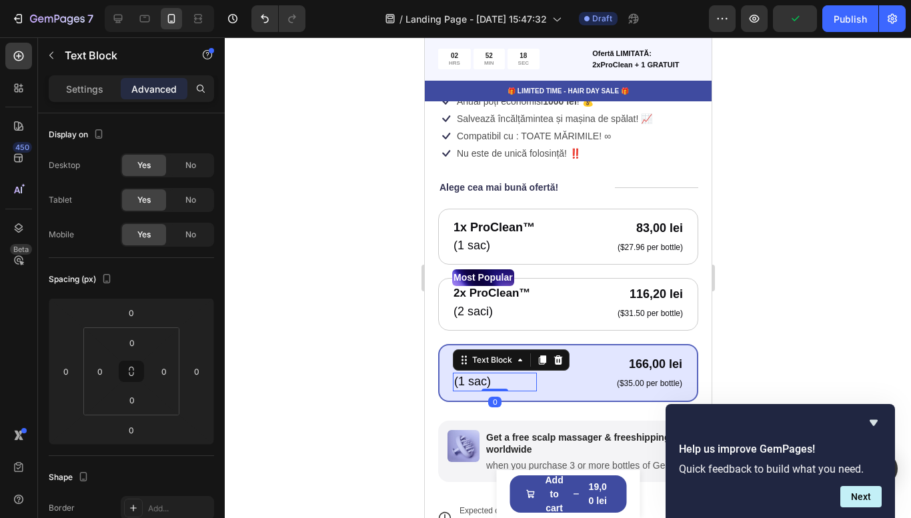
scroll to position [195, 0]
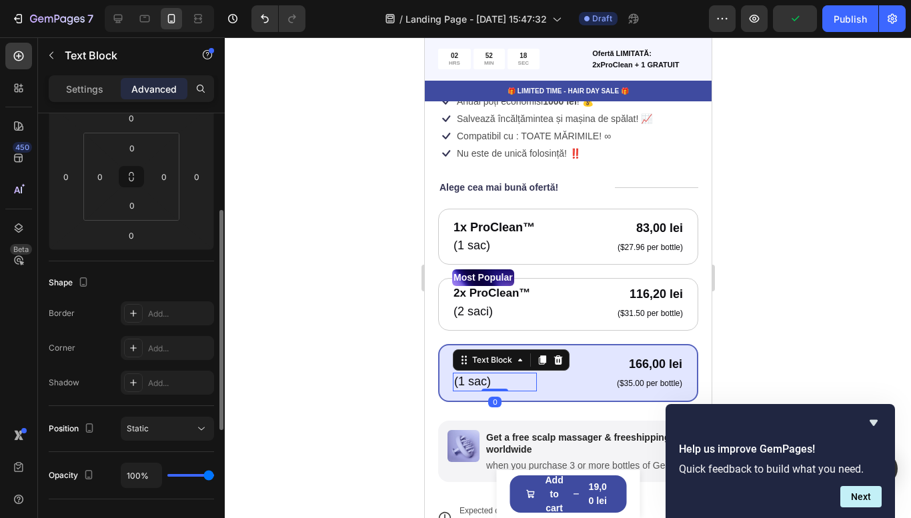
click at [476, 386] on p "(1 sac)" at bounding box center [494, 381] width 81 height 15
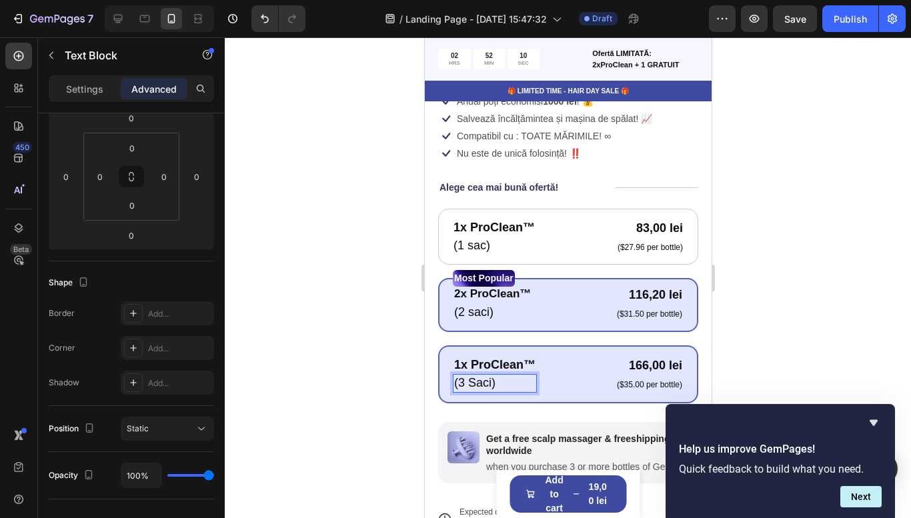
scroll to position [547, 0]
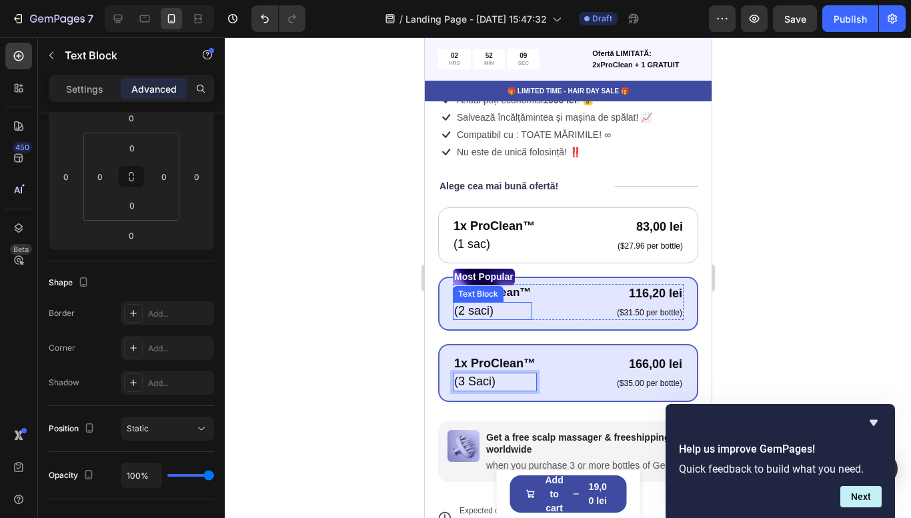
click at [474, 310] on p "(2 saci)" at bounding box center [492, 311] width 77 height 15
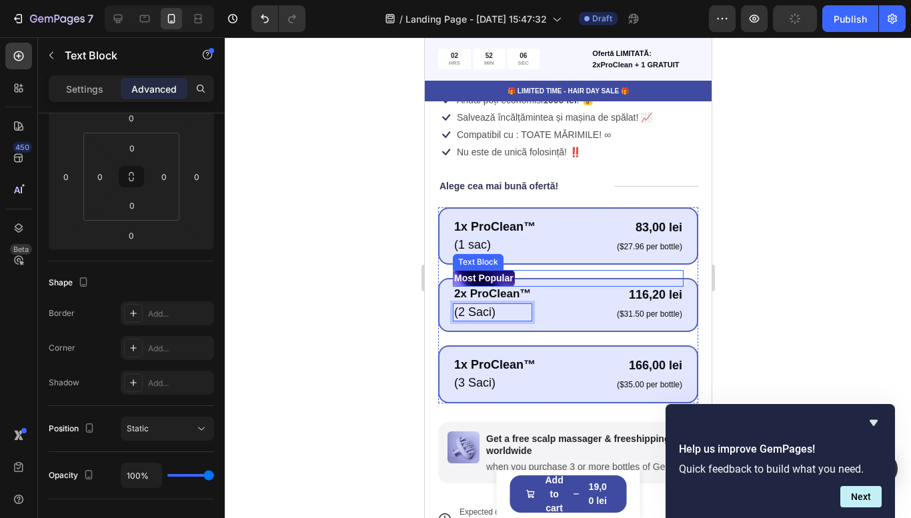
scroll to position [548, 0]
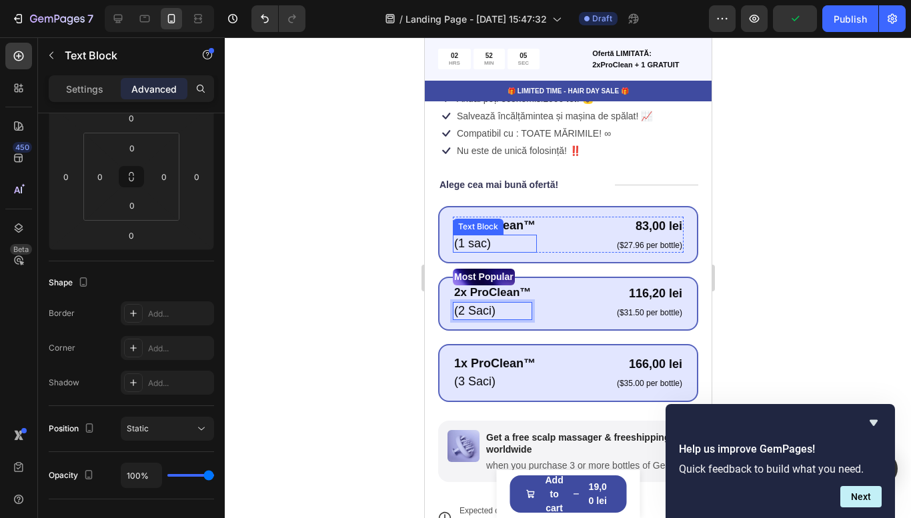
click at [475, 248] on p "(1 sac)" at bounding box center [494, 243] width 81 height 15
click at [476, 248] on p "(1 sac)" at bounding box center [494, 243] width 81 height 15
click at [472, 244] on p "(1 ac)" at bounding box center [494, 243] width 81 height 15
click at [402, 247] on div at bounding box center [568, 277] width 687 height 481
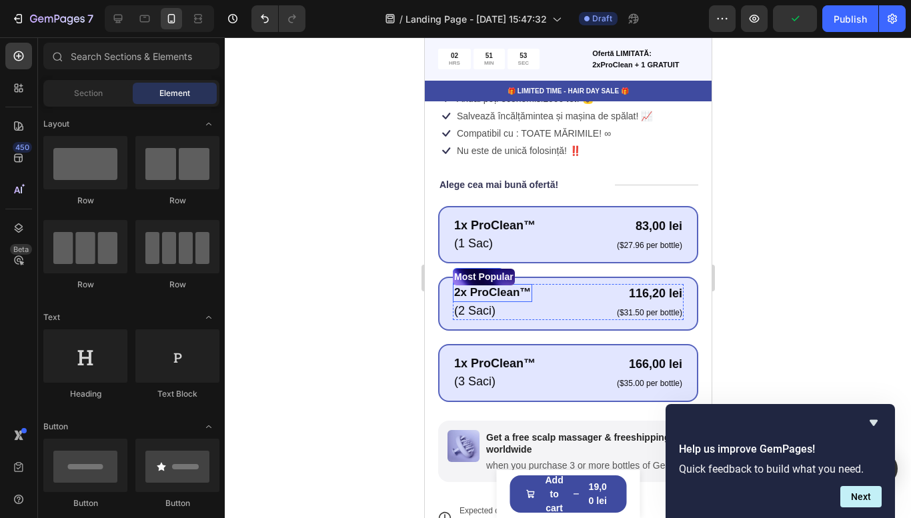
click at [535, 297] on div "2x ProClean™ Text Block (2 Saci) Text Block 116,20 lei Product Price Product Pr…" at bounding box center [567, 302] width 231 height 36
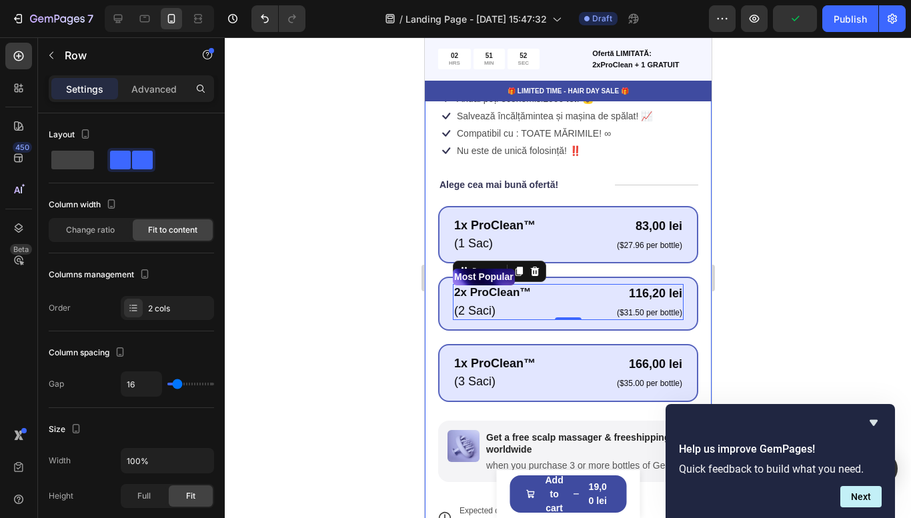
click at [785, 298] on div at bounding box center [568, 277] width 687 height 481
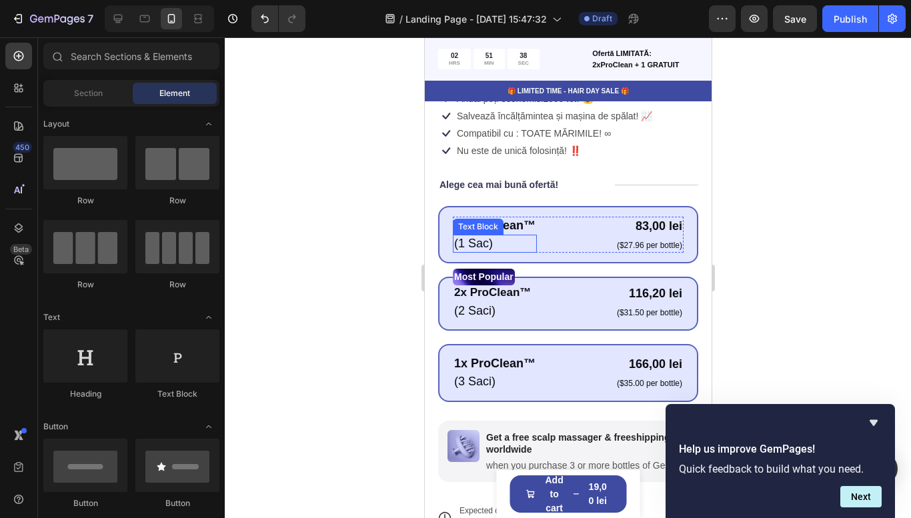
click at [480, 242] on p "(1 Sac)" at bounding box center [494, 243] width 81 height 15
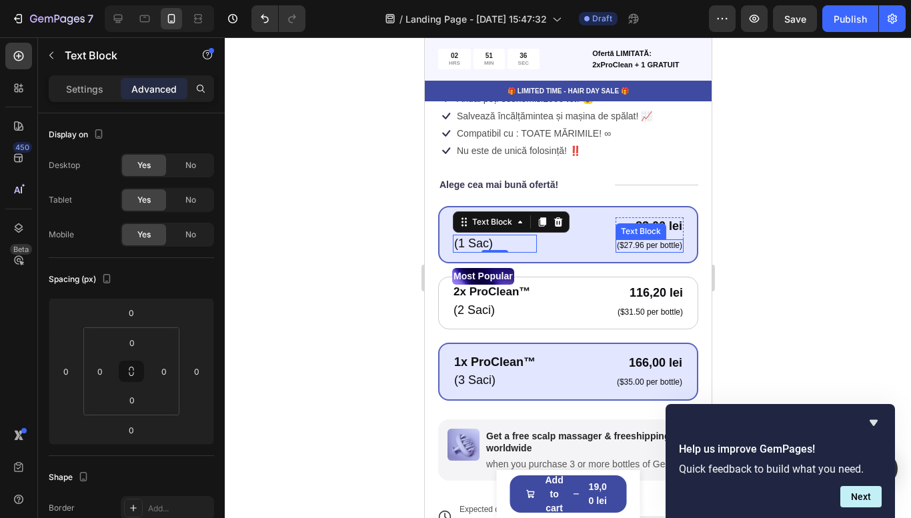
click at [658, 248] on p "($27.96 per bottle)" at bounding box center [648, 246] width 65 height 11
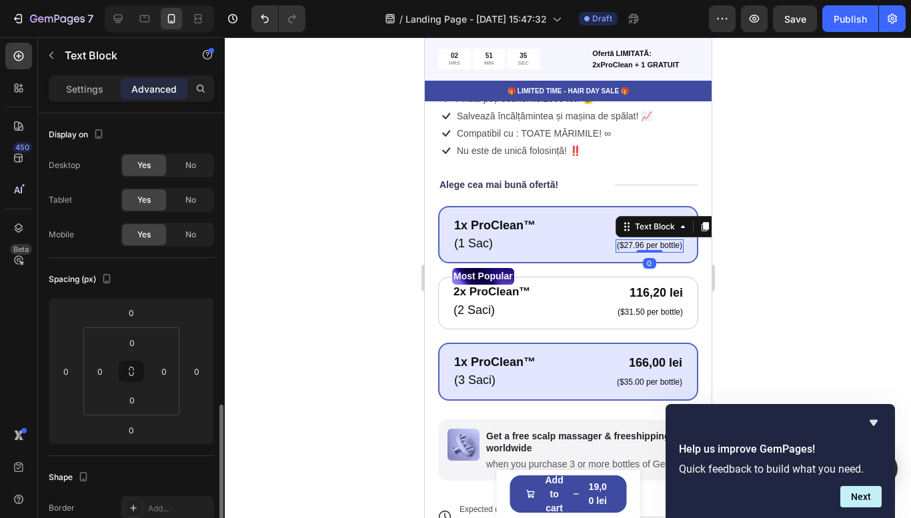
scroll to position [195, 0]
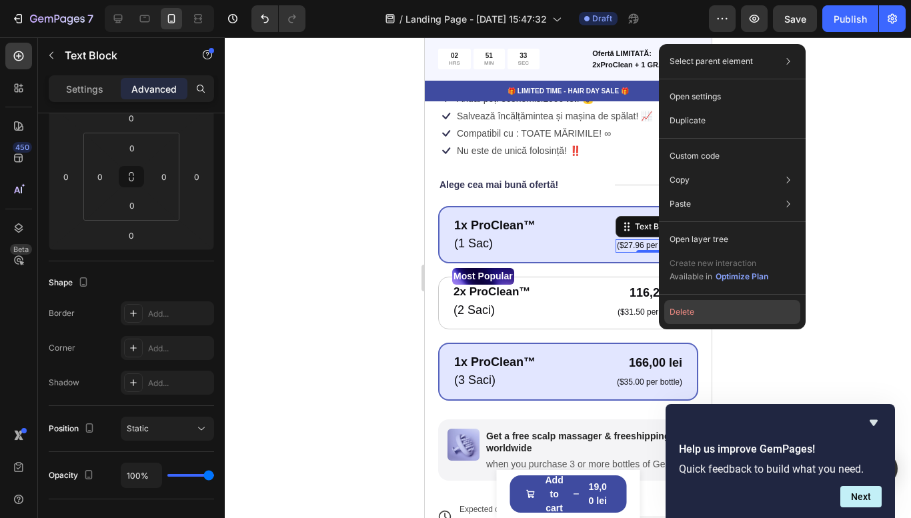
click at [687, 301] on button "Delete" at bounding box center [732, 312] width 136 height 24
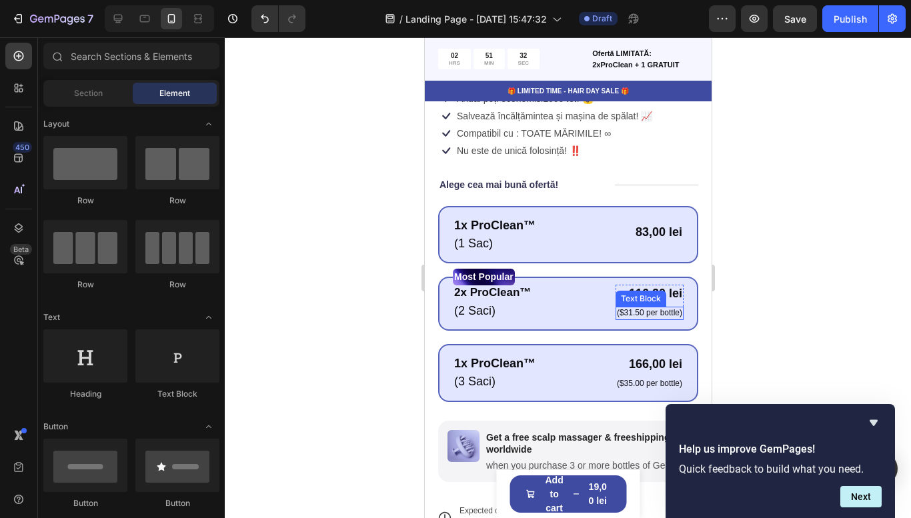
click at [646, 312] on p "($31.50 per bottle)" at bounding box center [648, 313] width 65 height 11
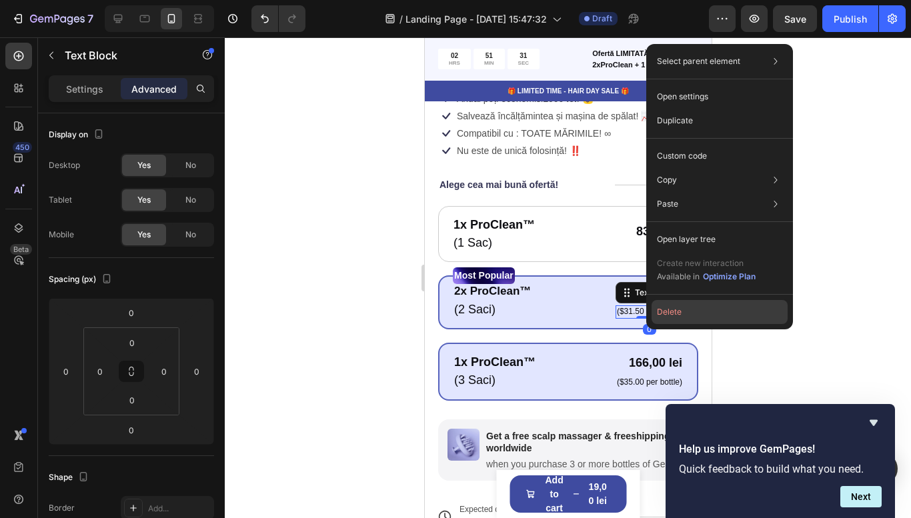
click at [674, 316] on button "Delete" at bounding box center [720, 312] width 136 height 24
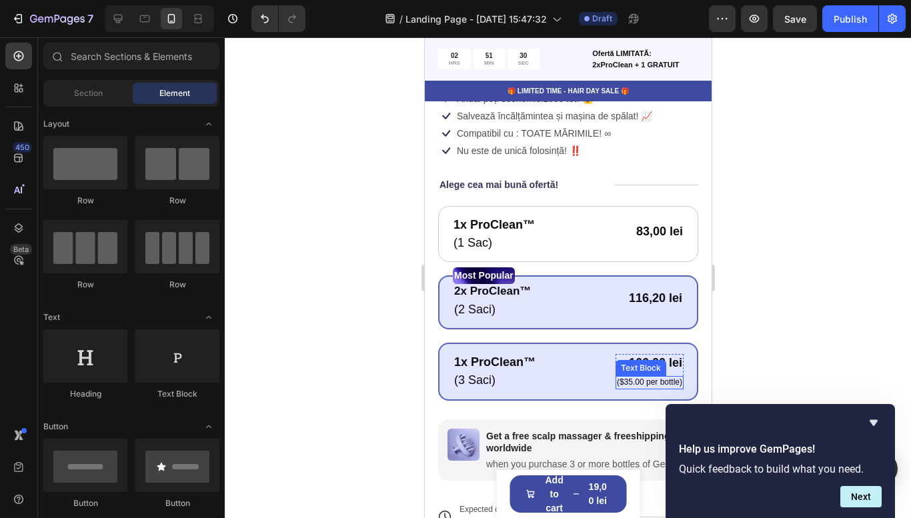
click at [652, 384] on p "($35.00 per bottle)" at bounding box center [648, 383] width 65 height 11
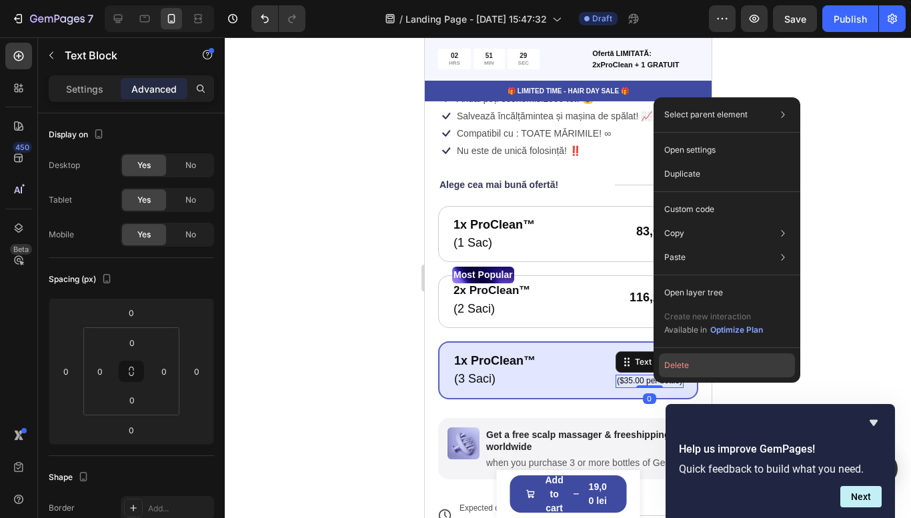
click at [683, 366] on button "Delete" at bounding box center [727, 366] width 136 height 24
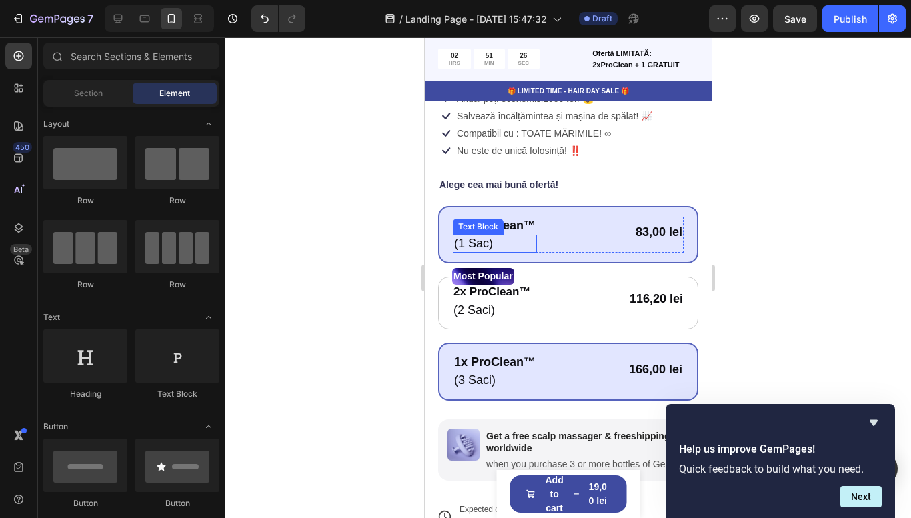
click at [478, 243] on p "(1 Sac)" at bounding box center [494, 243] width 81 height 15
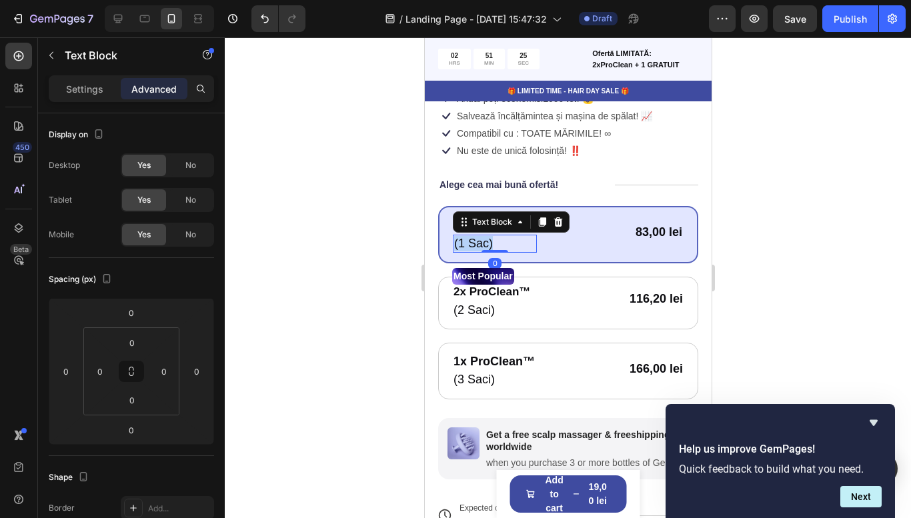
click at [478, 243] on p "(1 Sac)" at bounding box center [494, 243] width 81 height 15
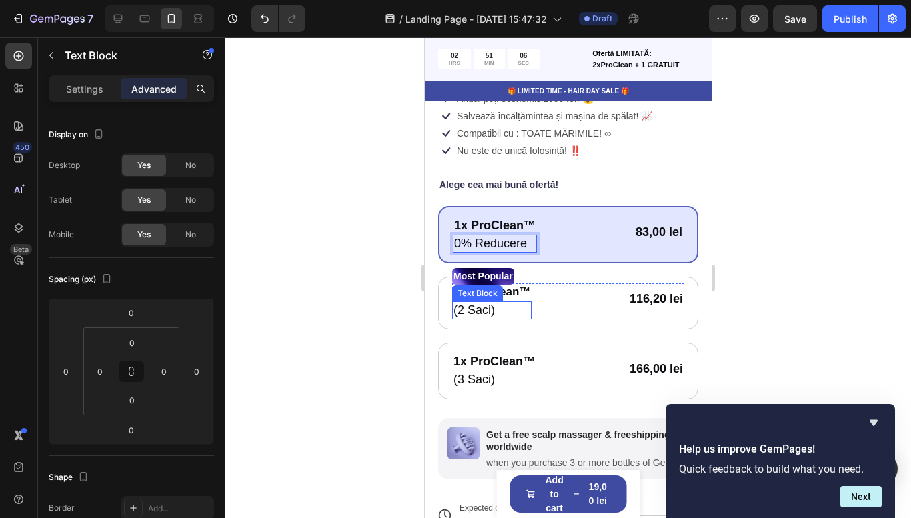
click at [480, 312] on p "(2 Saci)" at bounding box center [491, 310] width 77 height 15
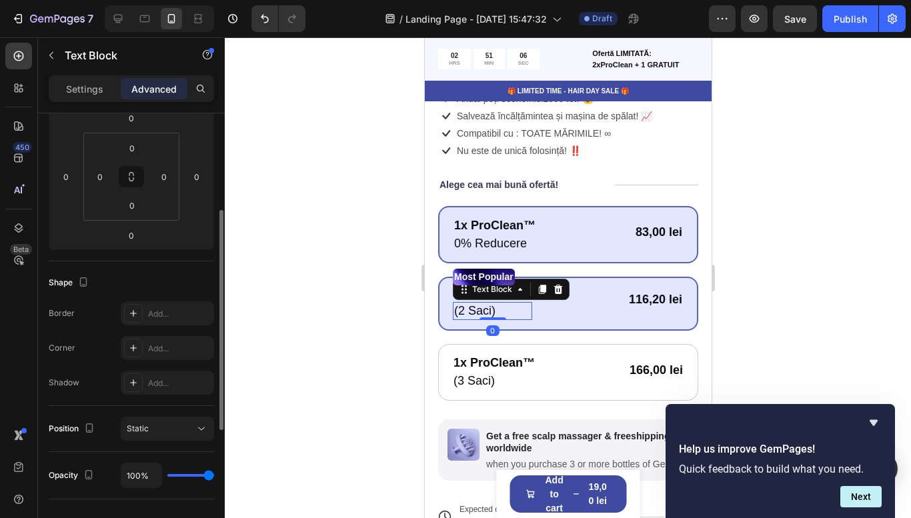
click at [480, 312] on p "(2 Saci)" at bounding box center [492, 311] width 77 height 15
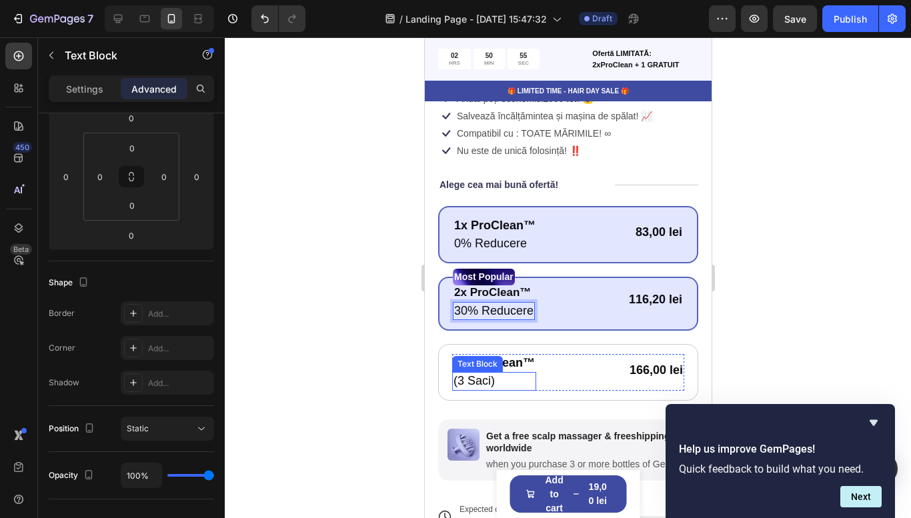
click at [482, 378] on p "(3 Saci)" at bounding box center [493, 381] width 81 height 15
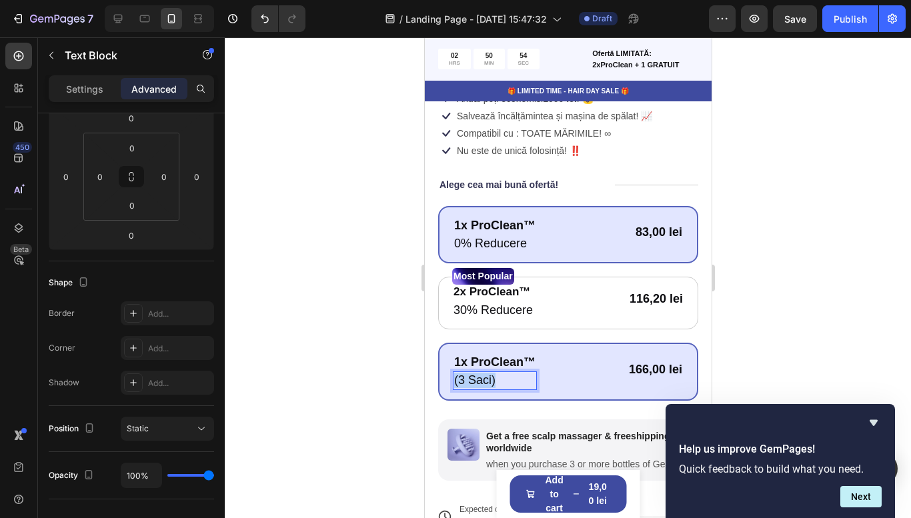
click at [482, 378] on p "(3 Saci)" at bounding box center [494, 380] width 81 height 15
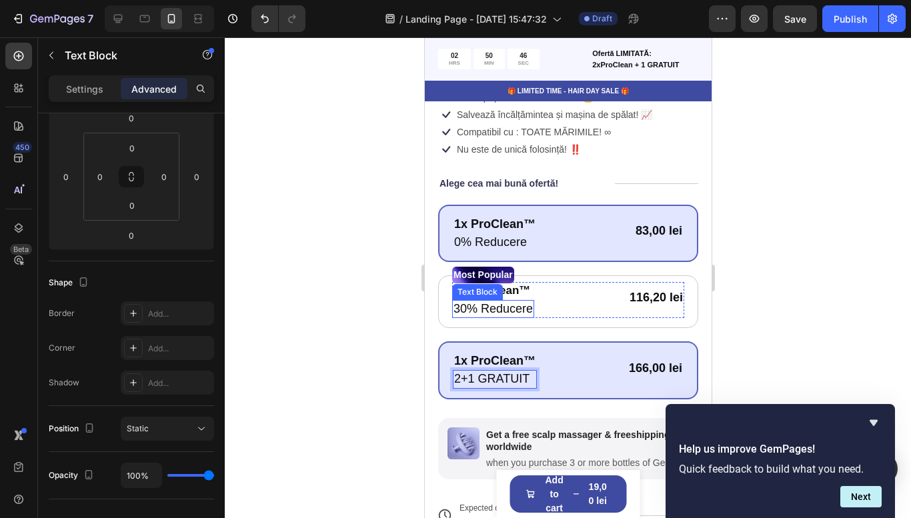
scroll to position [548, 0]
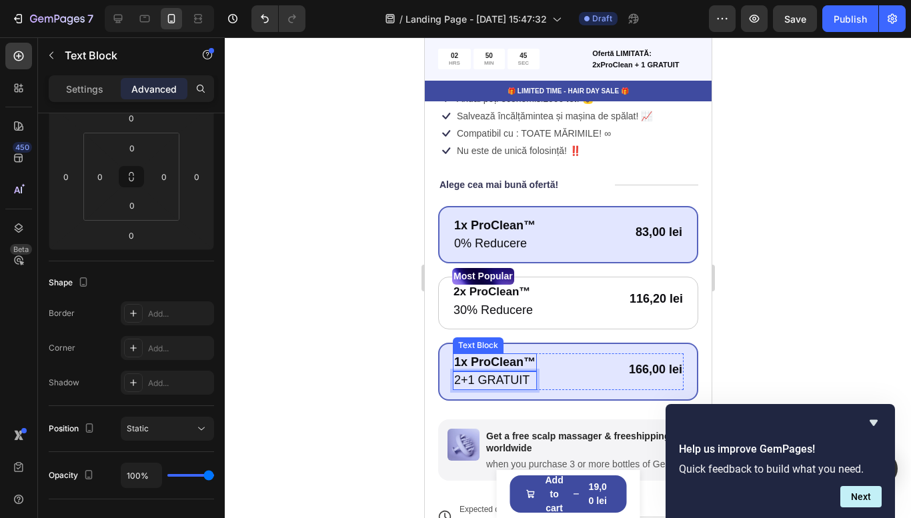
click at [462, 360] on strong "1x ProClean™" at bounding box center [494, 362] width 81 height 13
click at [457, 361] on strong "1x ProClean™" at bounding box center [494, 362] width 81 height 13
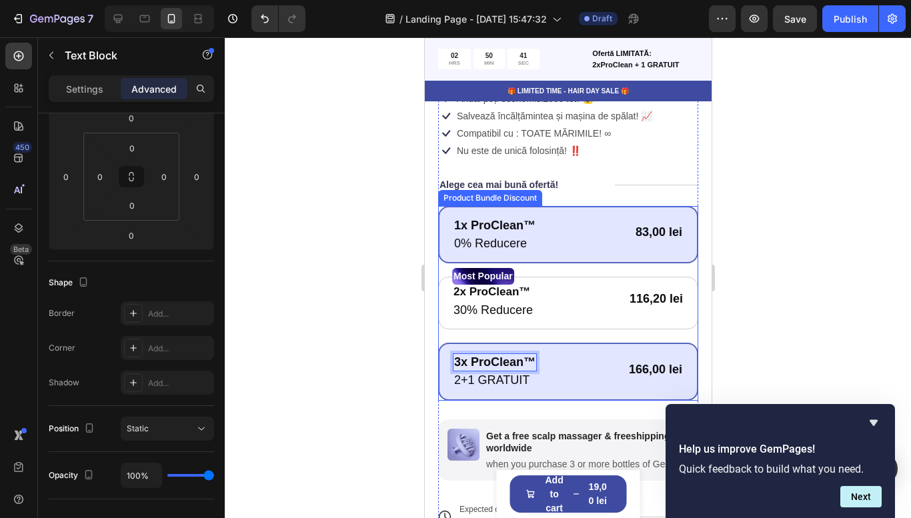
click at [788, 332] on div at bounding box center [568, 277] width 687 height 481
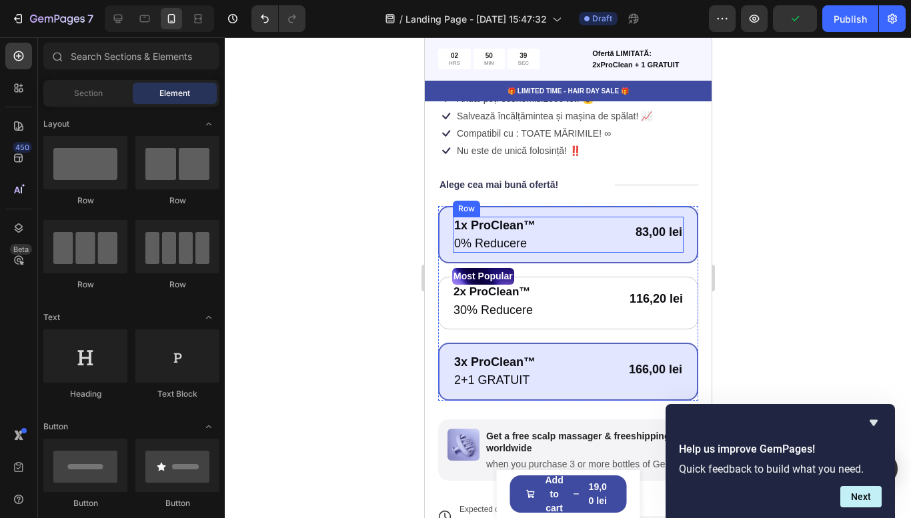
click at [593, 240] on div "1x ProClean™ Text Block 0% Reducere Text Block 83,00 lei Product Price Product …" at bounding box center [567, 235] width 231 height 37
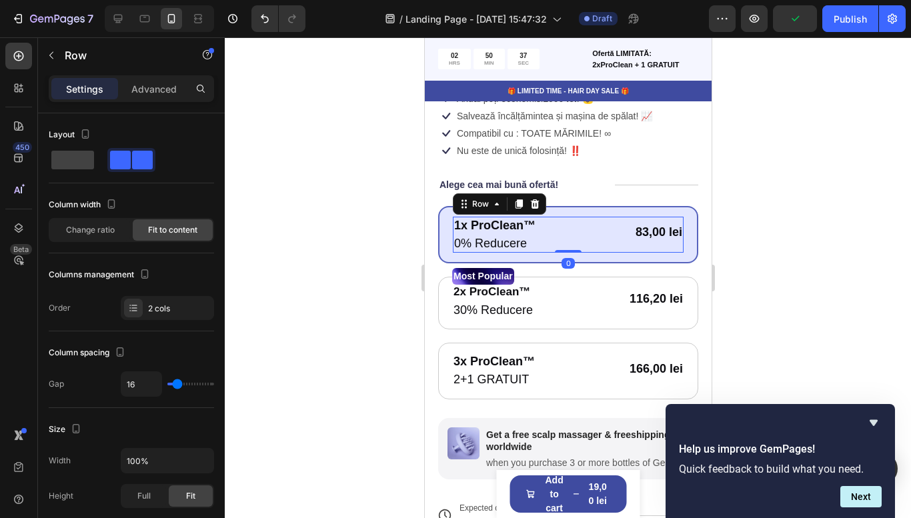
click at [863, 310] on div at bounding box center [568, 277] width 687 height 481
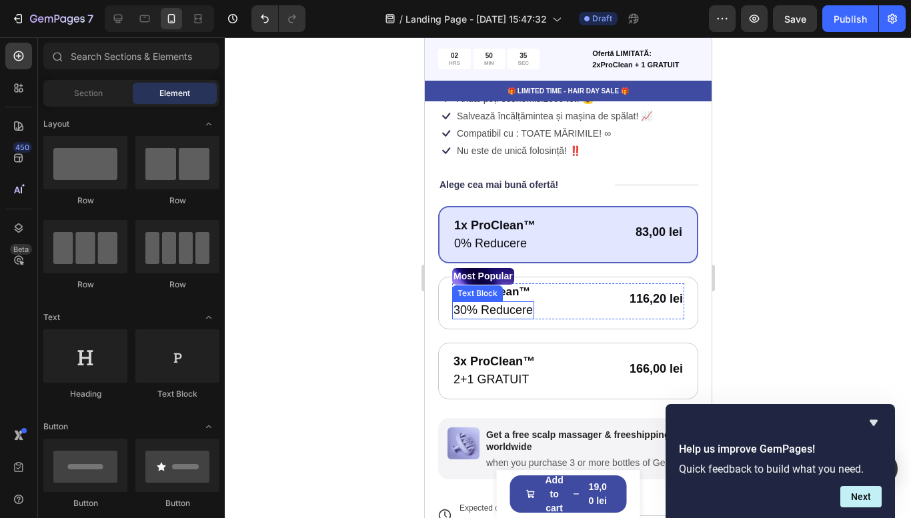
click at [511, 309] on p "30% Reducere" at bounding box center [492, 310] width 79 height 15
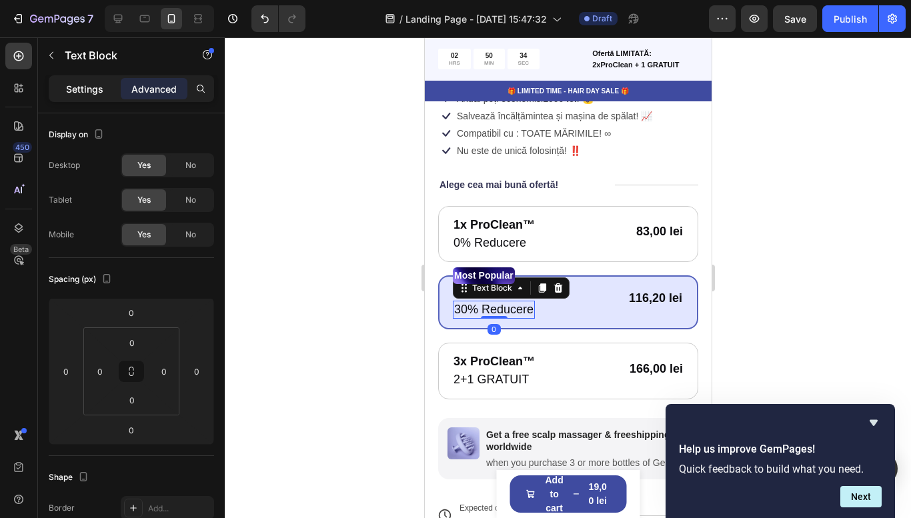
click at [77, 90] on p "Settings" at bounding box center [84, 89] width 37 height 14
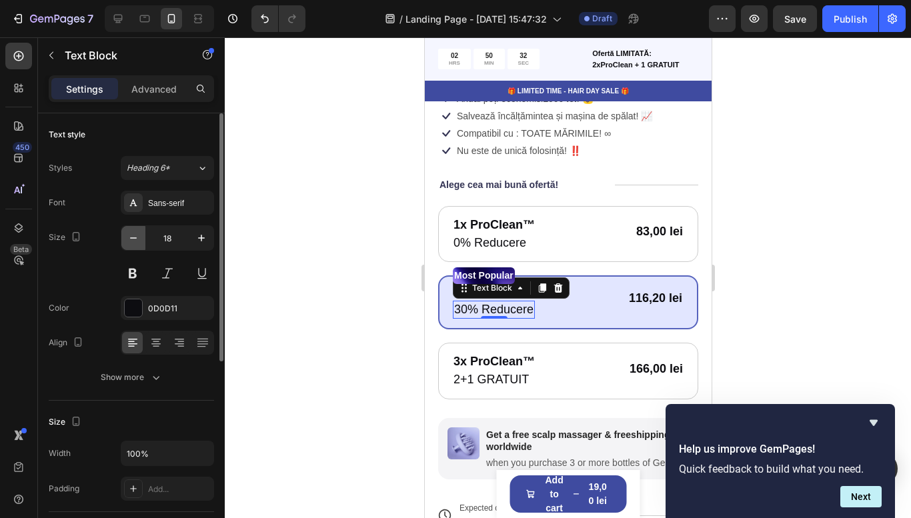
click at [135, 238] on icon "button" at bounding box center [133, 238] width 13 height 13
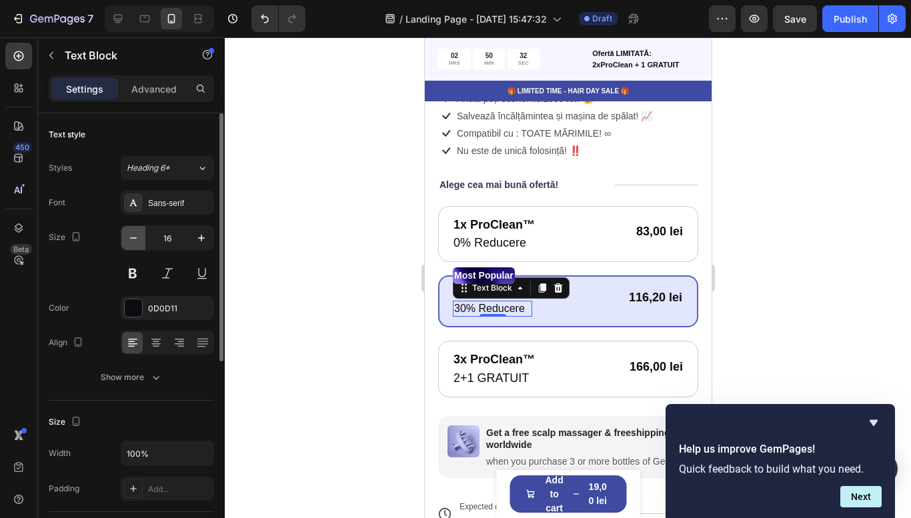
click at [135, 238] on icon "button" at bounding box center [133, 238] width 13 height 13
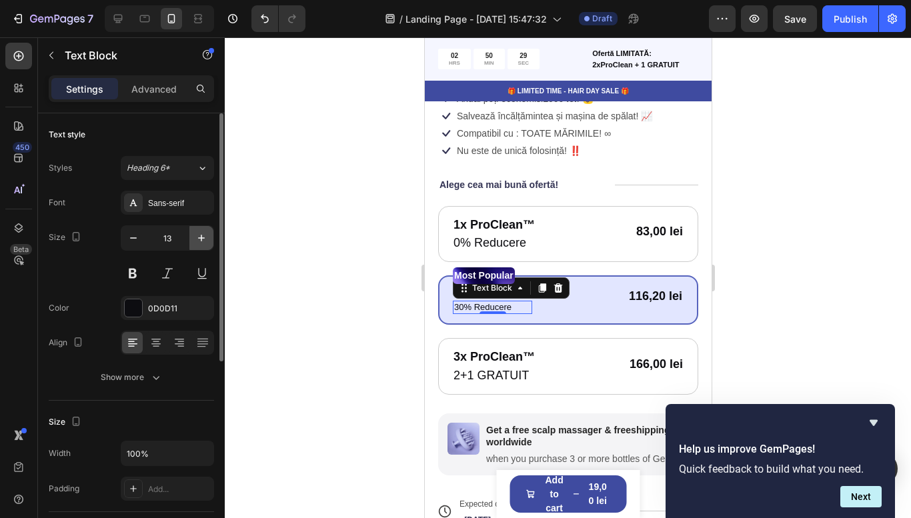
click at [197, 234] on icon "button" at bounding box center [201, 238] width 13 height 13
type input "15"
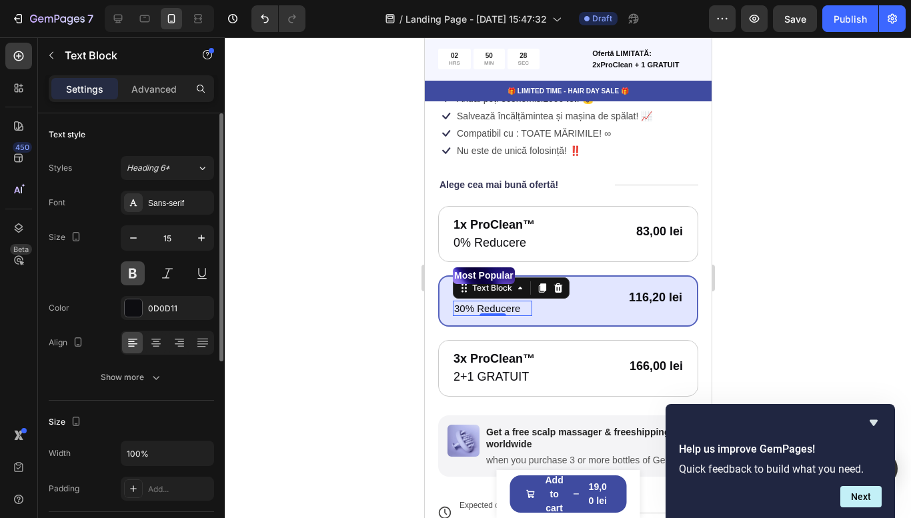
click at [139, 274] on button at bounding box center [133, 274] width 24 height 24
click at [821, 310] on div at bounding box center [568, 277] width 687 height 481
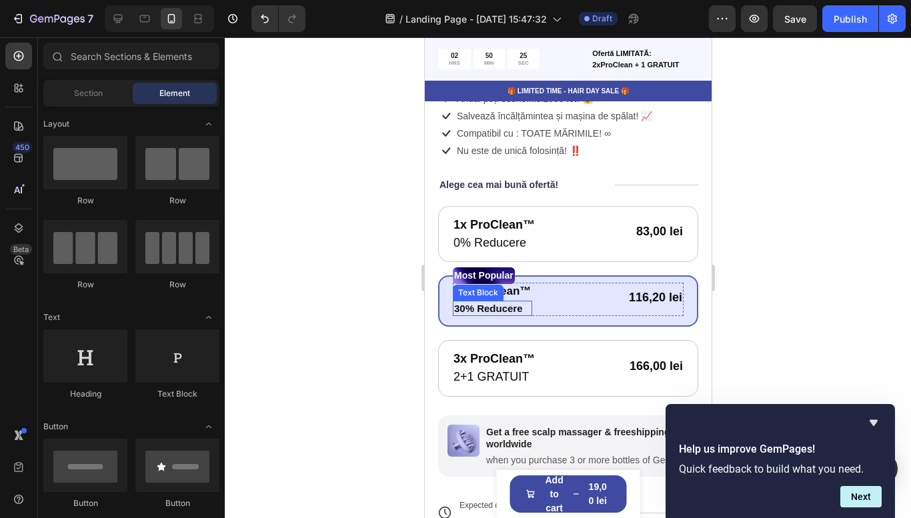
click at [491, 308] on p "30% Reducere" at bounding box center [492, 308] width 77 height 13
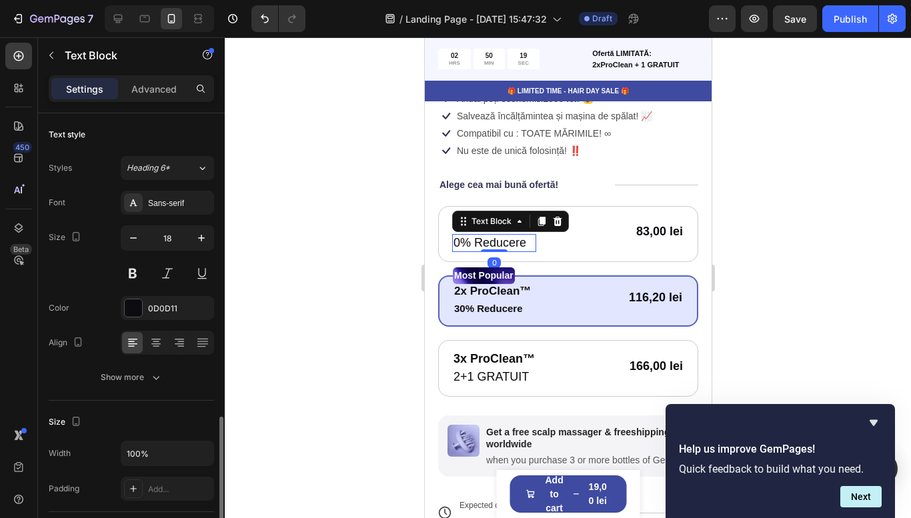
click at [488, 245] on p "0% Reducere" at bounding box center [493, 243] width 81 height 15
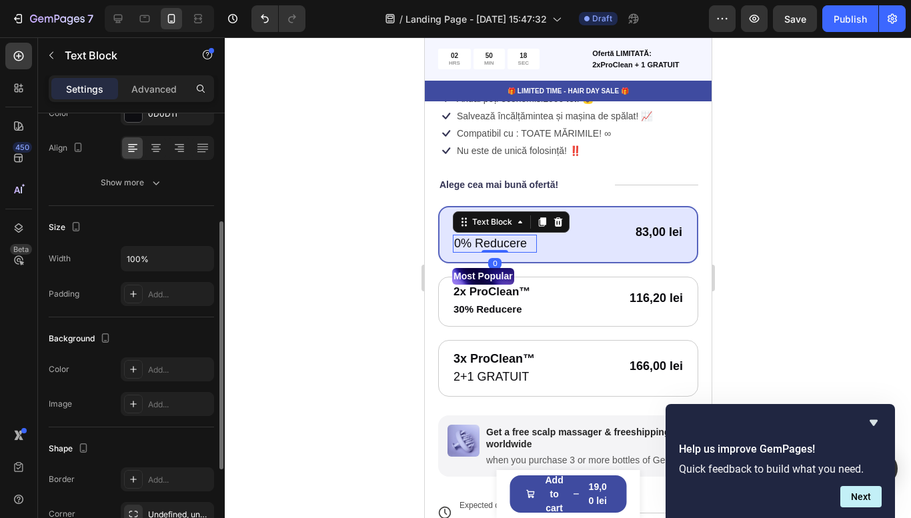
scroll to position [0, 0]
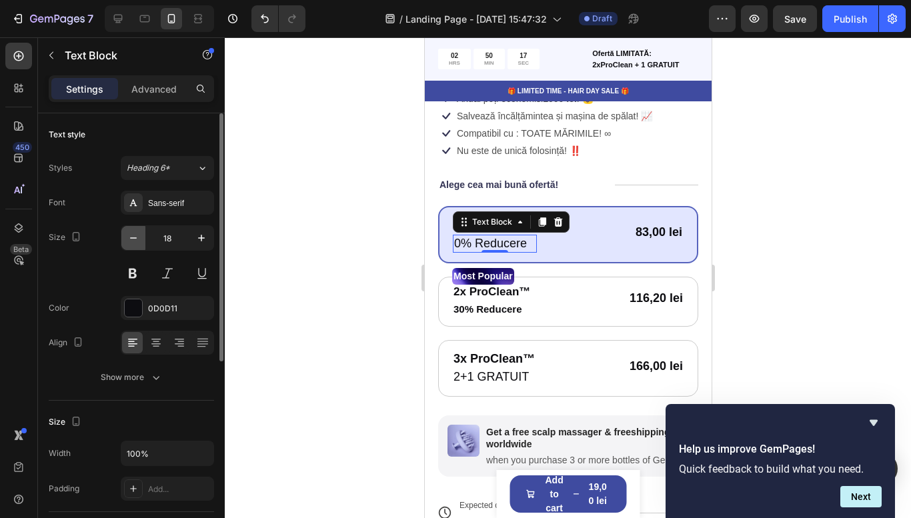
click at [133, 241] on icon "button" at bounding box center [133, 238] width 13 height 13
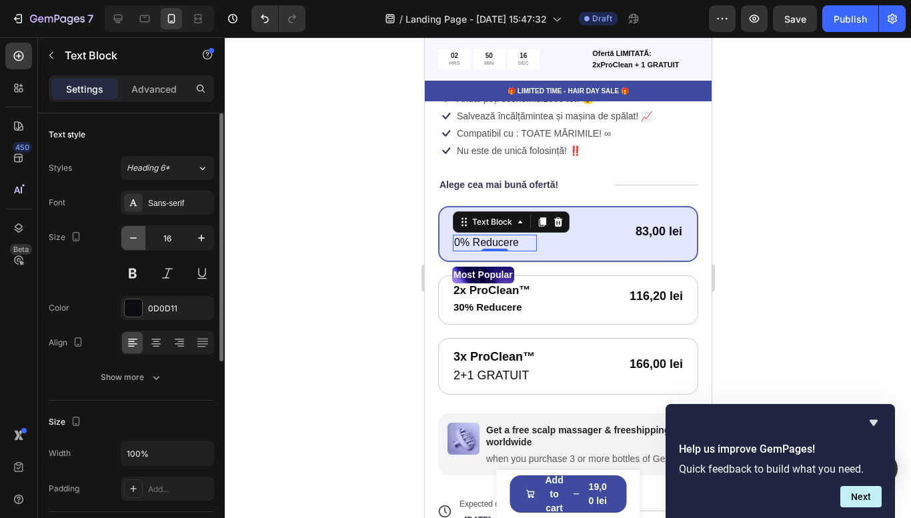
click at [133, 241] on icon "button" at bounding box center [133, 238] width 13 height 13
type input "15"
click at [133, 278] on button at bounding box center [133, 274] width 24 height 24
click at [161, 274] on button at bounding box center [167, 274] width 24 height 24
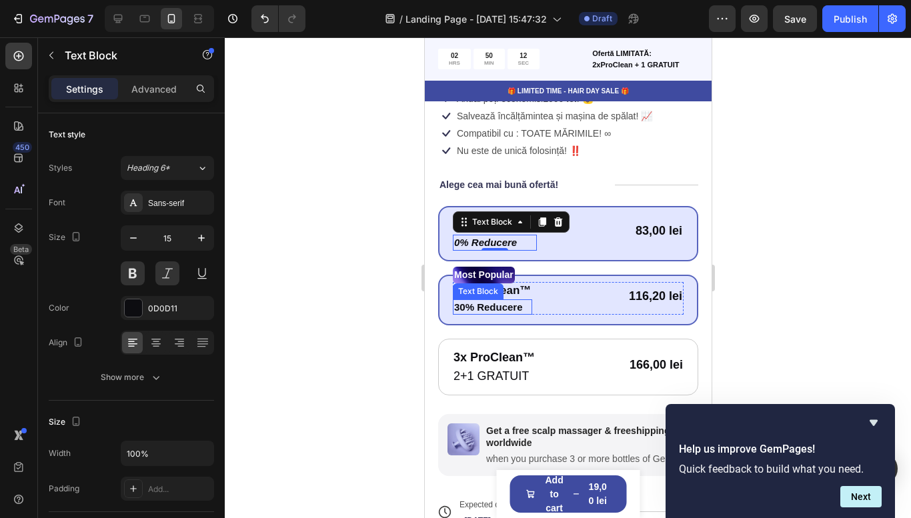
click at [472, 305] on p "30% Reducere" at bounding box center [492, 307] width 77 height 13
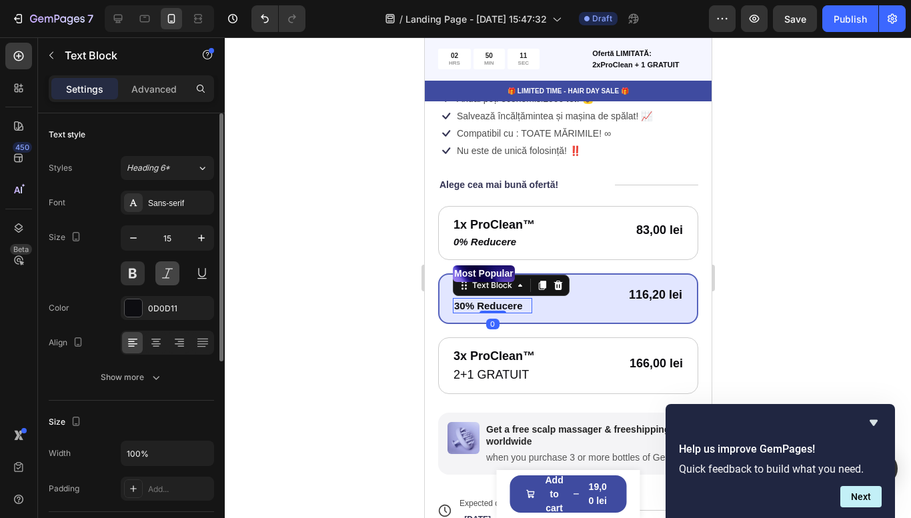
click at [173, 274] on button at bounding box center [167, 274] width 24 height 24
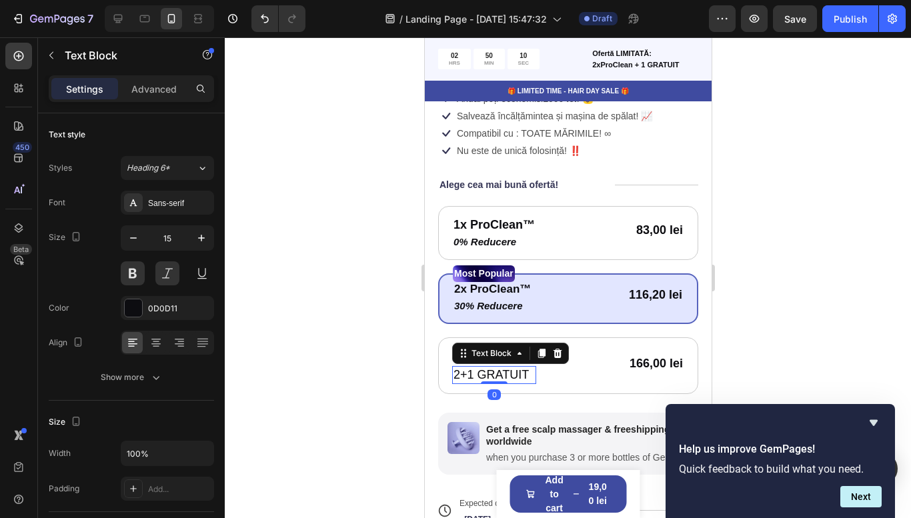
click at [468, 373] on p "2+1 GRATUIT" at bounding box center [493, 375] width 81 height 15
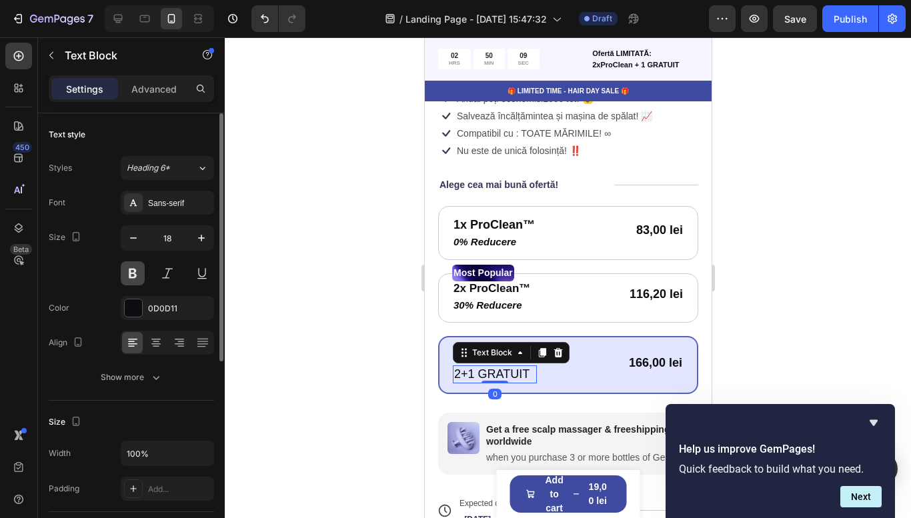
click at [135, 276] on button at bounding box center [133, 274] width 24 height 24
click at [158, 274] on button at bounding box center [167, 274] width 24 height 24
click at [830, 311] on div at bounding box center [568, 277] width 687 height 481
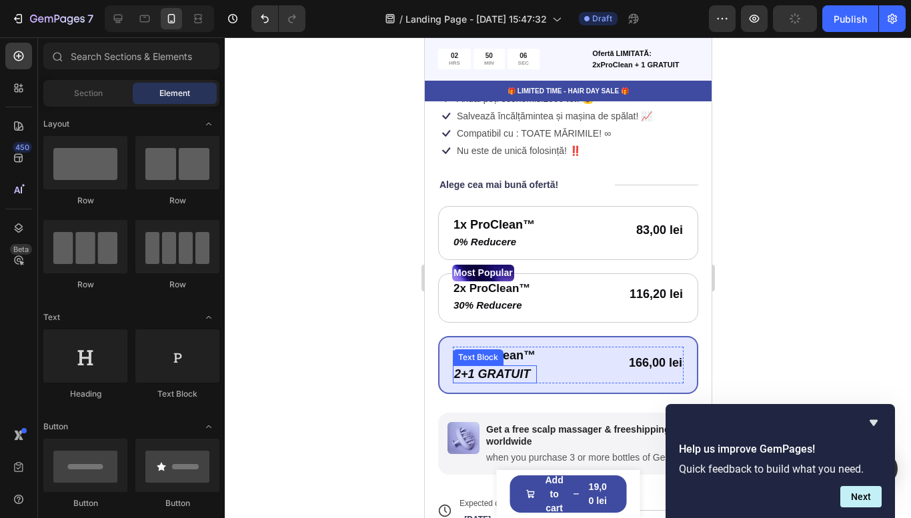
click at [485, 371] on p "2+1 GRATUIT" at bounding box center [494, 374] width 81 height 15
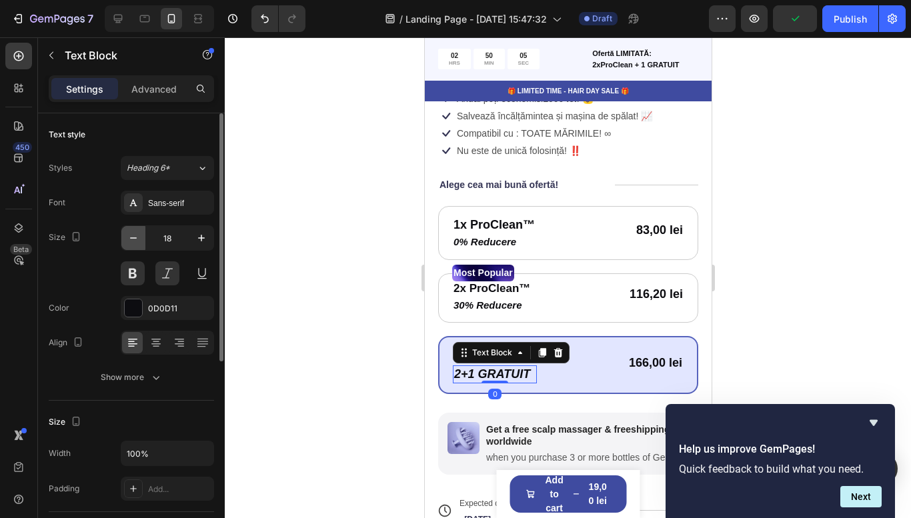
click at [125, 237] on button "button" at bounding box center [133, 238] width 24 height 24
type input "15"
